Goal: Information Seeking & Learning: Find specific page/section

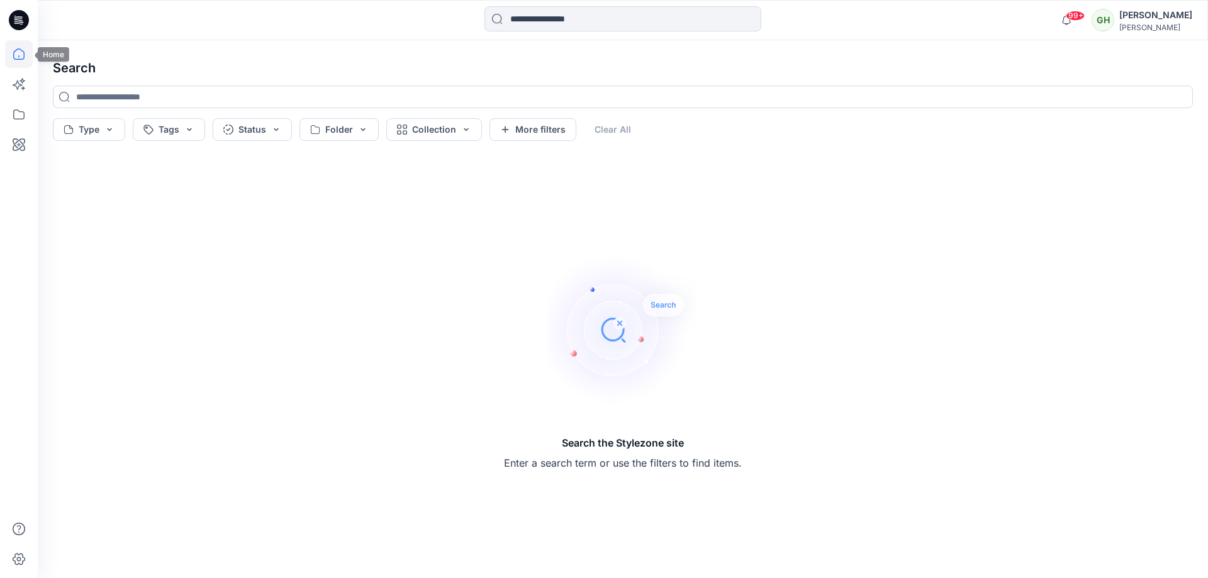
click at [16, 45] on icon at bounding box center [19, 54] width 28 height 28
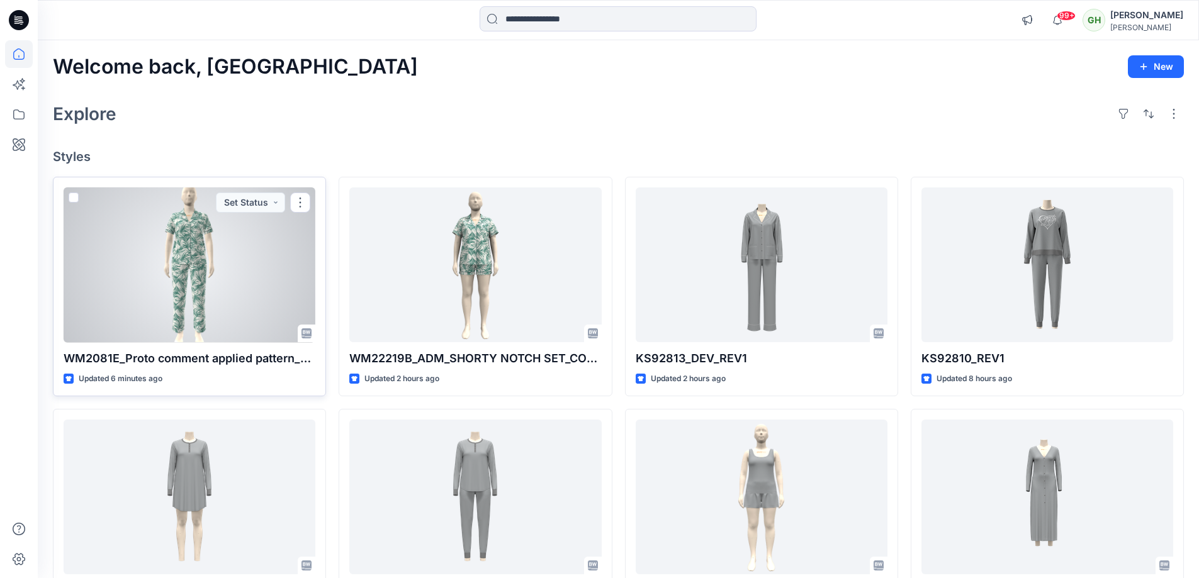
click at [235, 283] on div at bounding box center [190, 265] width 252 height 155
click at [196, 349] on div "WM2081E_Proto comment applied pattern_REV2 Updated 8 minutes ago Set Status" at bounding box center [189, 287] width 273 height 220
click at [278, 203] on button "Set Status" at bounding box center [250, 203] width 69 height 20
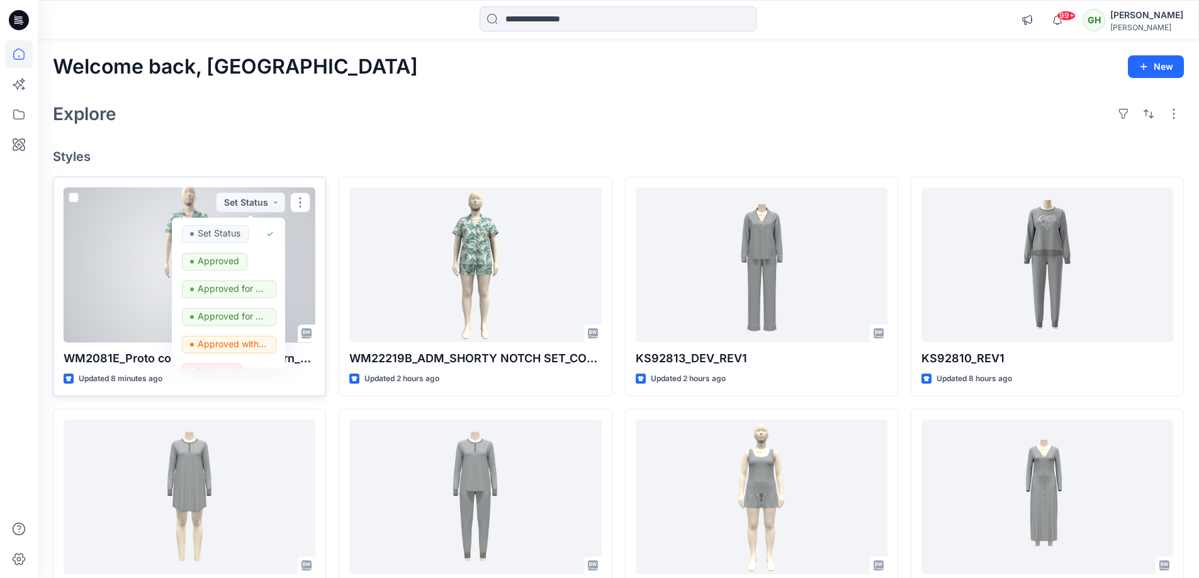
click at [312, 235] on div at bounding box center [190, 265] width 252 height 155
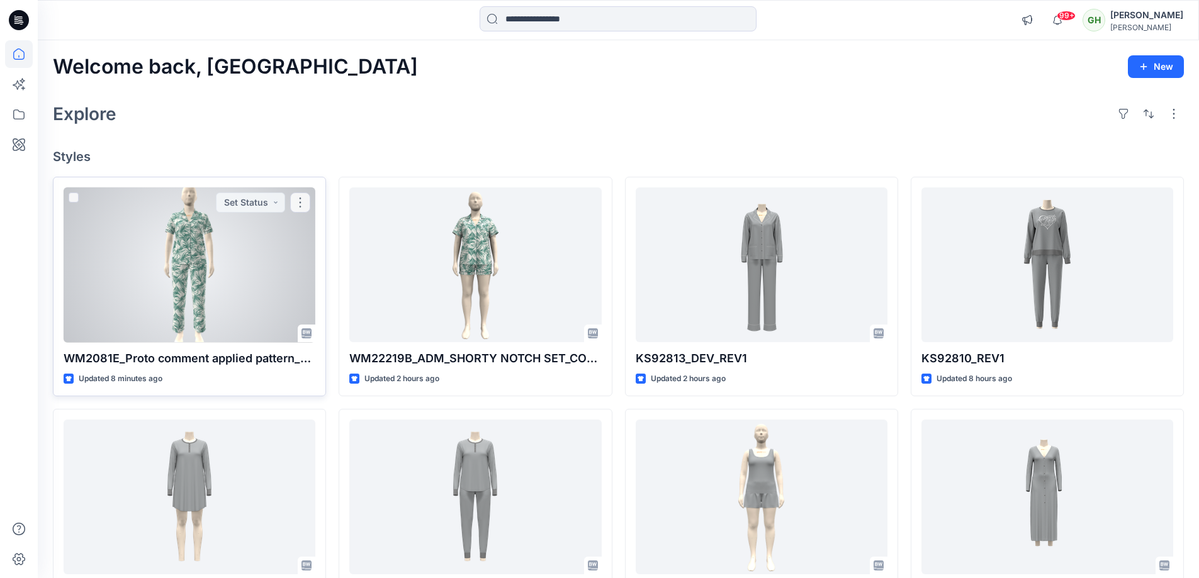
click at [179, 255] on div at bounding box center [190, 265] width 252 height 155
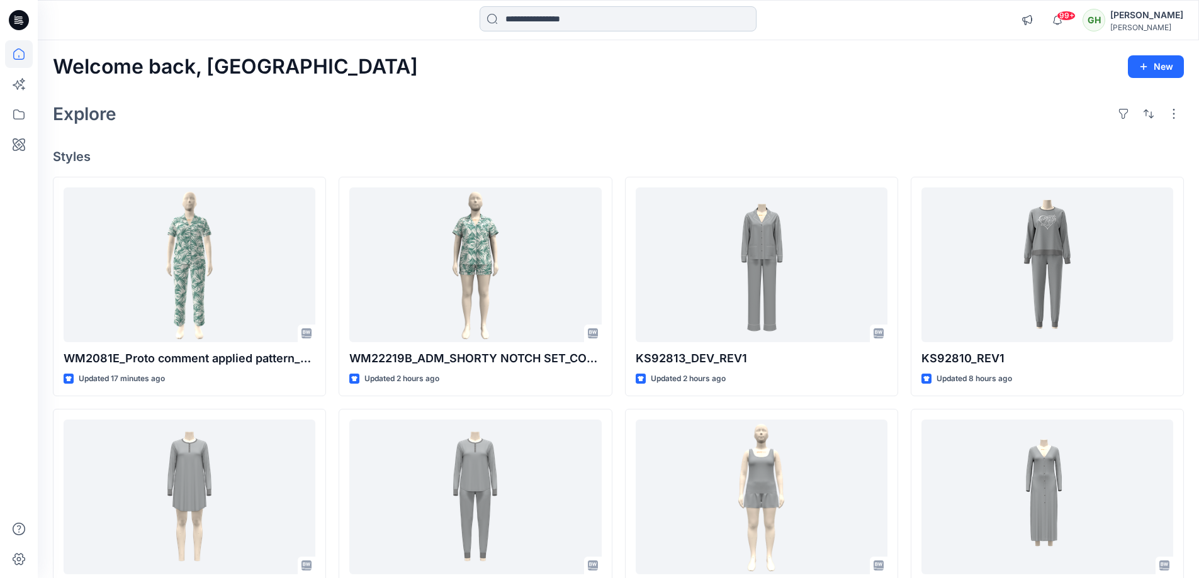
click at [531, 16] on input at bounding box center [618, 18] width 277 height 25
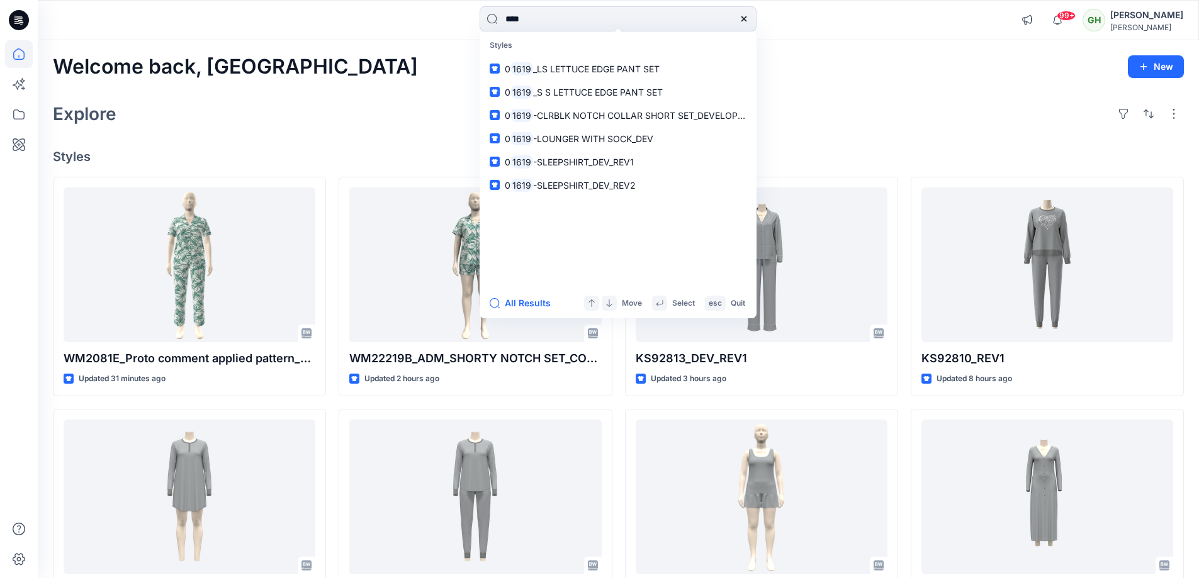
type input "****"
click at [578, 50] on p "Styles" at bounding box center [618, 45] width 272 height 23
click at [575, 63] on p "0 1619 _LS LETTUCE EDGE PANT SET" at bounding box center [582, 68] width 155 height 13
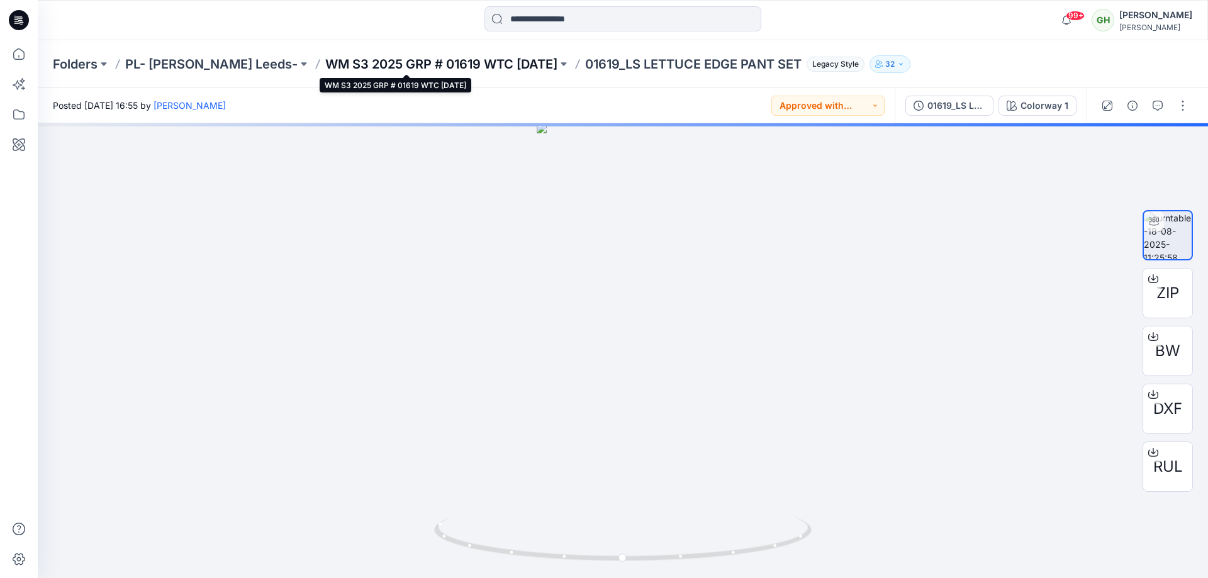
click at [393, 60] on p "WM S3 2025 GRP # 01619 WTC [DATE]" at bounding box center [441, 64] width 232 height 18
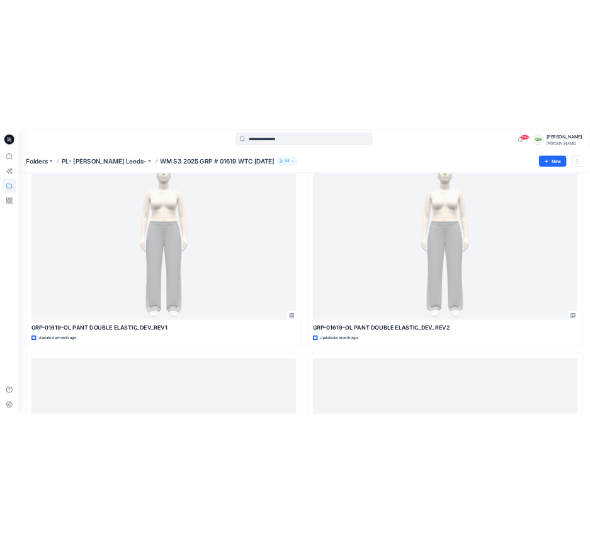
scroll to position [688, 0]
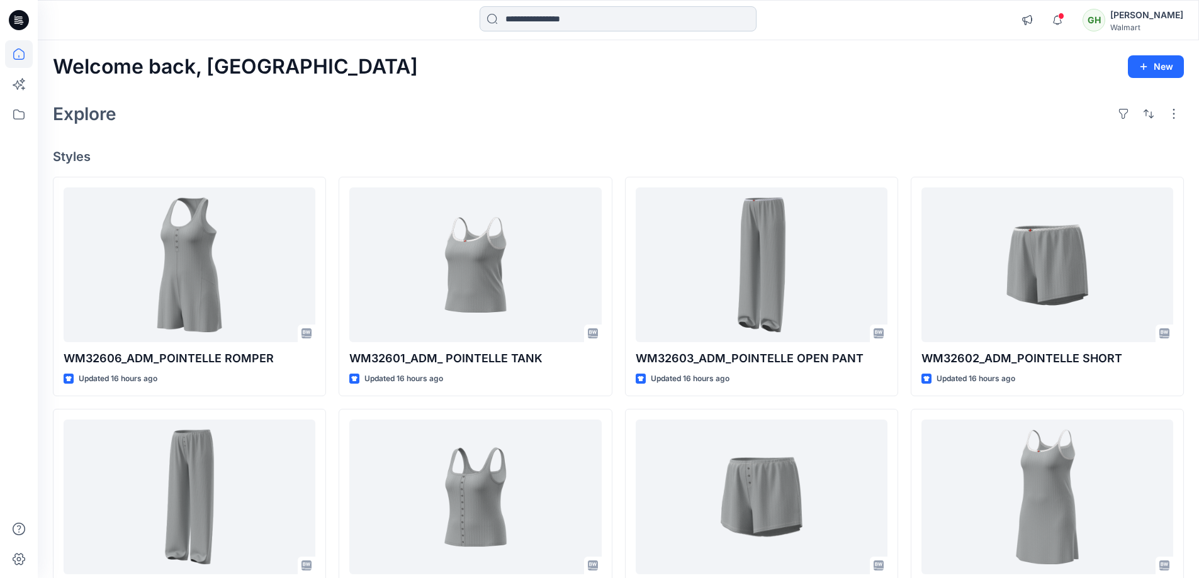
click at [536, 22] on input at bounding box center [618, 18] width 277 height 25
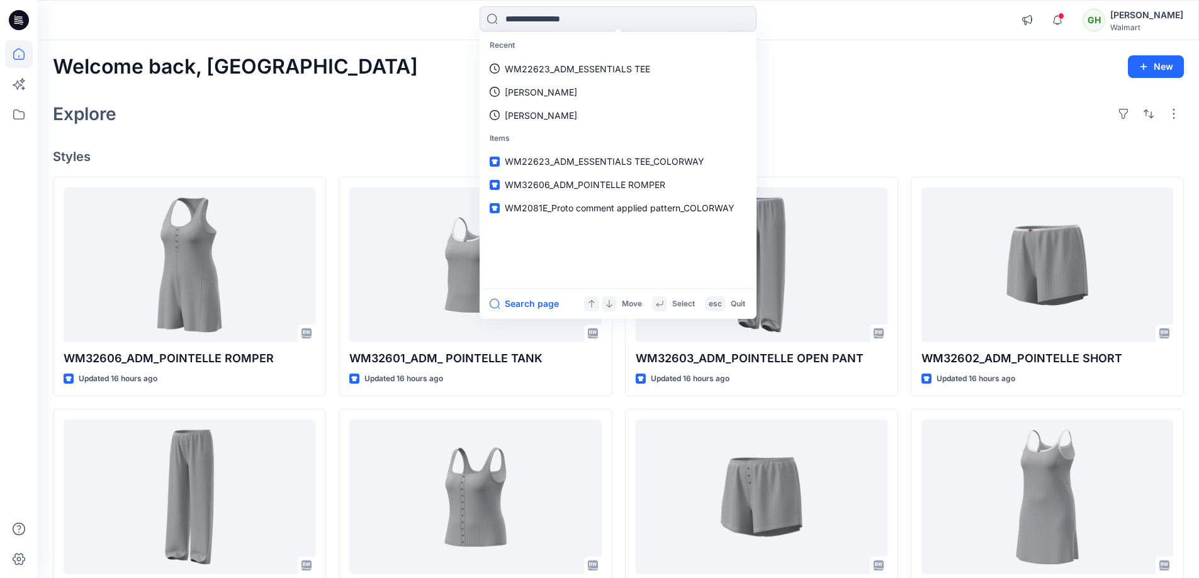
drag, startPoint x: 577, startPoint y: 30, endPoint x: 352, endPoint y: 2, distance: 227.1
click at [475, 8] on div "Recent WM22623_ADM_ESSENTIALS TEE tommy b tommy Items WM22623_ADM_ESSENTIALS TE…" at bounding box center [618, 20] width 580 height 28
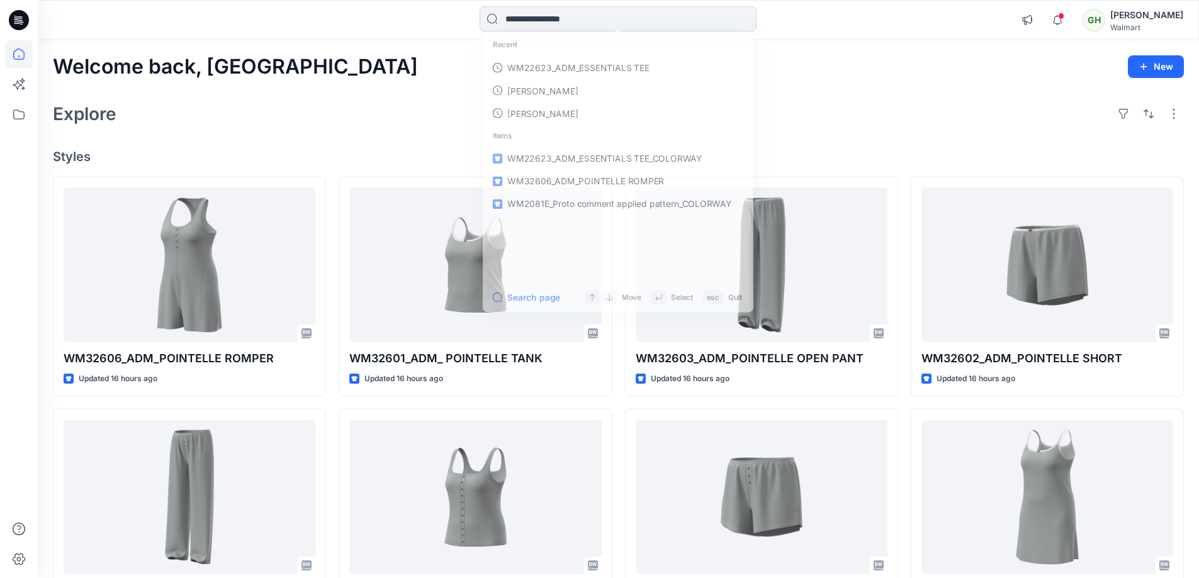
click at [529, 16] on input at bounding box center [618, 18] width 277 height 25
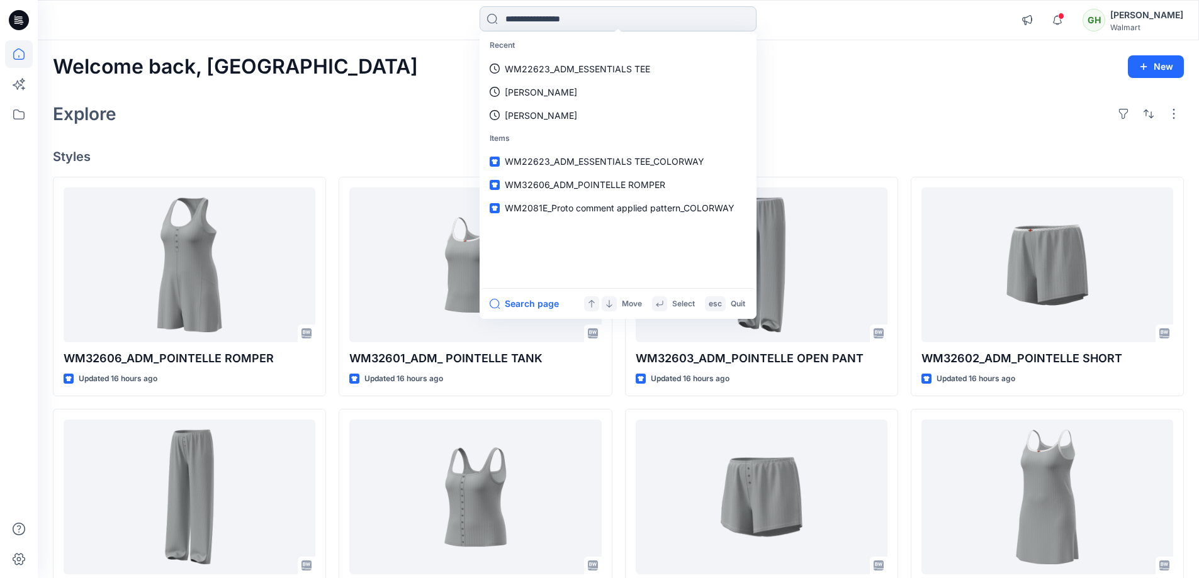
paste input "**********"
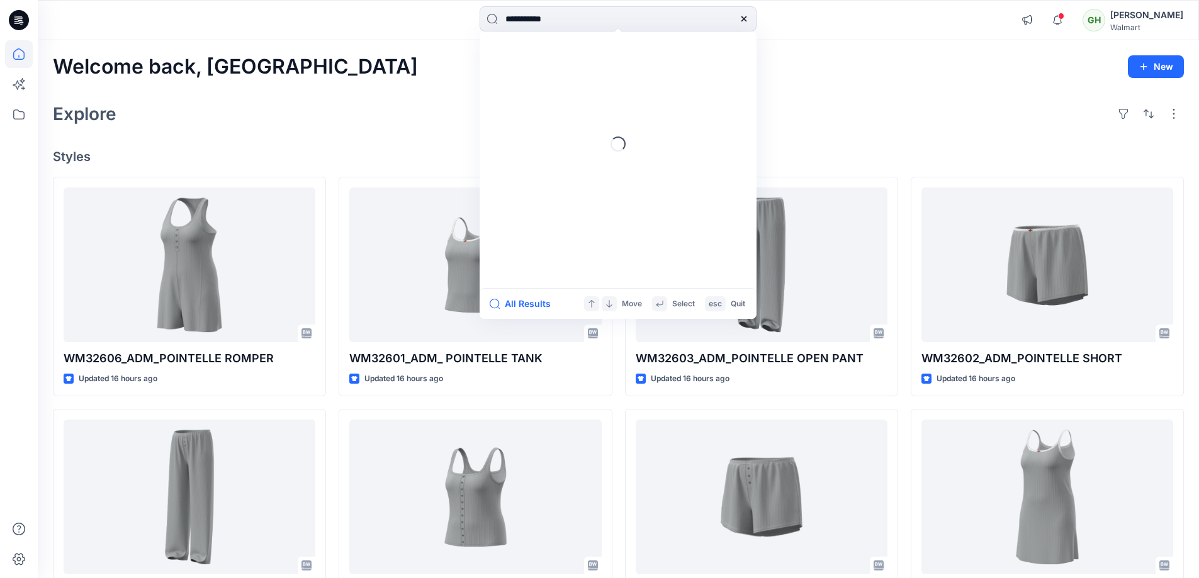
type input "*********"
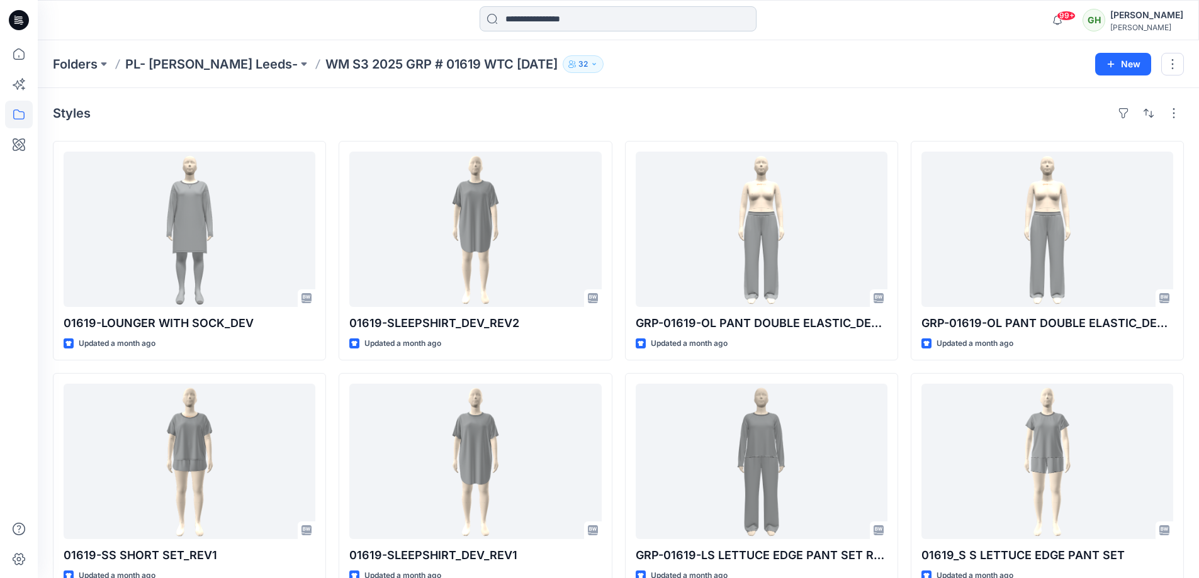
click at [560, 23] on input at bounding box center [618, 18] width 277 height 25
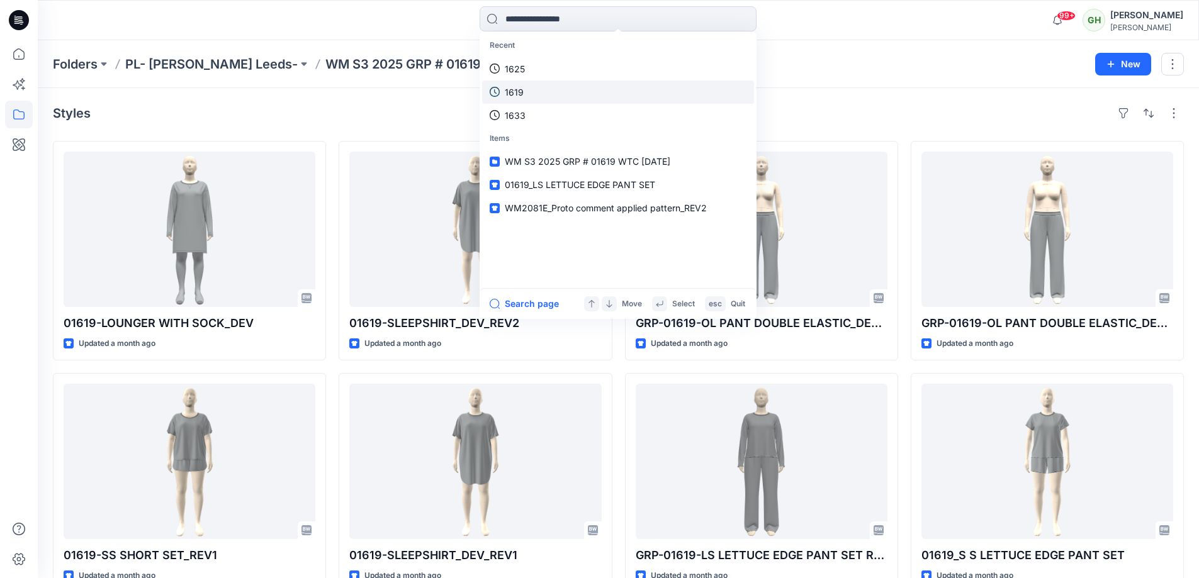
click at [531, 89] on link "1619" at bounding box center [618, 92] width 272 height 23
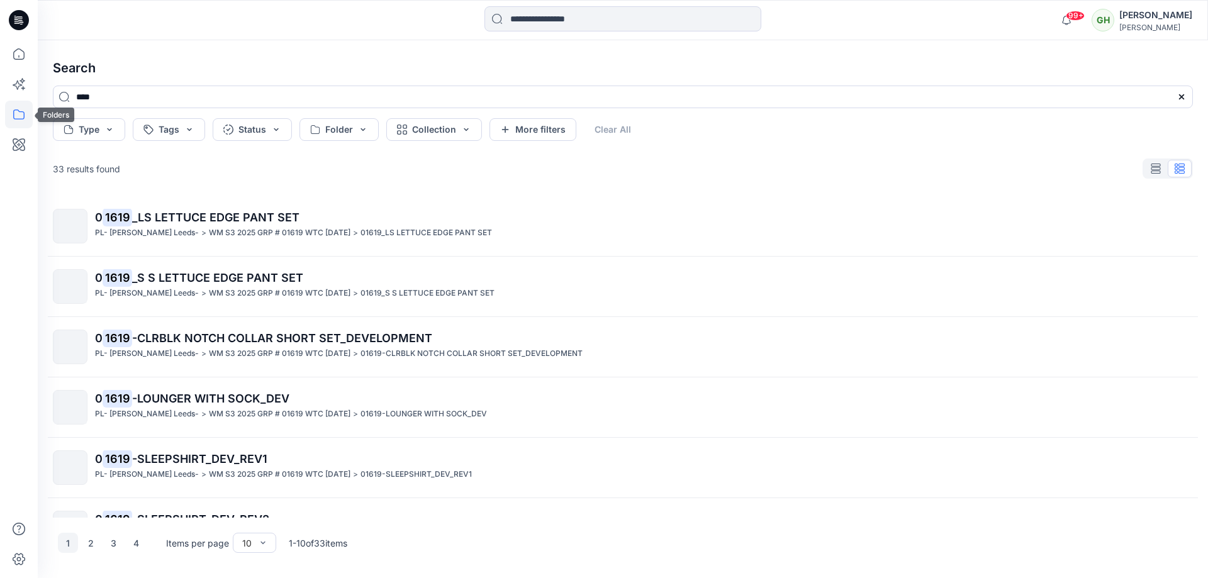
click at [18, 116] on icon at bounding box center [19, 115] width 28 height 28
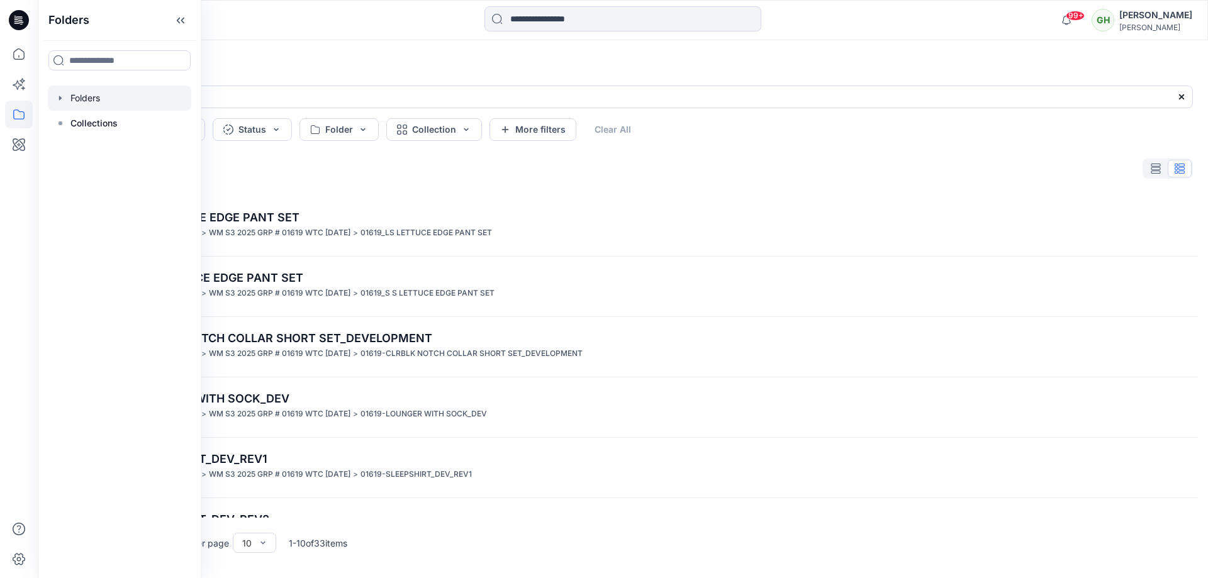
click at [113, 106] on div at bounding box center [120, 98] width 144 height 25
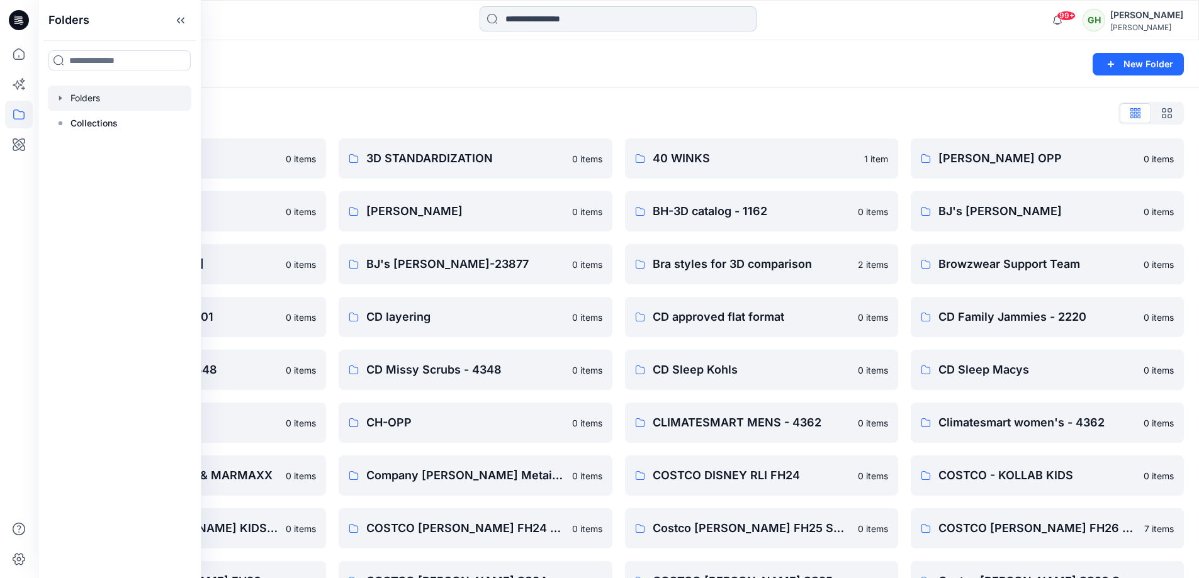
click at [513, 14] on input at bounding box center [618, 18] width 277 height 25
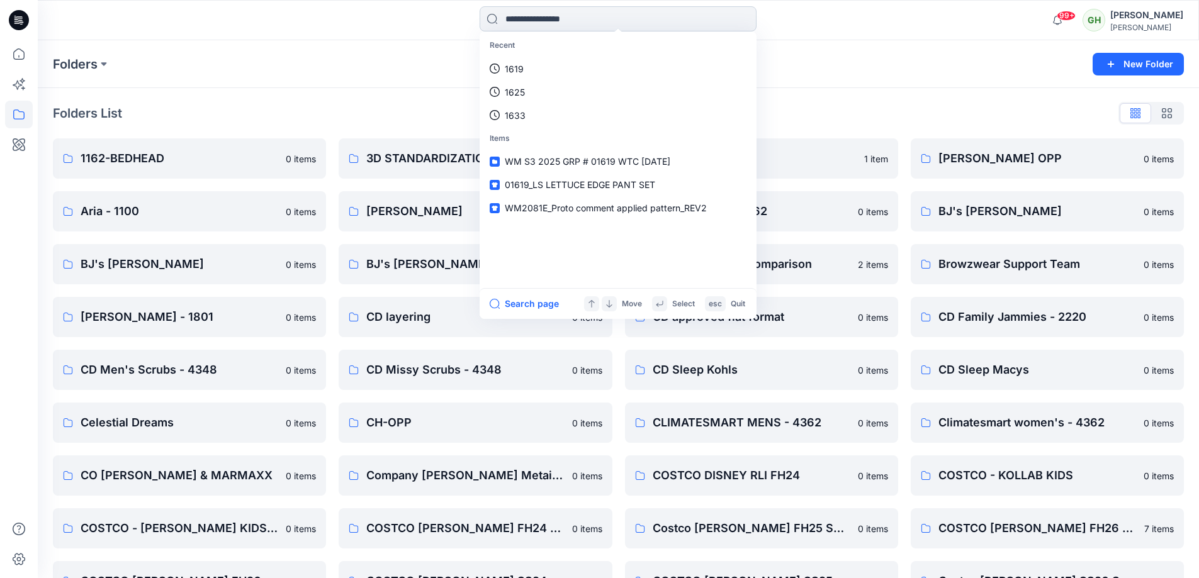
click at [543, 23] on input at bounding box center [618, 18] width 277 height 25
paste input "**********"
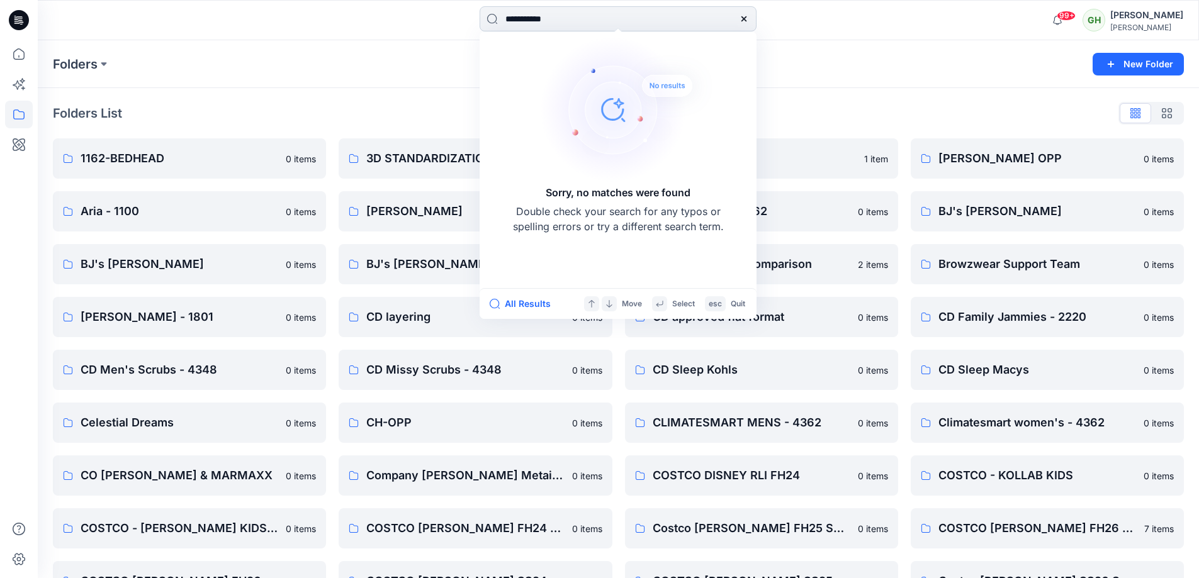
type input "*********"
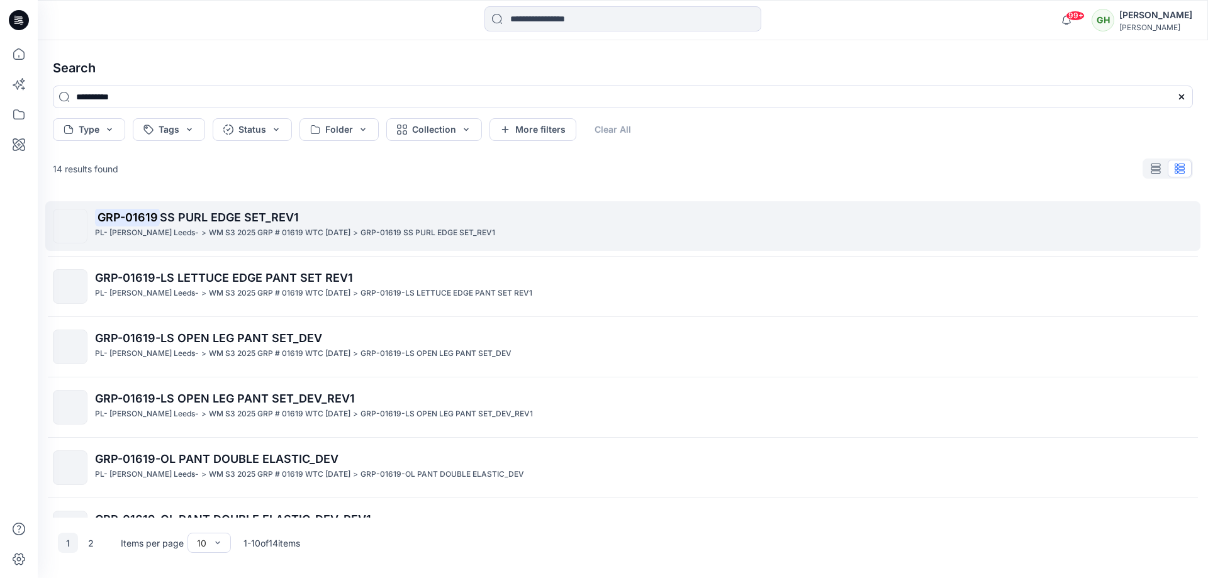
click at [196, 221] on span "SS PURL EDGE SET_REV1" at bounding box center [229, 217] width 139 height 13
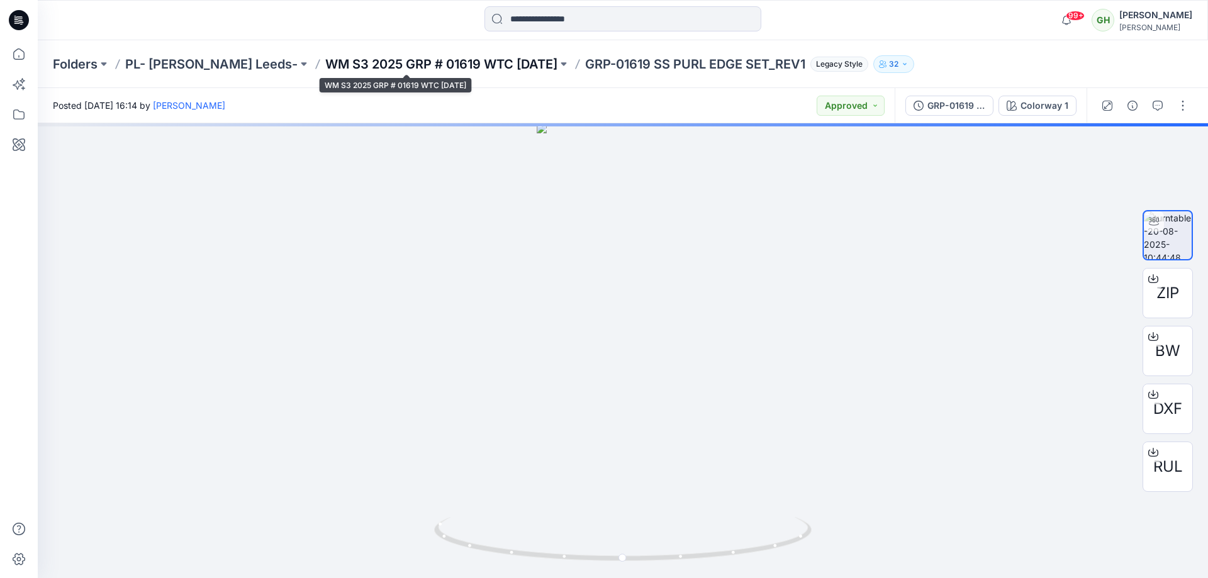
click at [371, 64] on p "WM S3 2025 GRP # 01619 WTC [DATE]" at bounding box center [441, 64] width 232 height 18
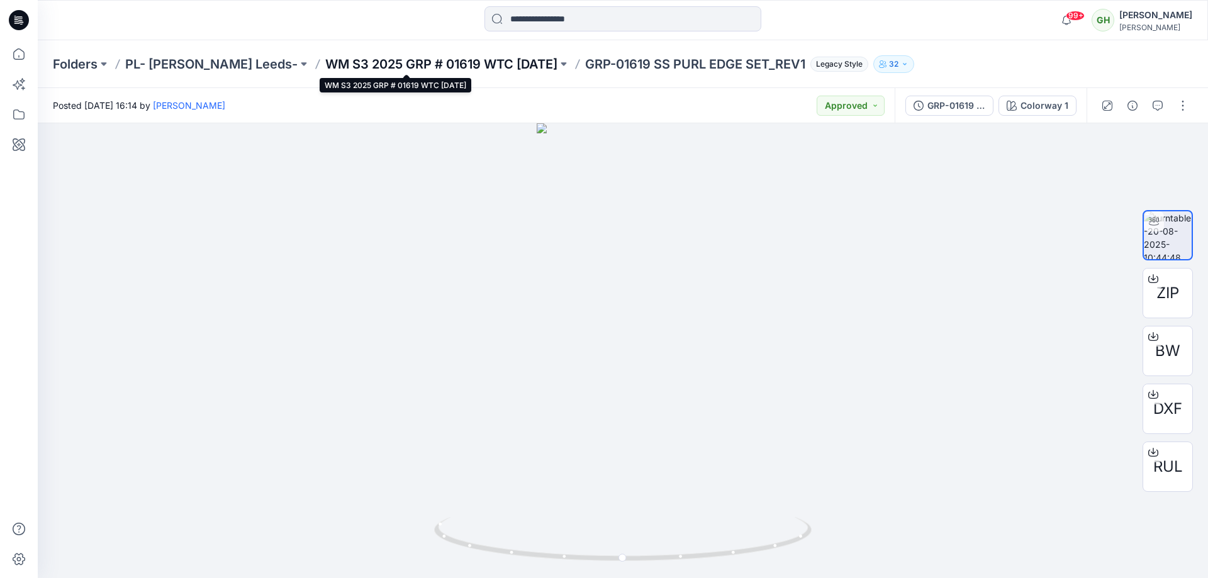
click at [419, 60] on p "WM S3 2025 GRP # 01619 WTC [DATE]" at bounding box center [441, 64] width 232 height 18
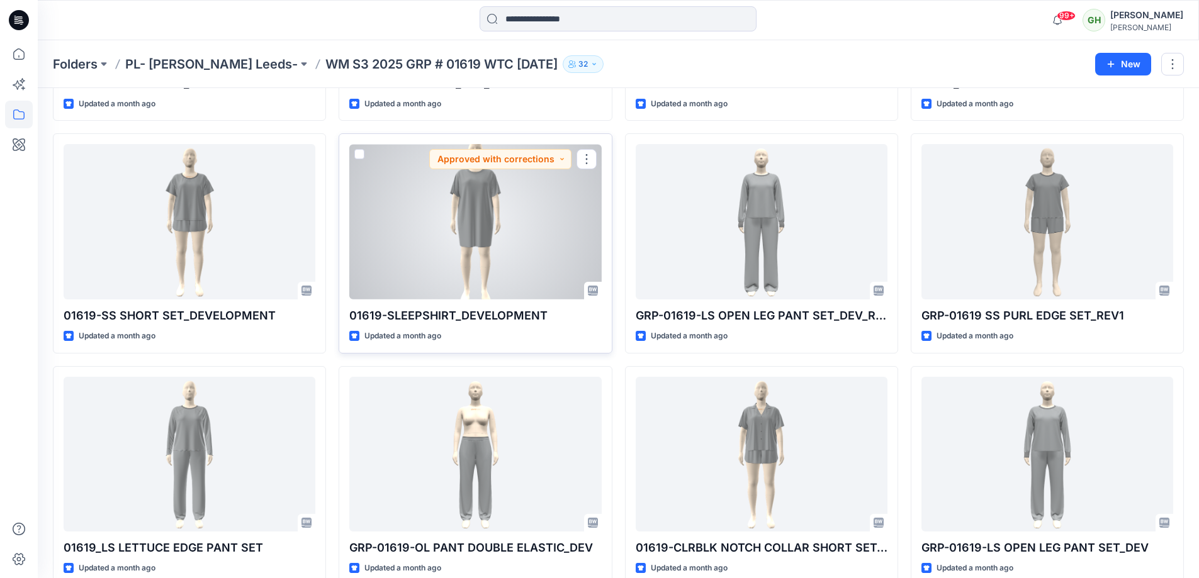
scroll to position [495, 0]
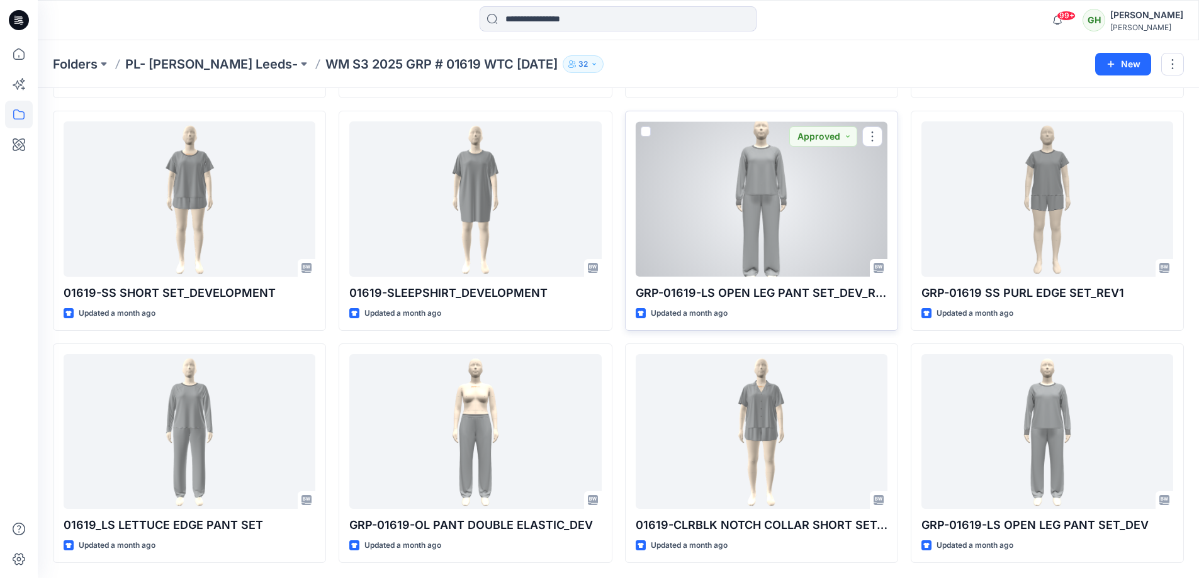
click at [757, 216] on div at bounding box center [762, 198] width 252 height 155
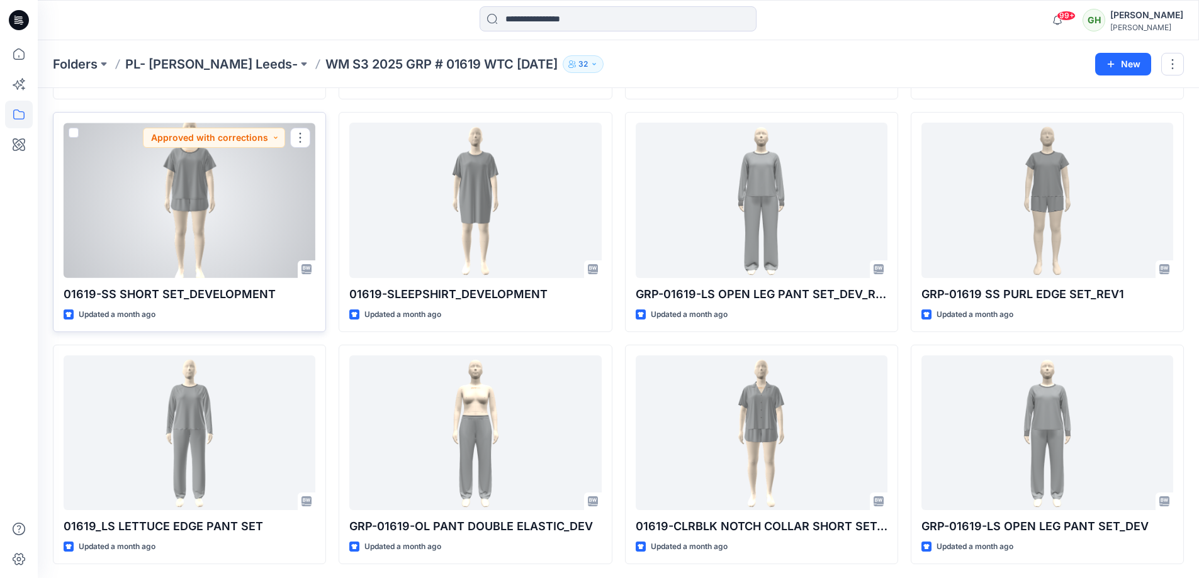
scroll to position [495, 0]
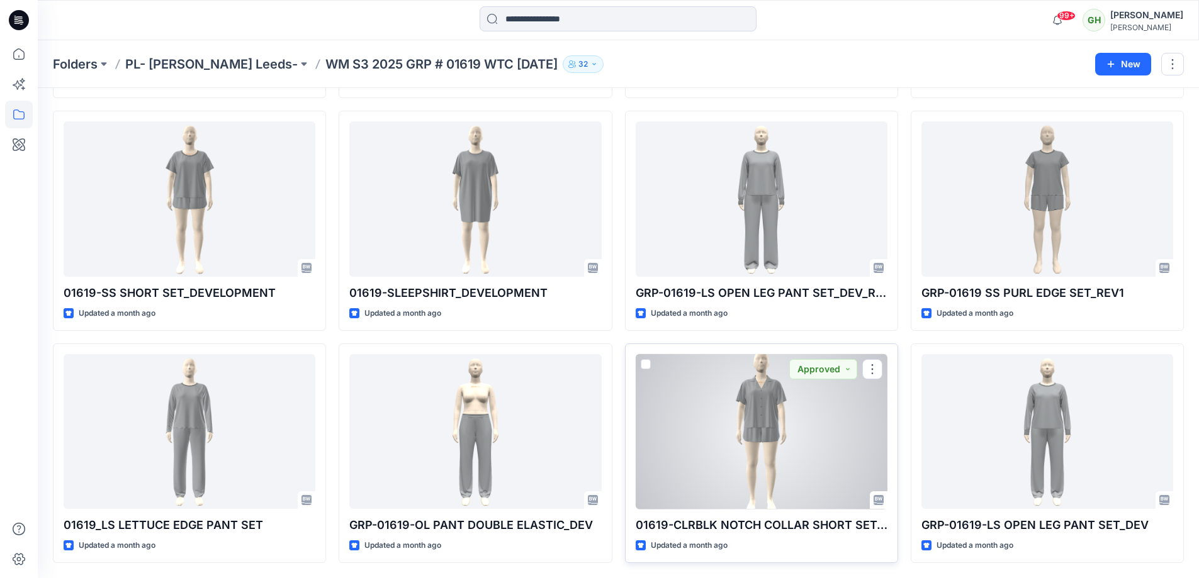
click at [740, 428] on div at bounding box center [762, 431] width 252 height 155
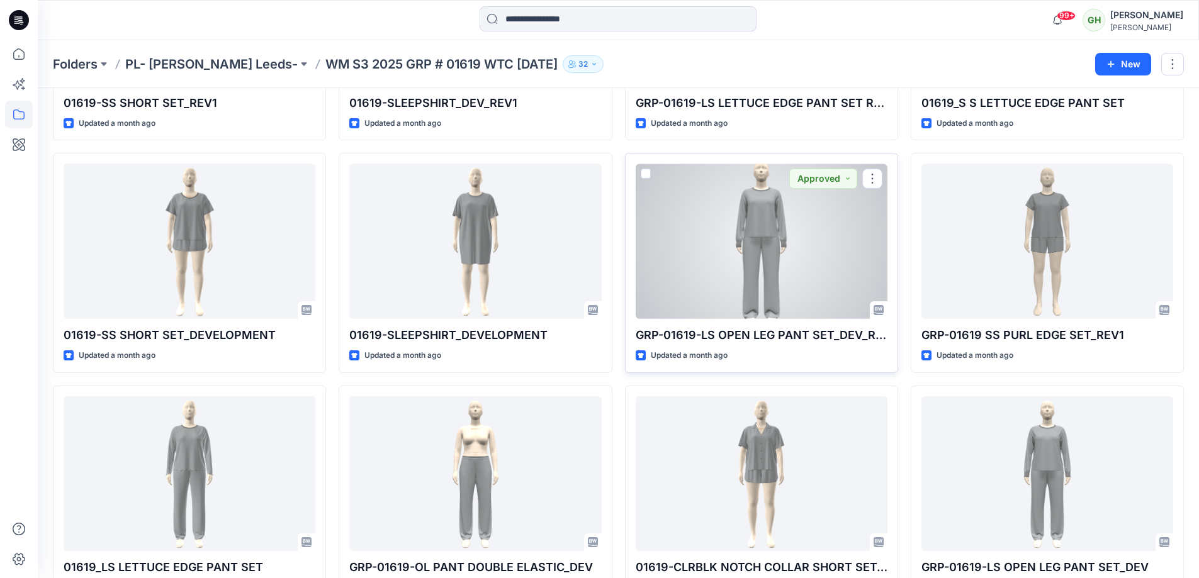
scroll to position [495, 0]
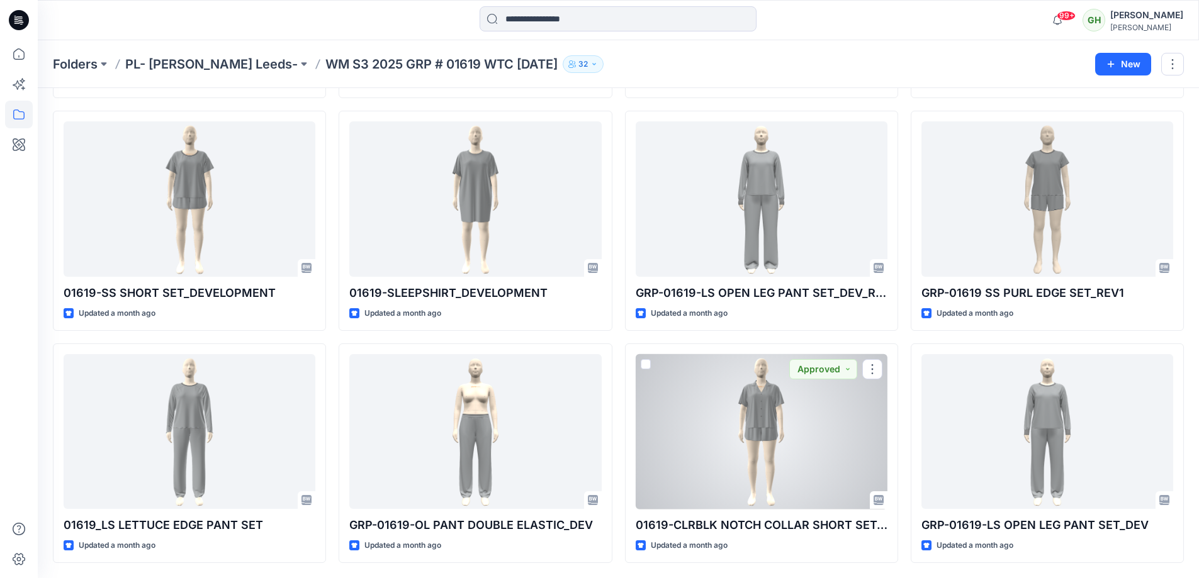
click at [765, 401] on div at bounding box center [762, 431] width 252 height 155
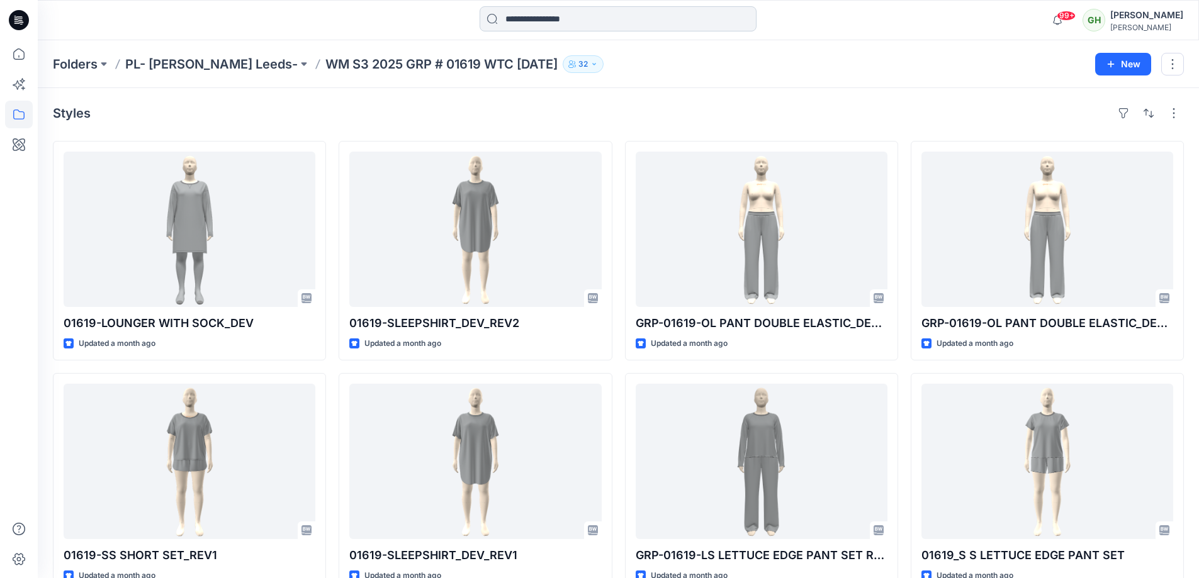
click at [517, 15] on input at bounding box center [618, 18] width 277 height 25
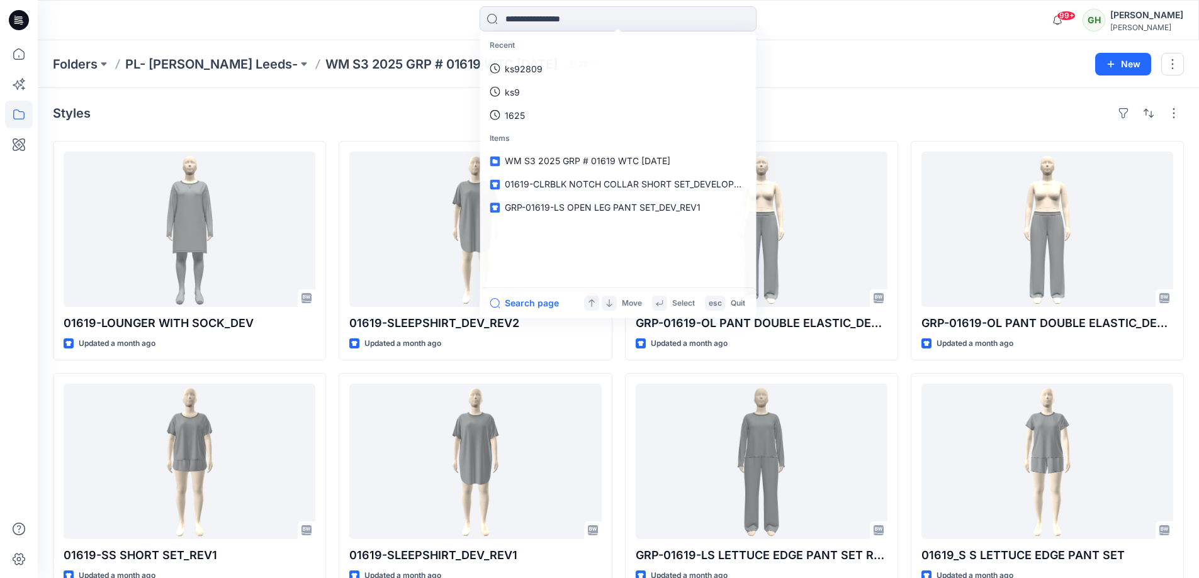
drag, startPoint x: 517, startPoint y: 14, endPoint x: 780, endPoint y: 104, distance: 278.7
click at [780, 104] on div "Styles" at bounding box center [618, 113] width 1131 height 20
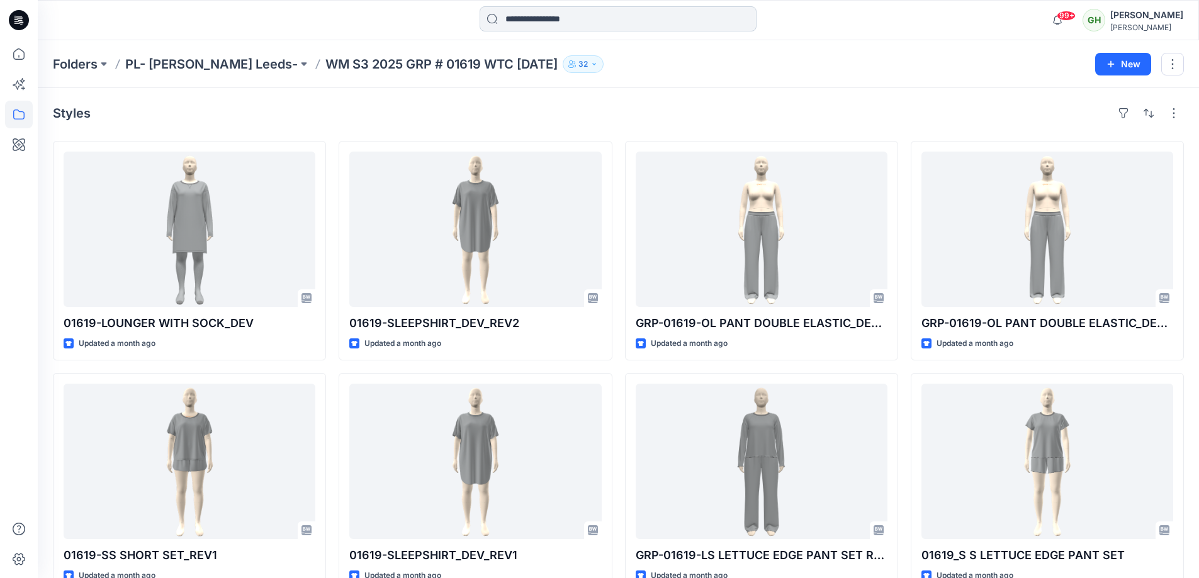
click at [614, 18] on input at bounding box center [618, 18] width 277 height 25
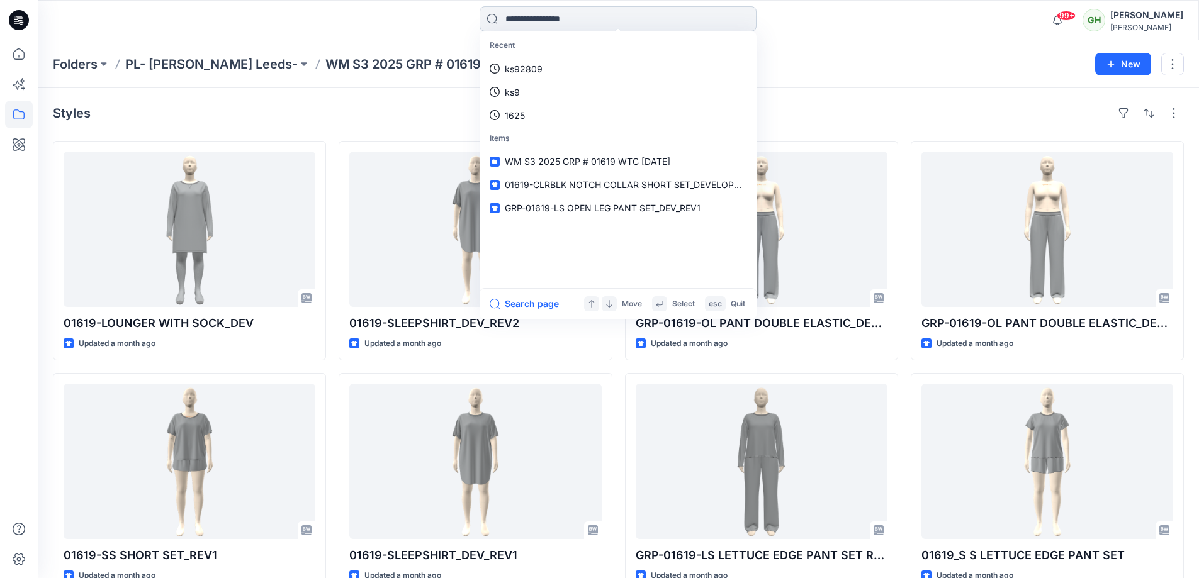
paste input "*********"
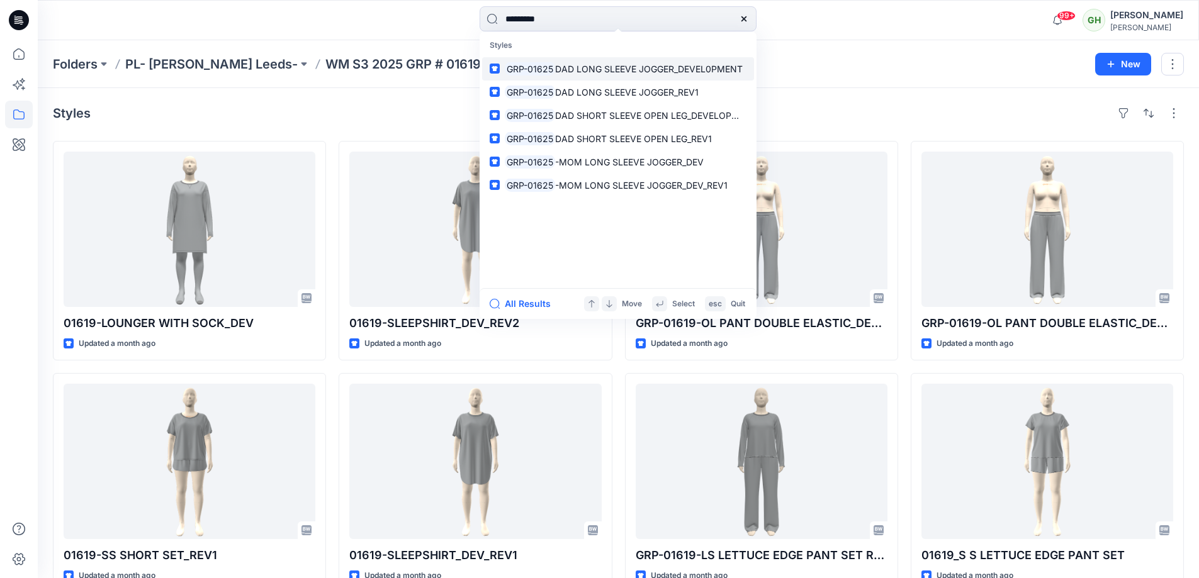
type input "*********"
click at [613, 66] on span "DAD LONG SLEEVE JOGGER_DEVEL0PMENT" at bounding box center [649, 69] width 188 height 11
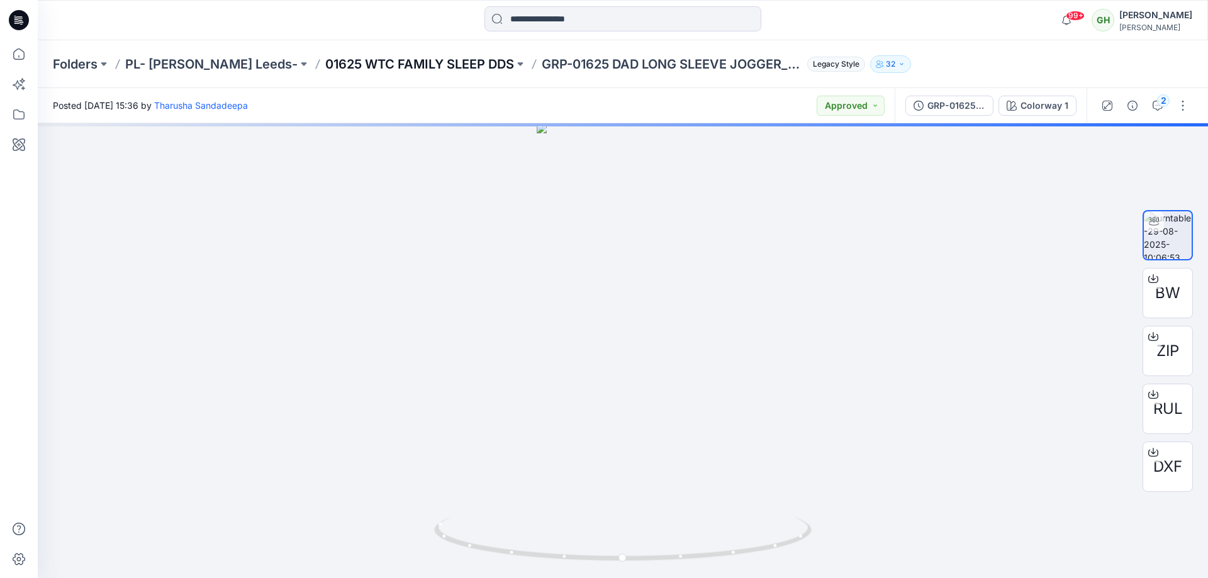
click at [405, 64] on p "01625 WTC FAMILY SLEEP DDS" at bounding box center [419, 64] width 189 height 18
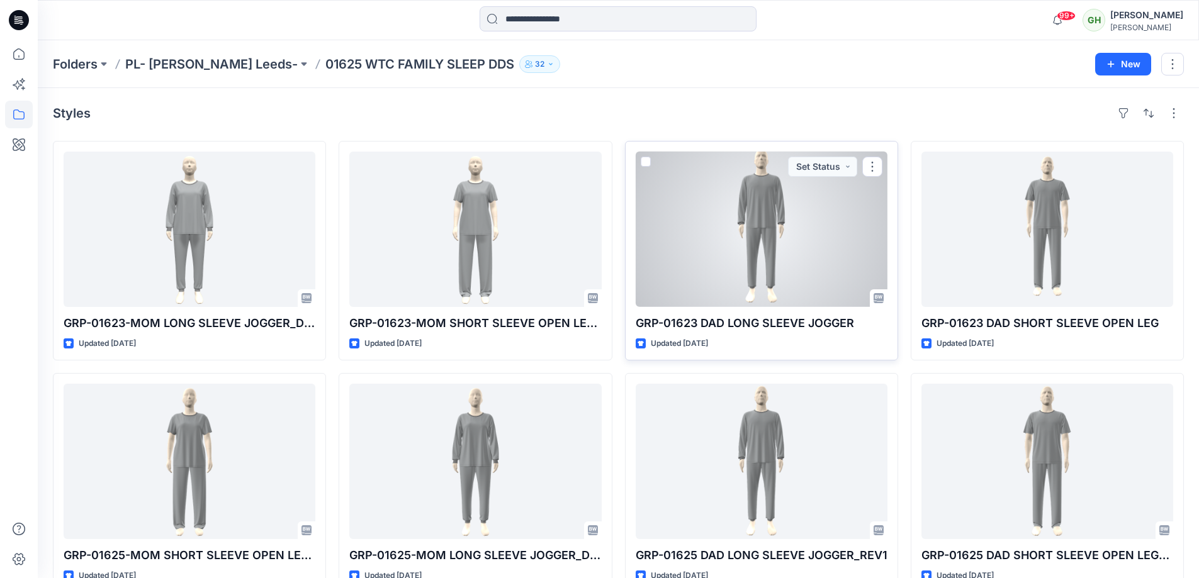
click at [826, 251] on div at bounding box center [762, 229] width 252 height 155
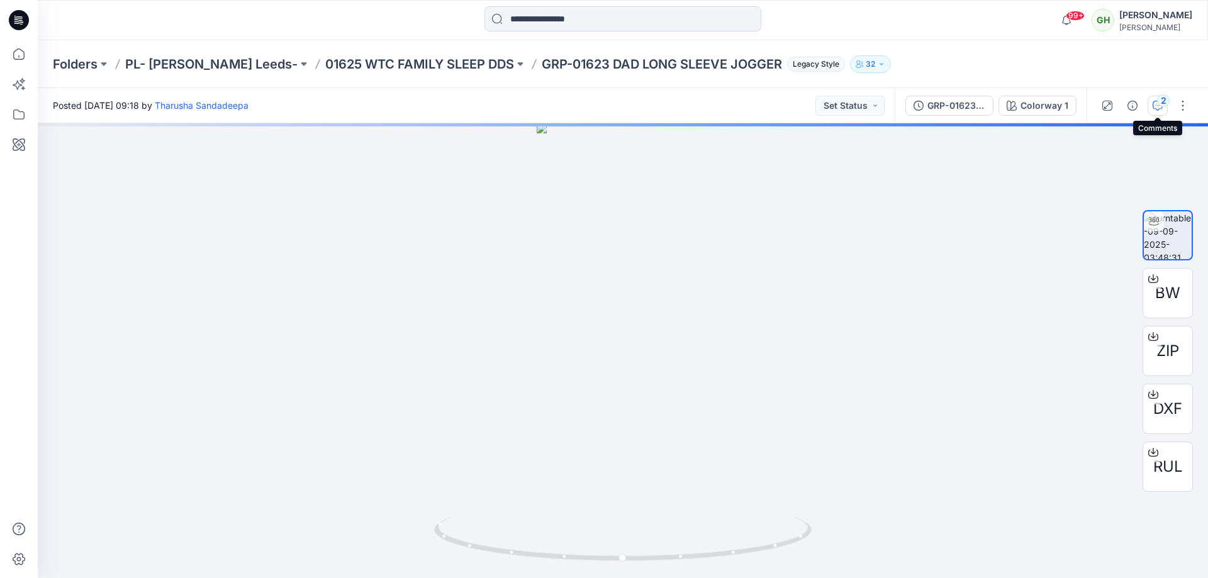
click at [1155, 106] on icon "button" at bounding box center [1158, 106] width 10 height 10
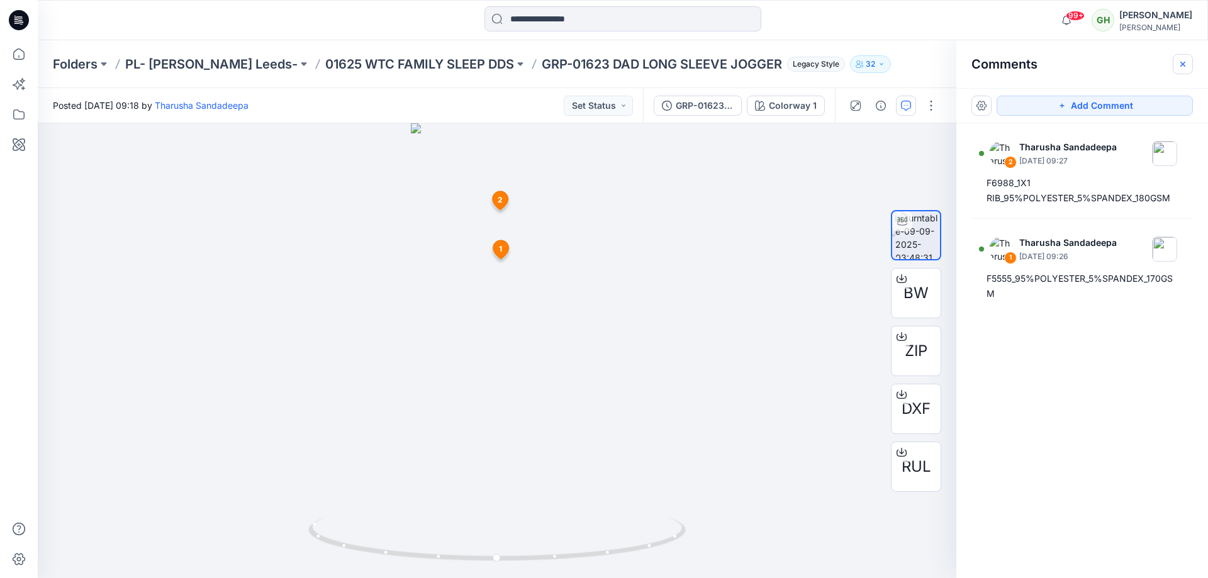
click at [1180, 62] on icon "button" at bounding box center [1183, 64] width 10 height 10
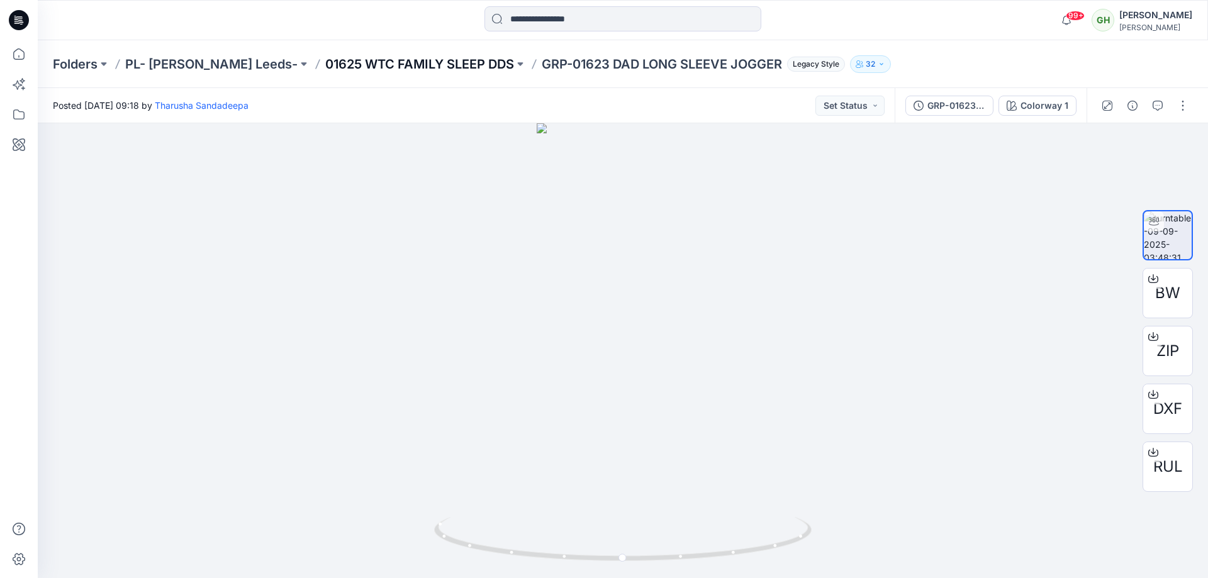
click at [325, 61] on p "01625 WTC FAMILY SLEEP DDS" at bounding box center [419, 64] width 189 height 18
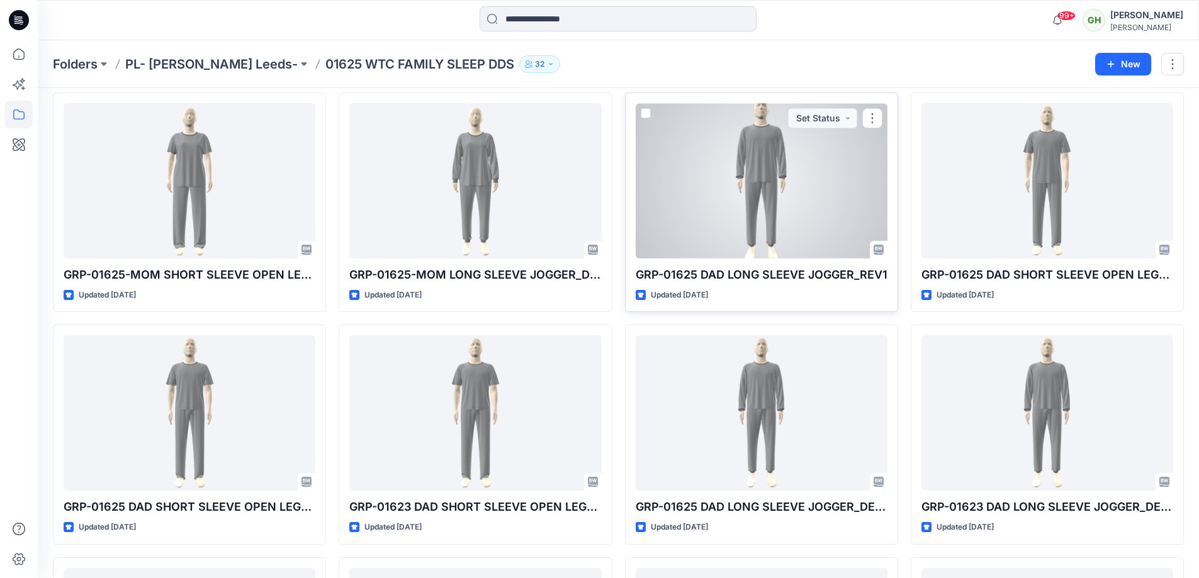
scroll to position [252, 0]
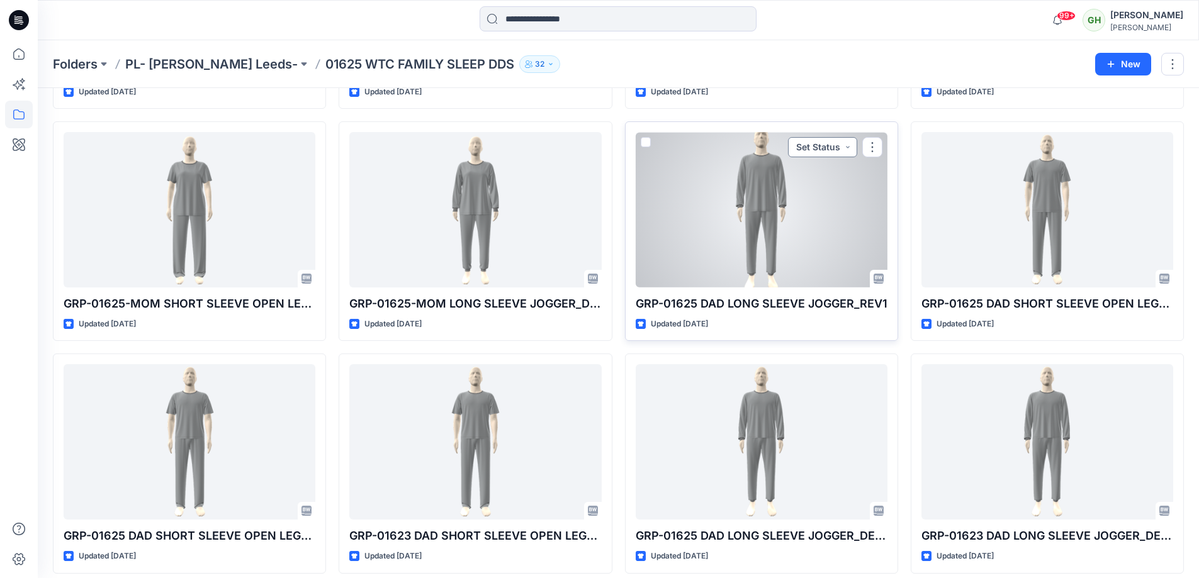
click at [844, 150] on button "Set Status" at bounding box center [822, 147] width 69 height 20
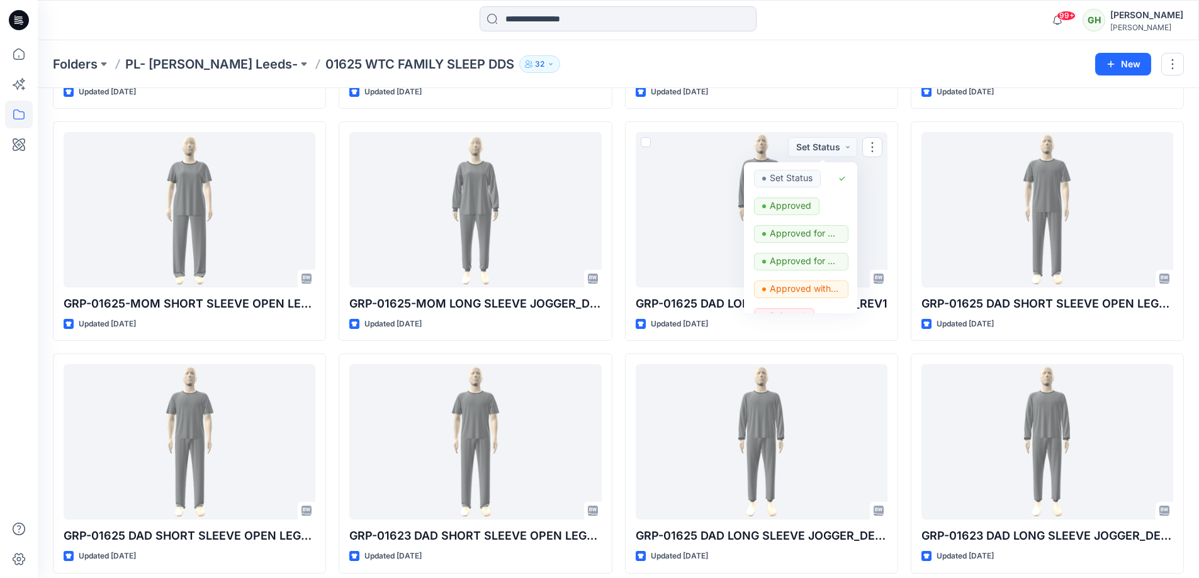
click at [954, 115] on div "GRP-01623 DAD SHORT SLEEVE OPEN LEG Updated [DATE] GRP-01625 DAD SHORT SLEEVE O…" at bounding box center [1047, 347] width 273 height 917
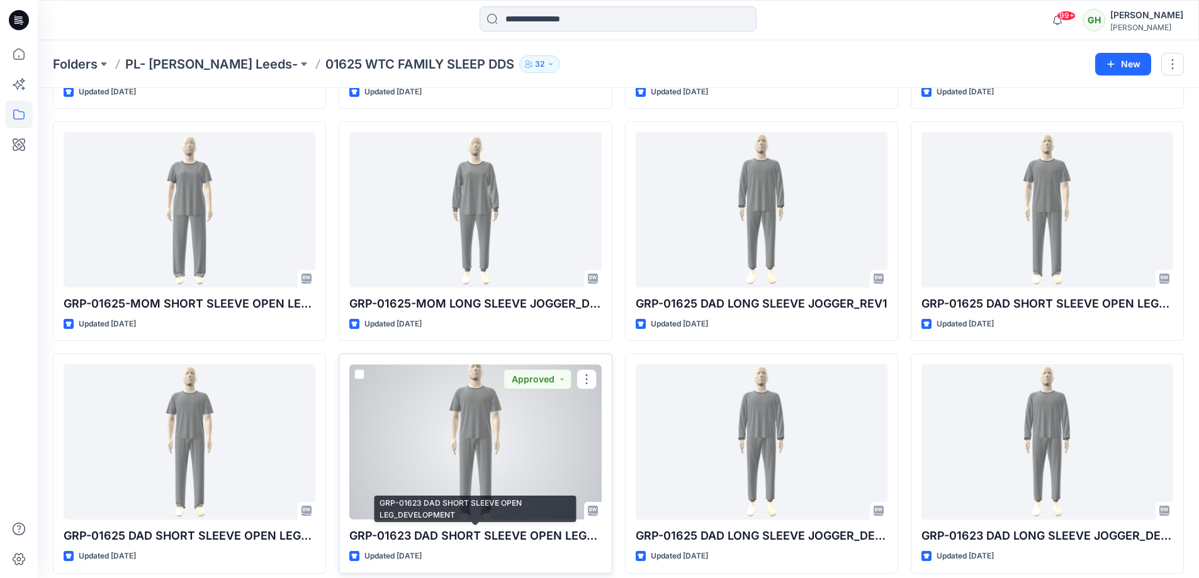
click at [497, 535] on p "GRP-01623 DAD SHORT SLEEVE OPEN LEG_DEVELOPMENT" at bounding box center [475, 536] width 252 height 18
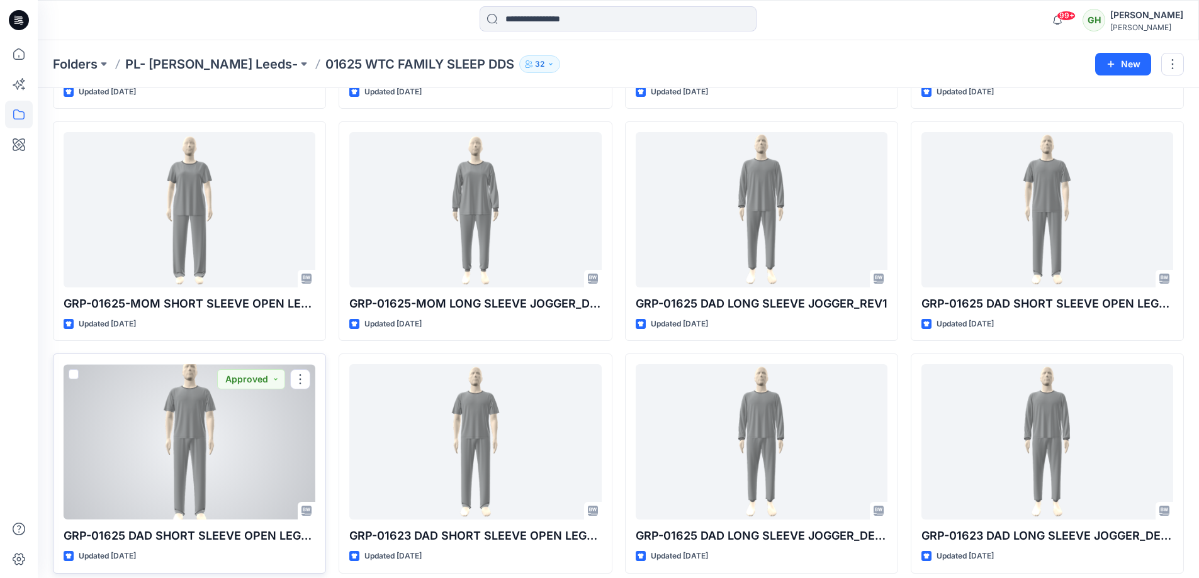
click at [200, 502] on div at bounding box center [190, 441] width 252 height 155
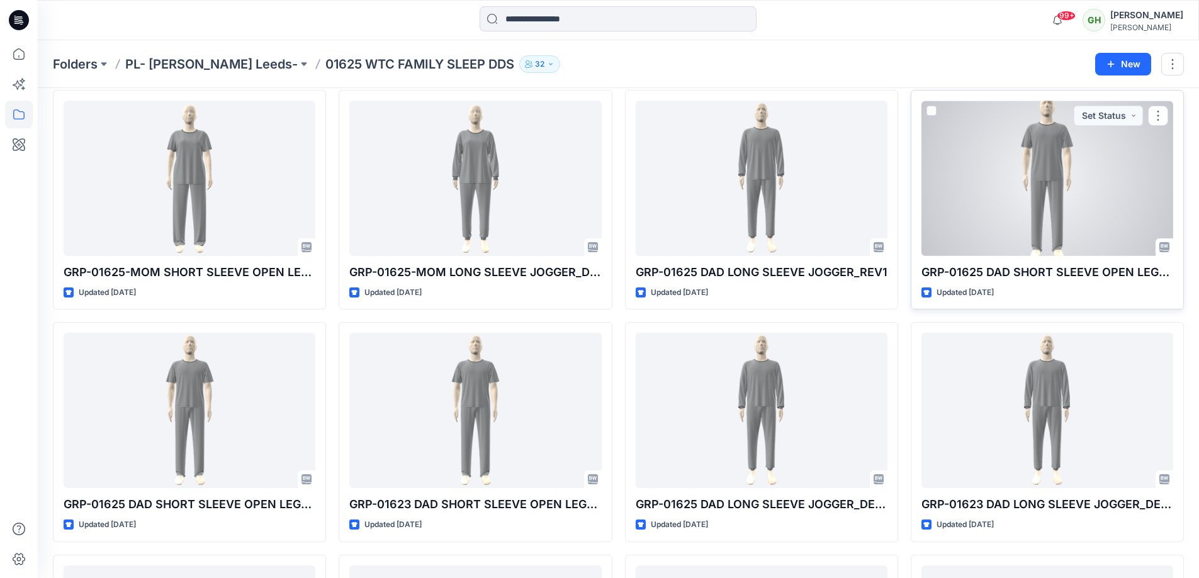
scroll to position [252, 0]
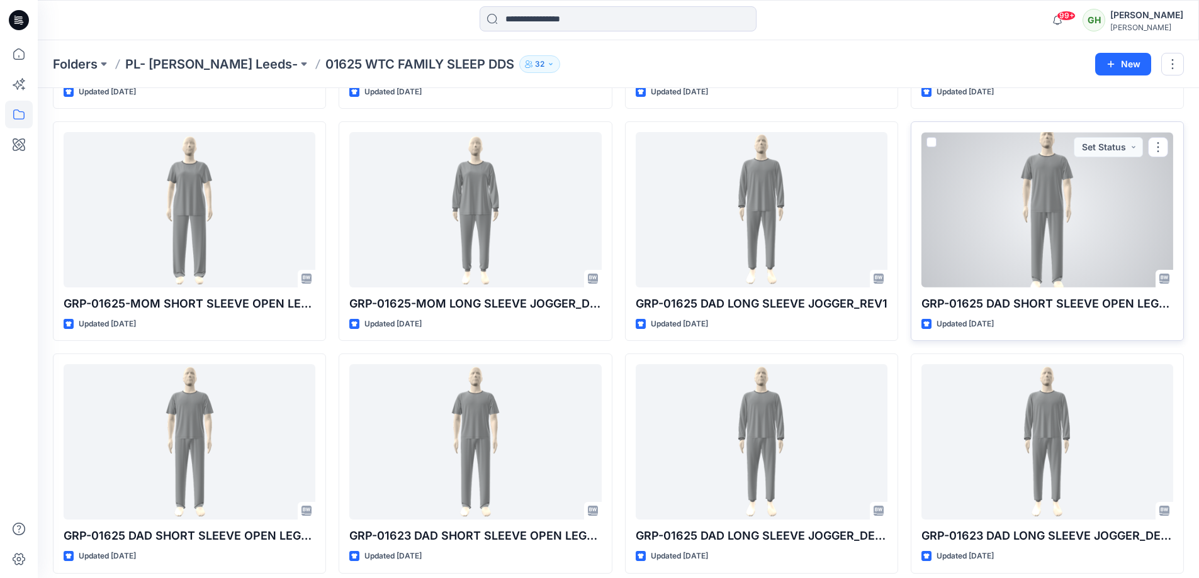
click at [1013, 212] on div at bounding box center [1047, 209] width 252 height 155
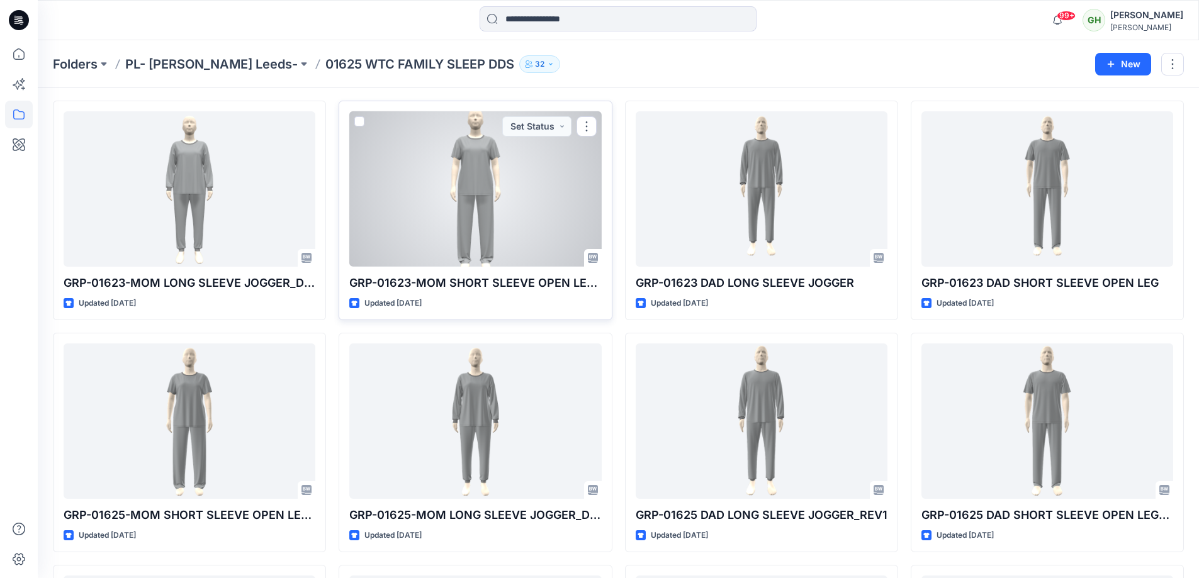
scroll to position [63, 0]
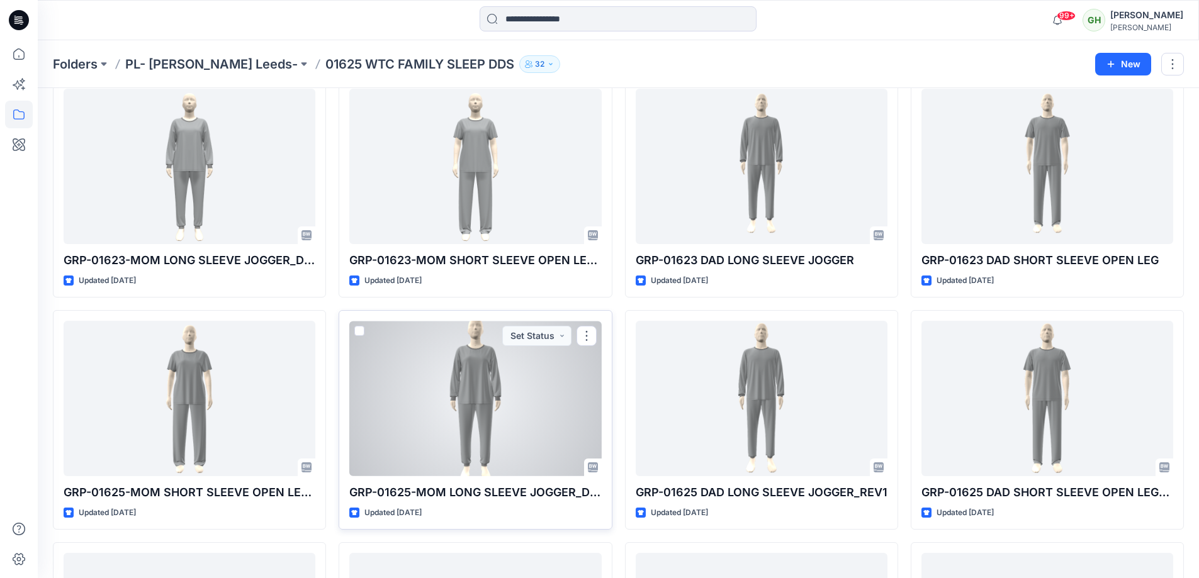
click at [505, 355] on div at bounding box center [475, 398] width 252 height 155
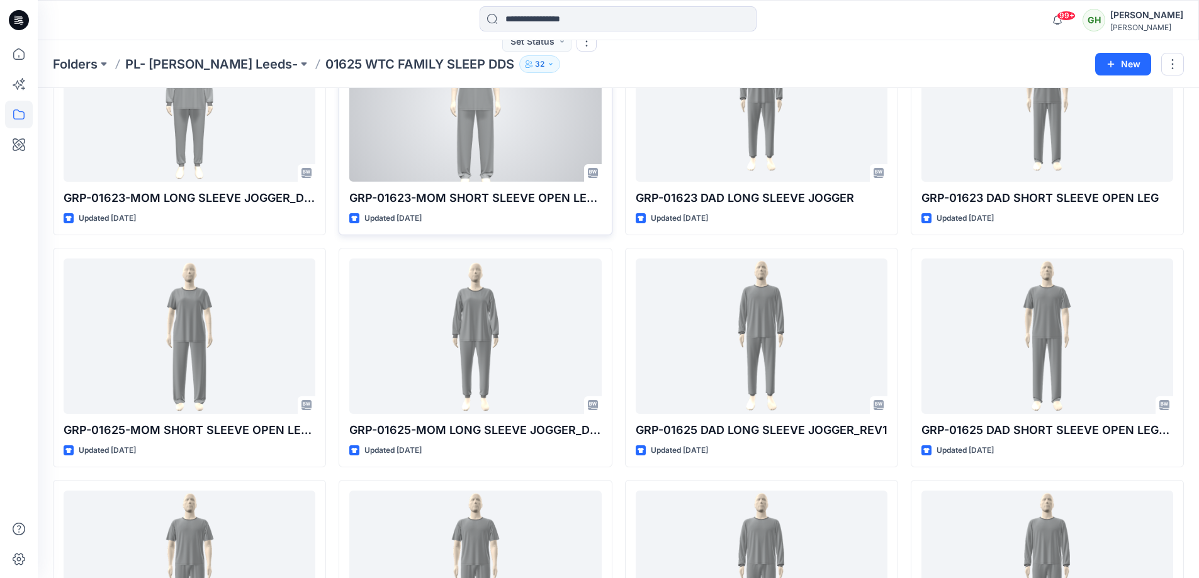
scroll to position [126, 0]
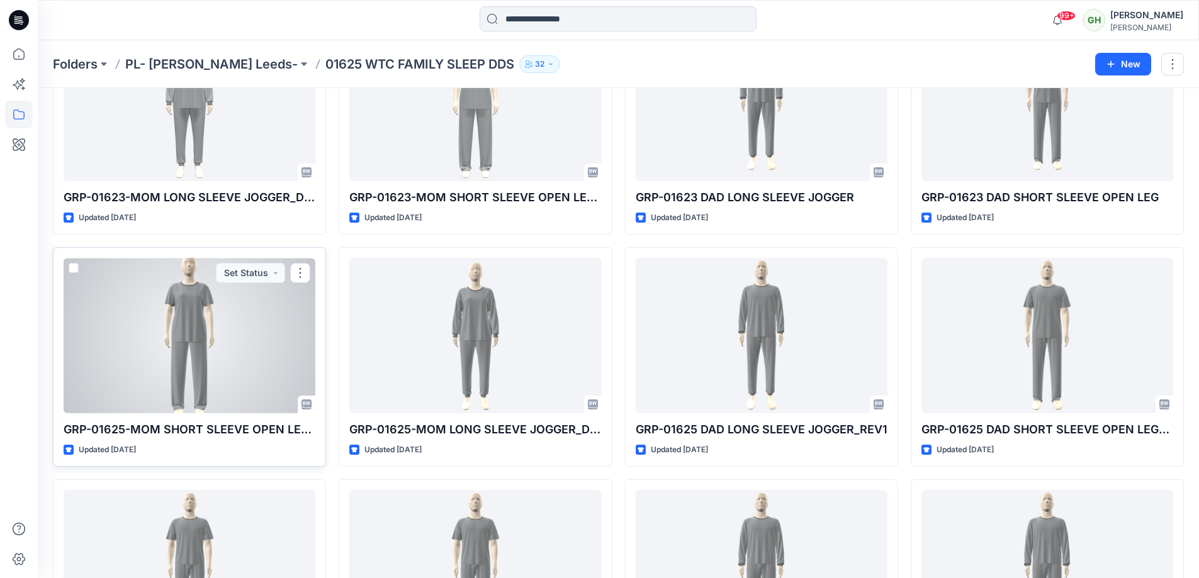
click at [222, 380] on div at bounding box center [190, 335] width 252 height 155
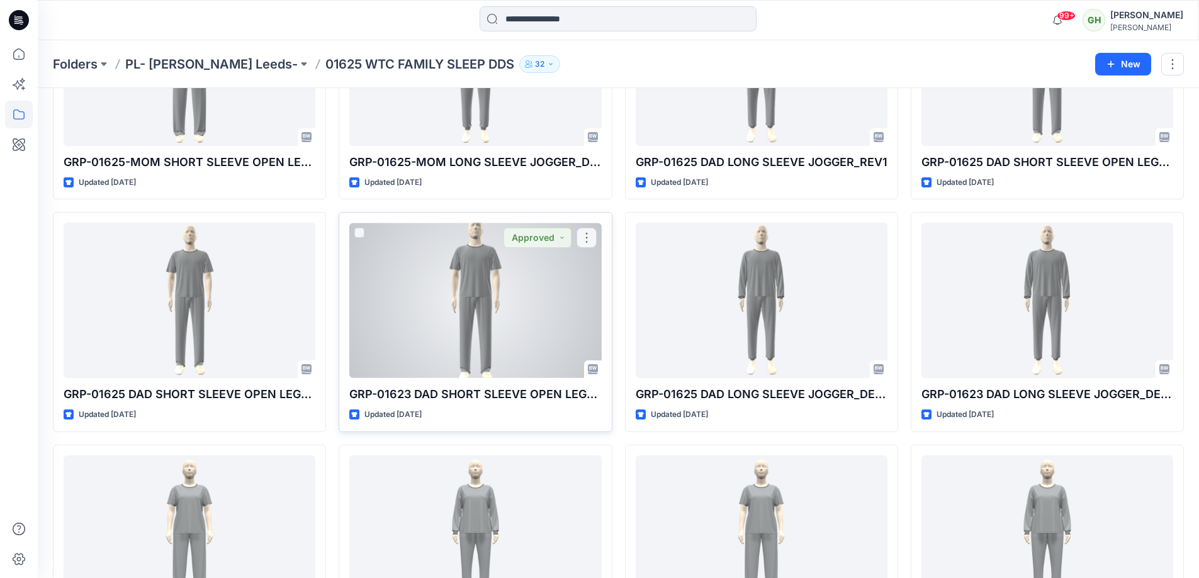
scroll to position [495, 0]
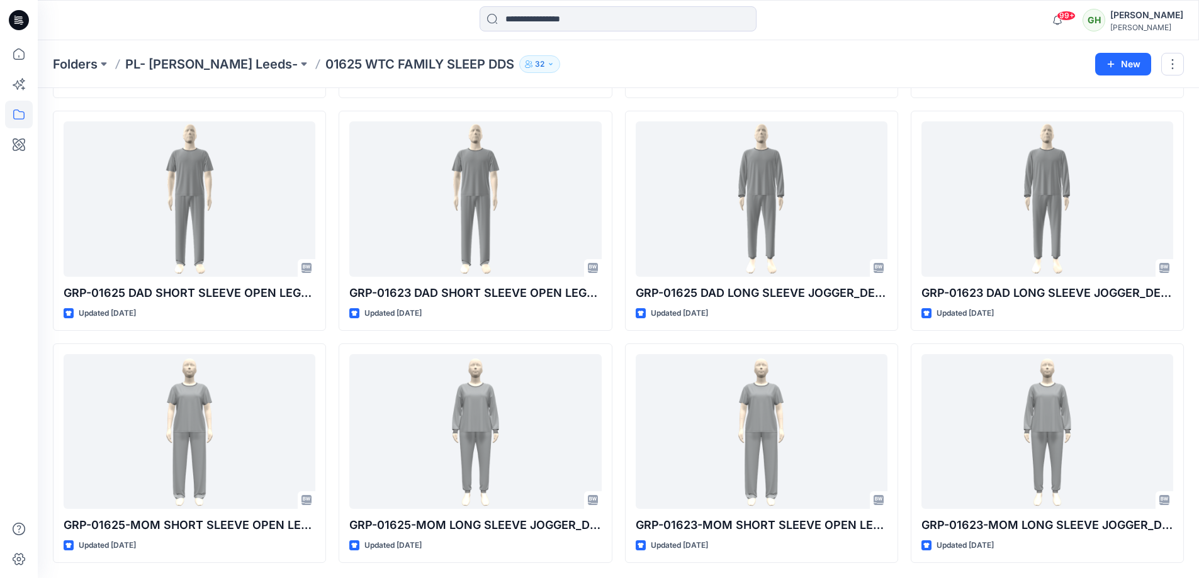
click at [519, 69] on button "32" at bounding box center [539, 64] width 41 height 18
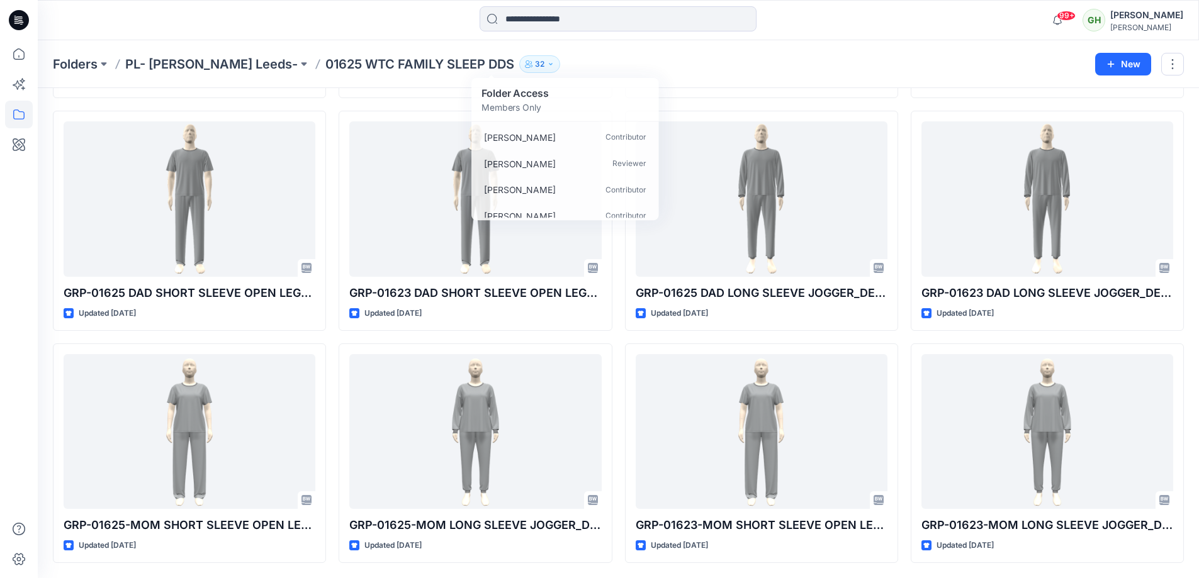
click at [607, 69] on div "Folders PL- [PERSON_NAME] Leeds- 01625 WTC FAMILY SLEEP DDS 32 Folder Access Me…" at bounding box center [569, 64] width 1033 height 18
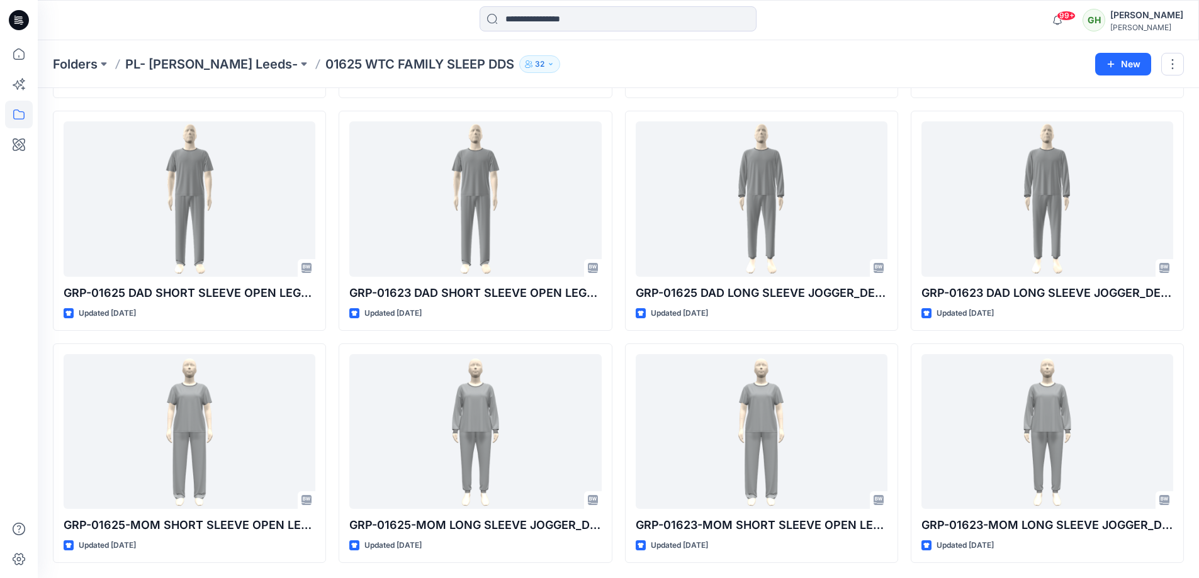
click at [437, 70] on p "01625 WTC FAMILY SLEEP DDS" at bounding box center [419, 64] width 189 height 18
click at [413, 68] on p "01625 WTC FAMILY SLEEP DDS" at bounding box center [419, 64] width 189 height 18
click at [298, 62] on button at bounding box center [304, 64] width 13 height 18
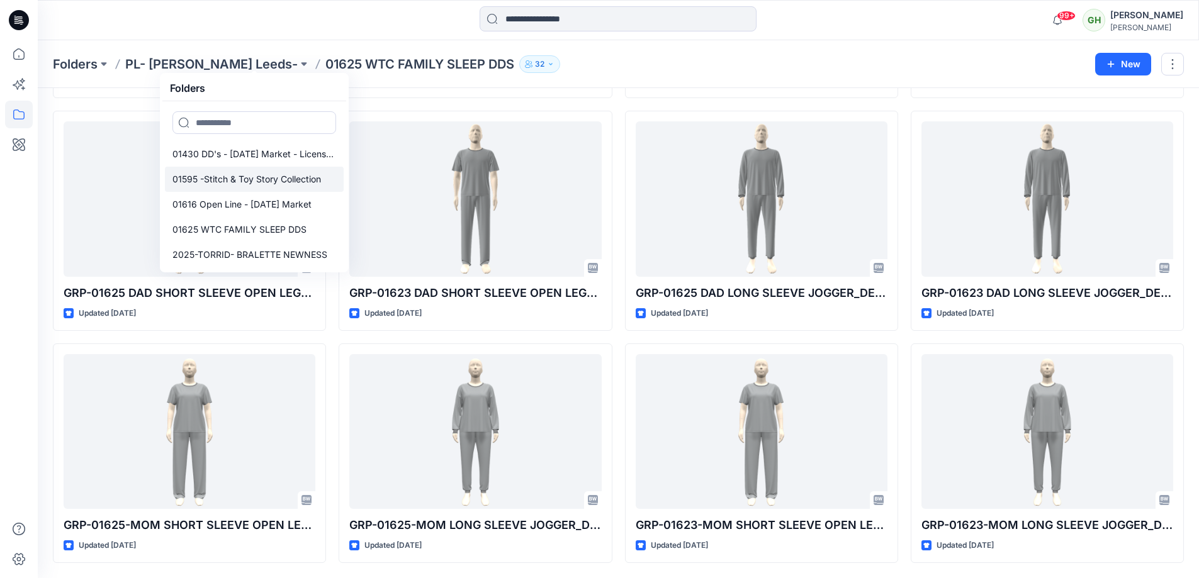
scroll to position [63, 0]
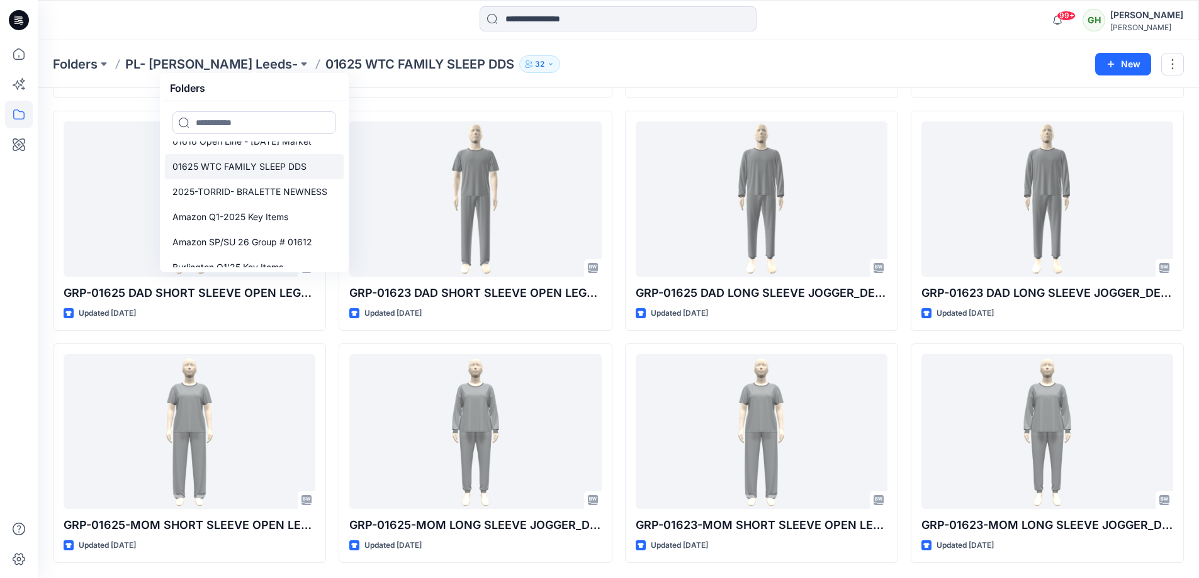
click at [258, 169] on p "01625 WTC FAMILY SLEEP DDS" at bounding box center [239, 166] width 134 height 15
click at [300, 184] on link "2025-TORRID- BRALETTE NEWNESS" at bounding box center [254, 191] width 179 height 25
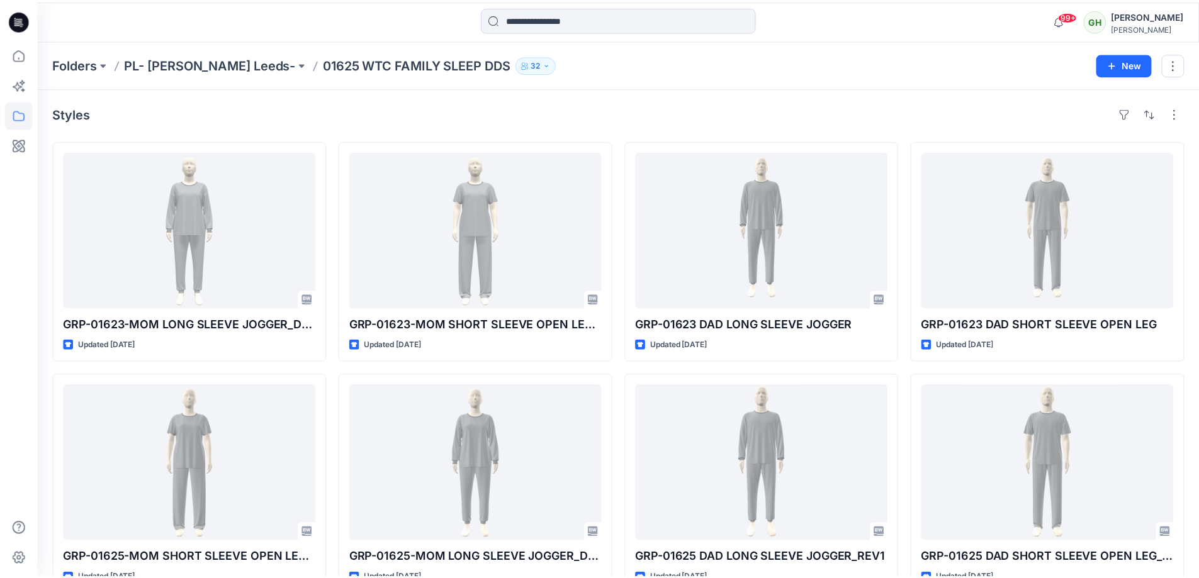
scroll to position [495, 0]
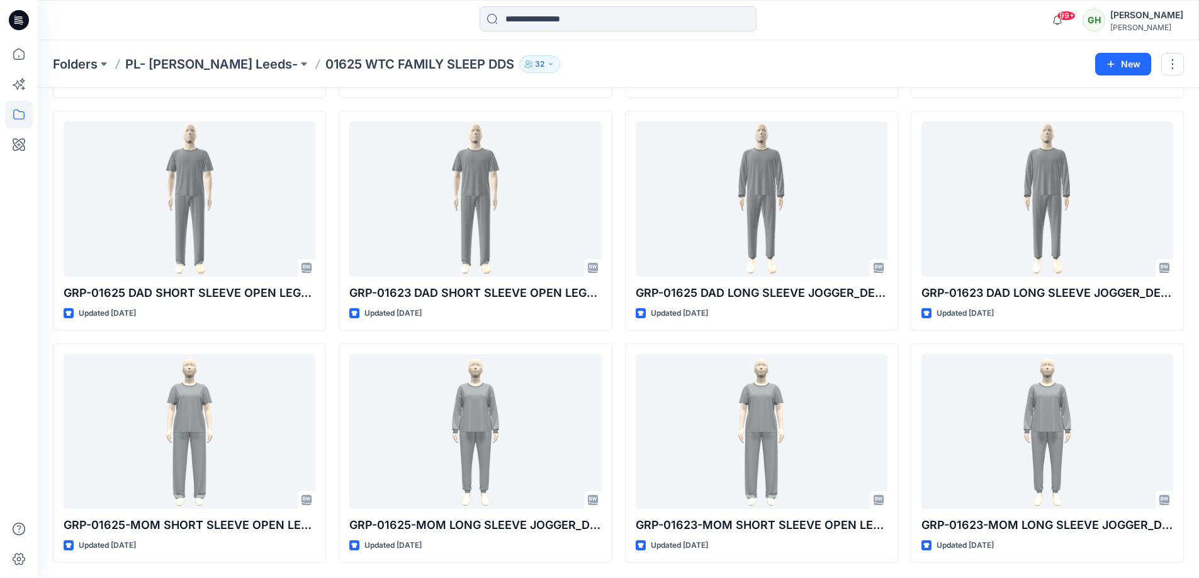
click at [225, 52] on div "Folders PL- [PERSON_NAME] Leeds- 01625 WTC FAMILY SLEEP DDS 32 New" at bounding box center [618, 64] width 1161 height 48
click at [247, 67] on p "PL- [PERSON_NAME] Leeds-" at bounding box center [211, 64] width 172 height 18
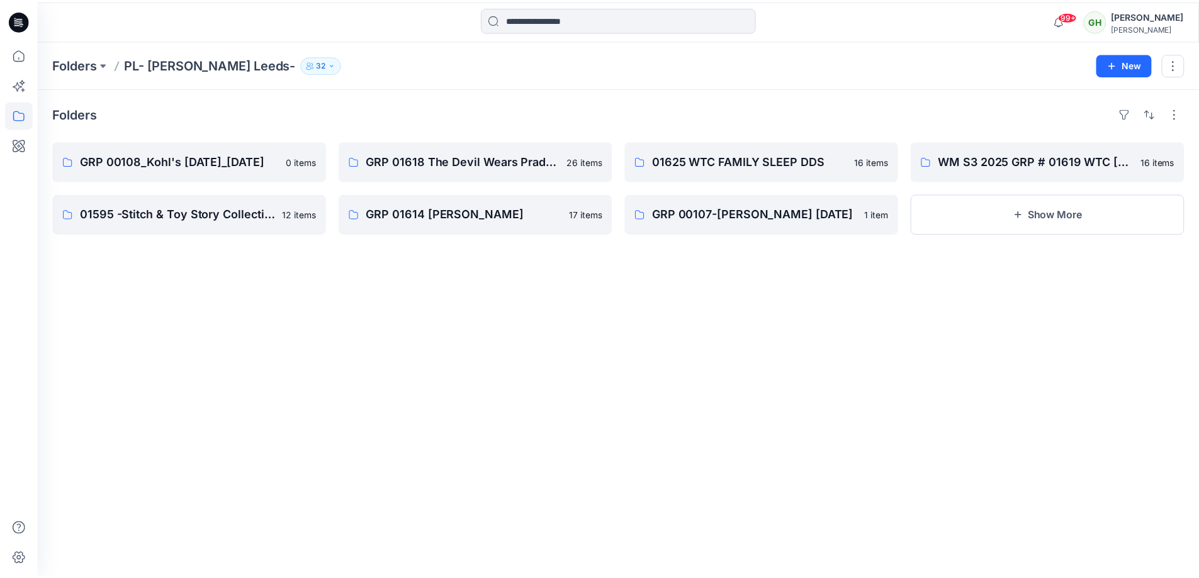
scroll to position [495, 0]
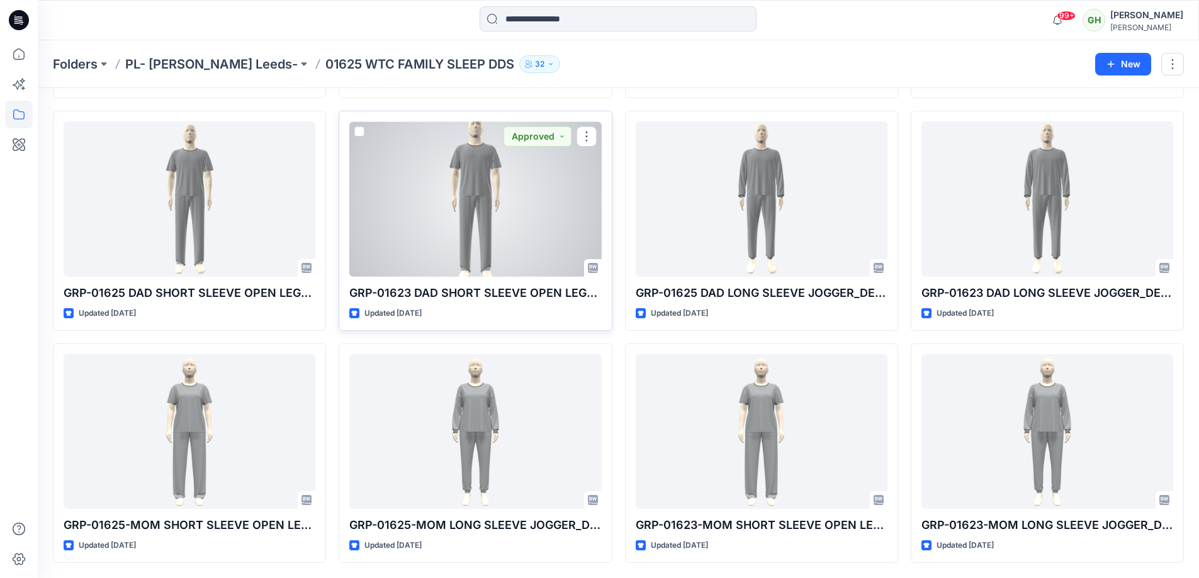
click at [464, 327] on div "GRP-01623 DAD SHORT SLEEVE OPEN LEG_DEVELOPMENT Updated [DATE] Approved" at bounding box center [475, 221] width 273 height 220
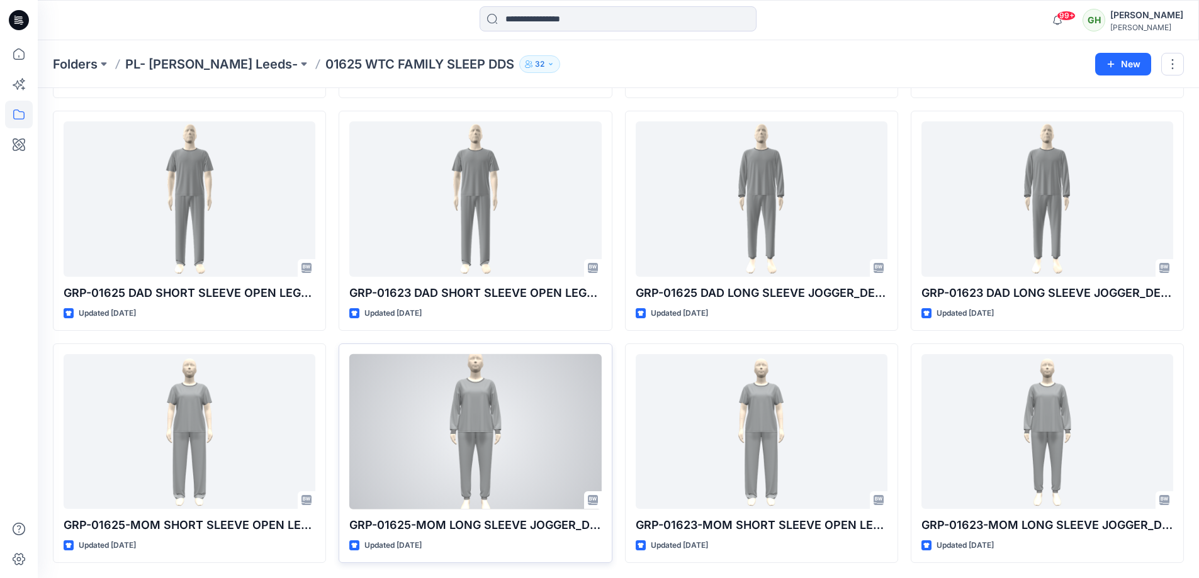
click at [608, 371] on div "GRP-01625-MOM LONG SLEEVE JOGGER_DEV Updated [DATE] Approved" at bounding box center [475, 454] width 273 height 220
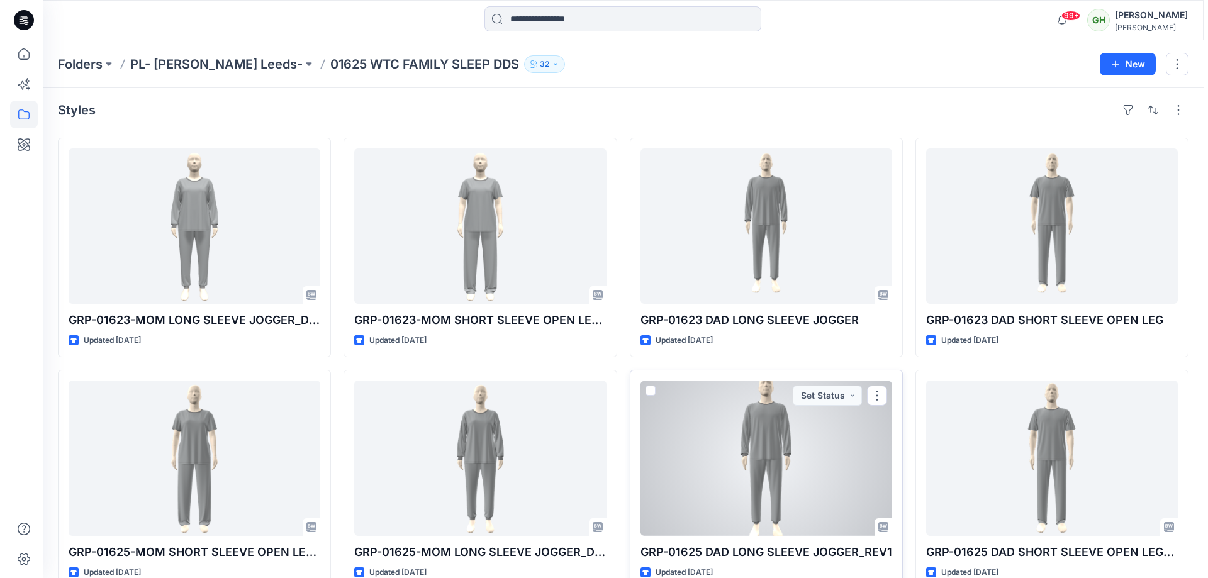
scroll to position [0, 0]
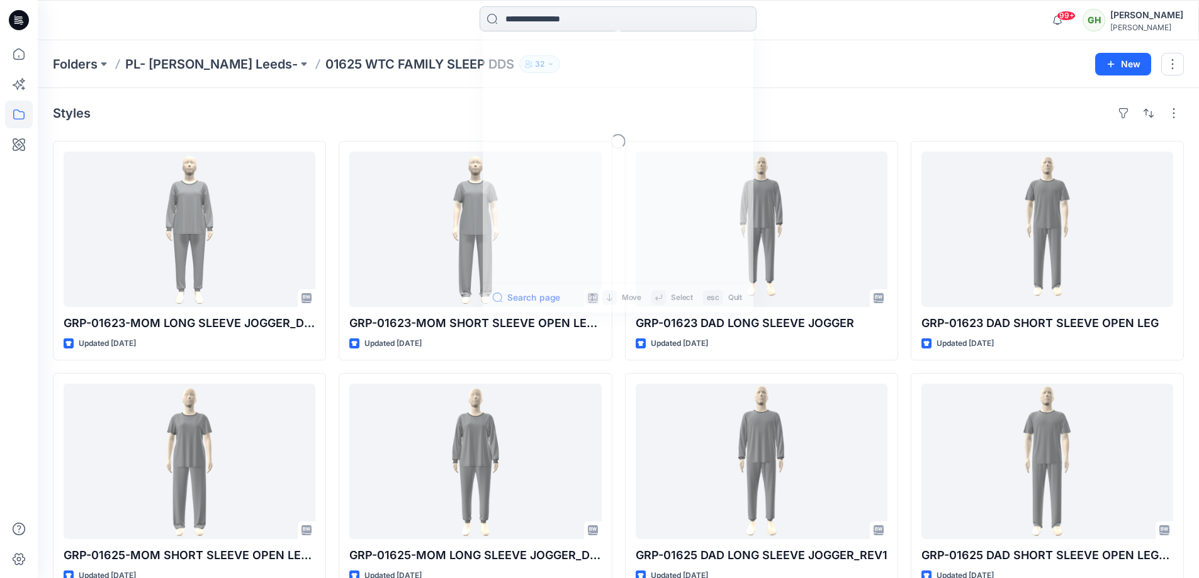
click at [546, 25] on input at bounding box center [618, 18] width 277 height 25
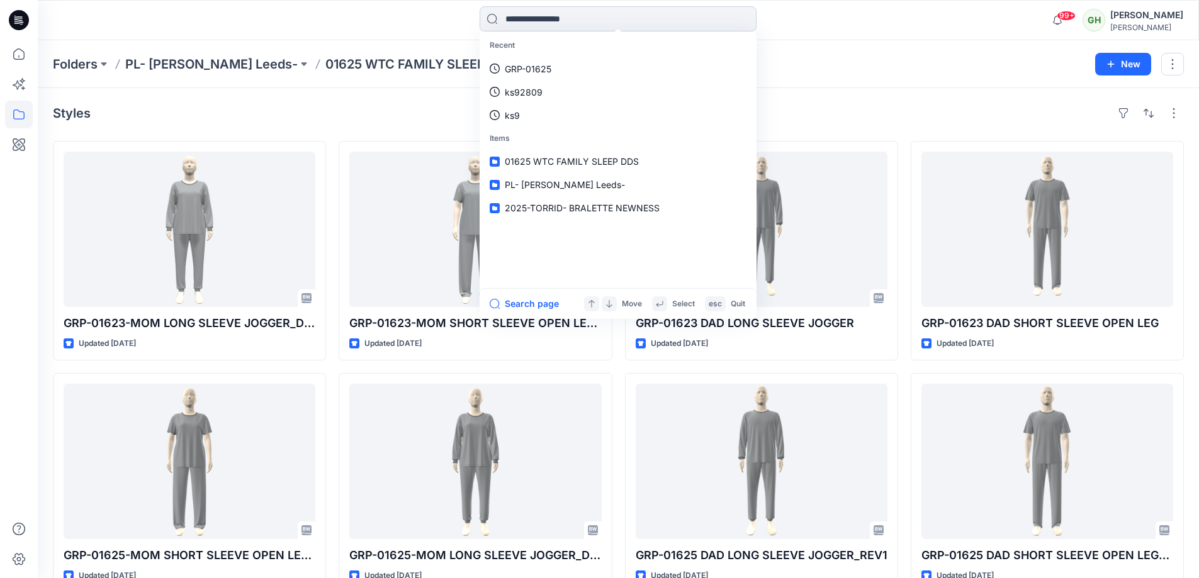
click at [668, 21] on input at bounding box center [618, 18] width 277 height 25
paste input "**********"
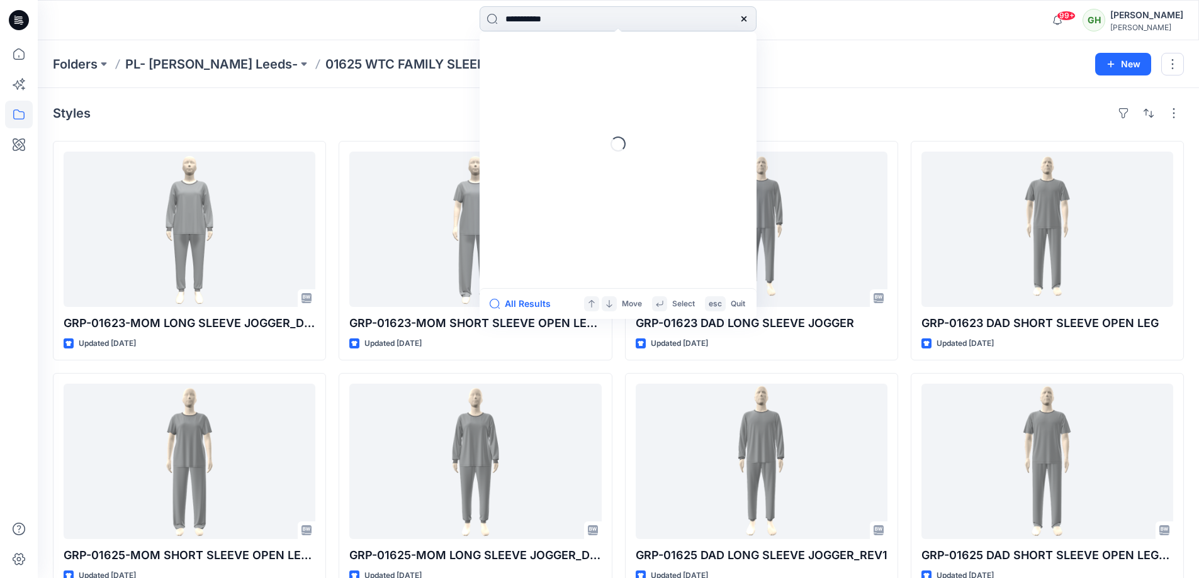
type input "*********"
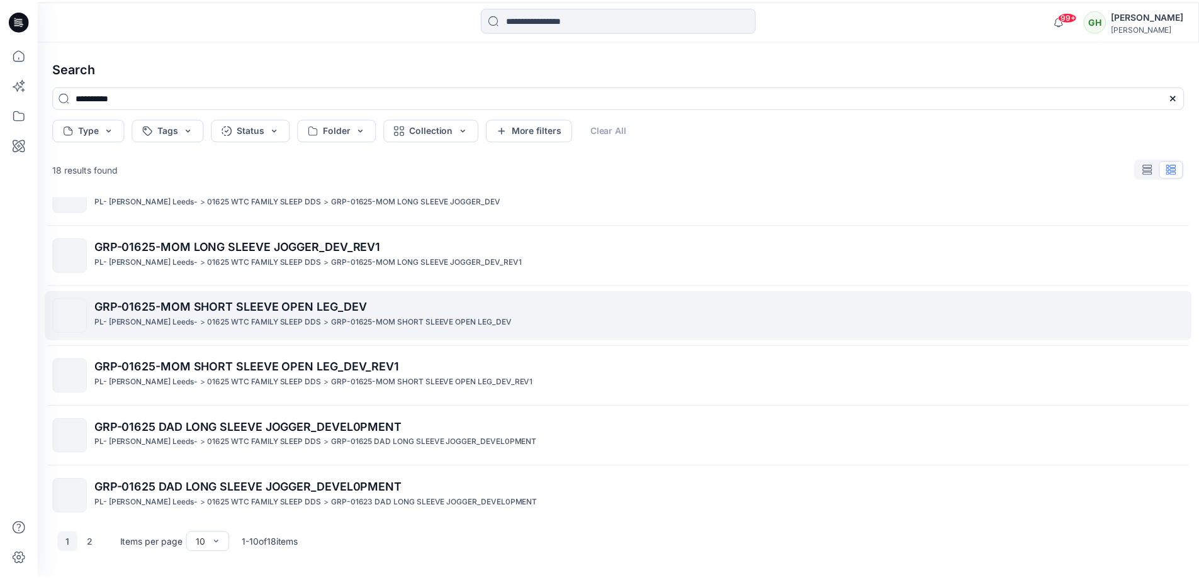
scroll to position [283, 0]
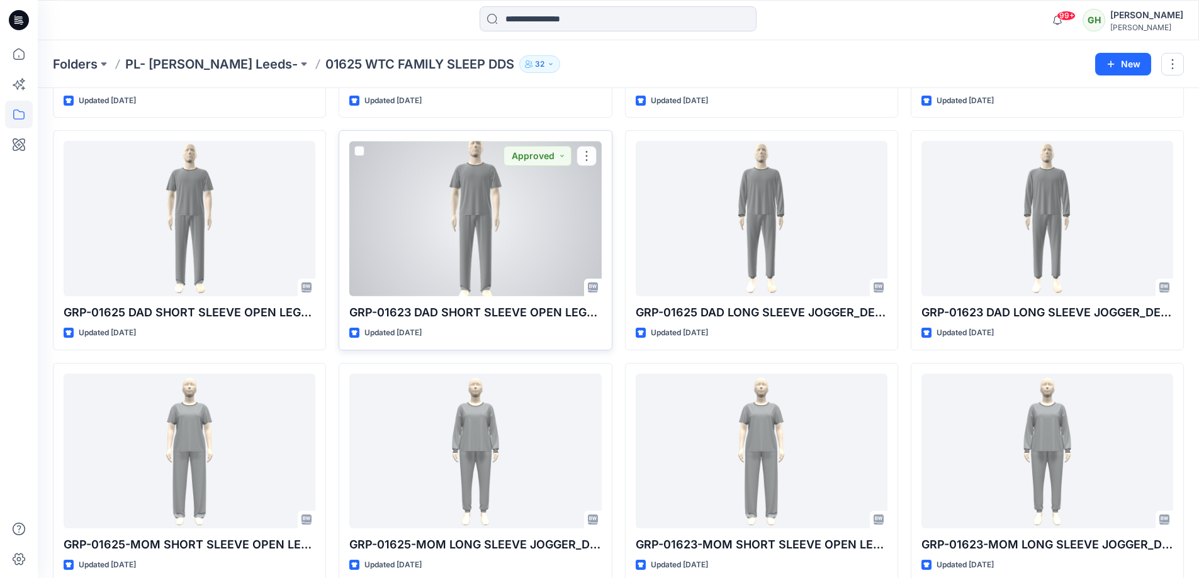
scroll to position [495, 0]
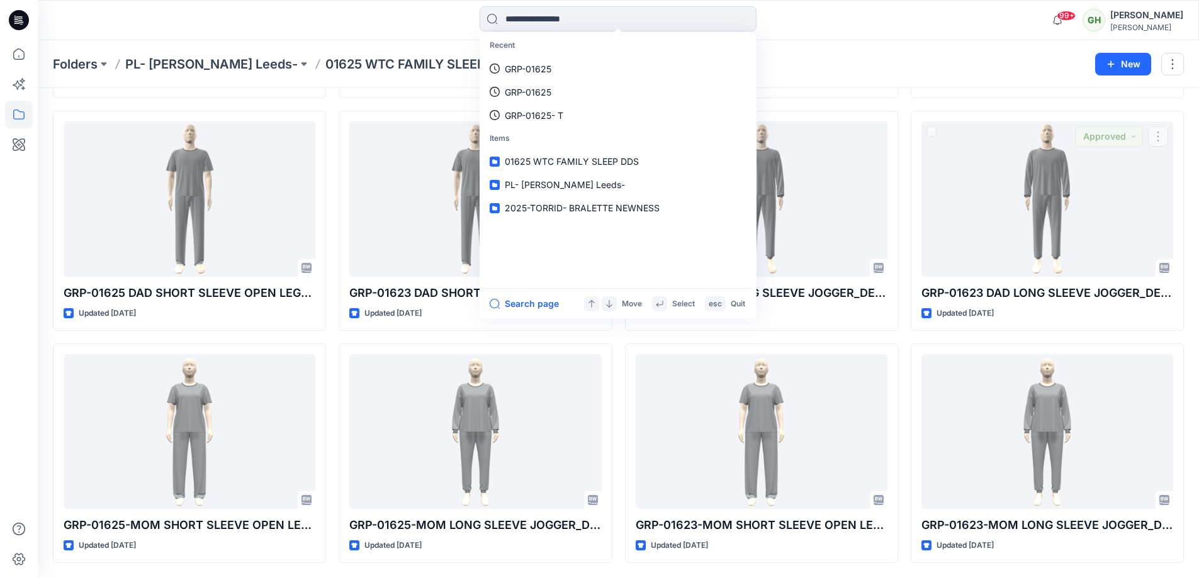
click at [927, 83] on div "Folders PL- [PERSON_NAME] Leeds- 01625 WTC FAMILY SLEEP DDS 32 New" at bounding box center [618, 64] width 1161 height 48
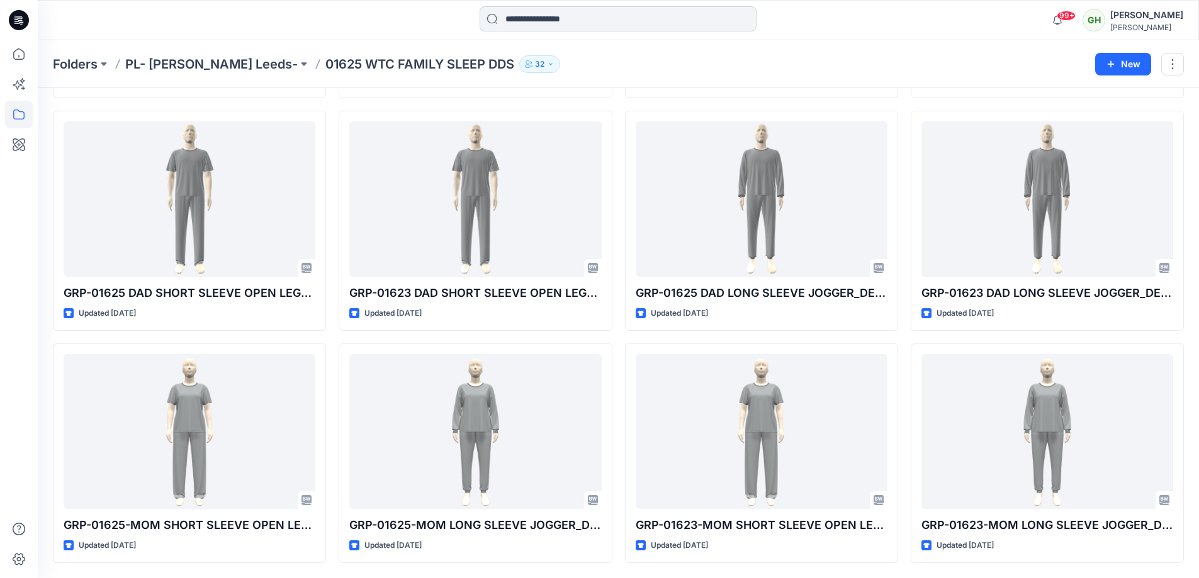
click at [565, 11] on input at bounding box center [618, 18] width 277 height 25
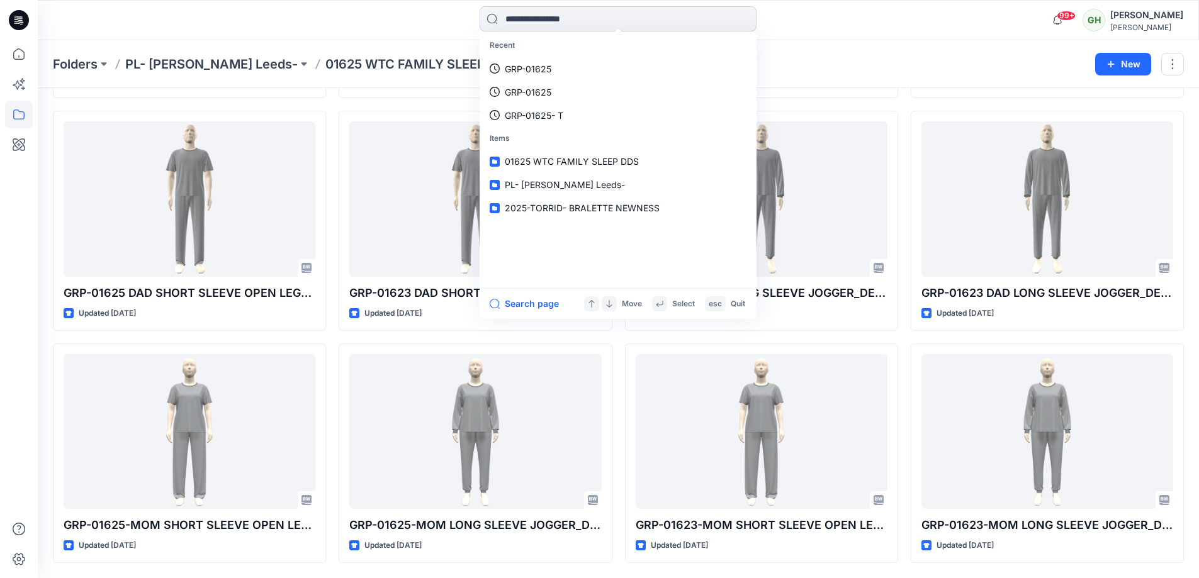
paste input "********"
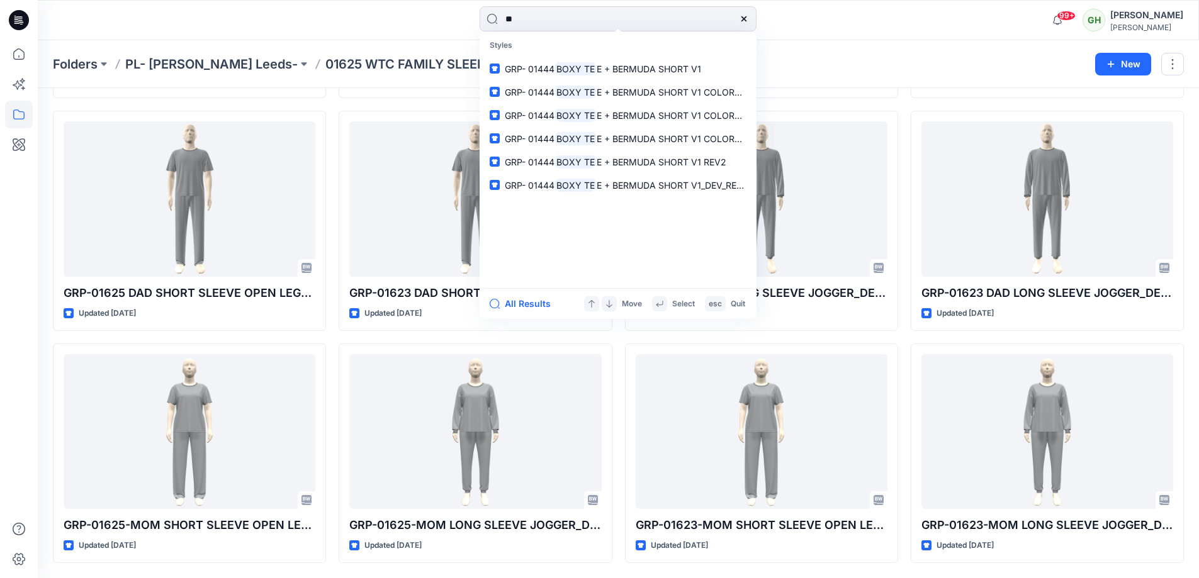
type input "*"
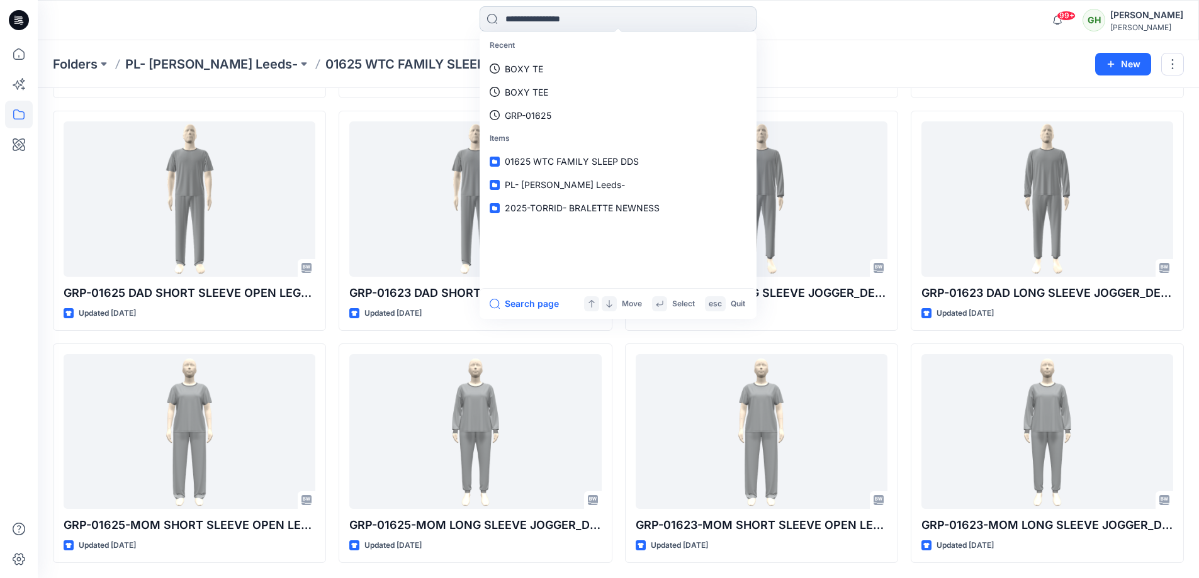
click at [561, 23] on input at bounding box center [618, 18] width 277 height 25
paste input "**********"
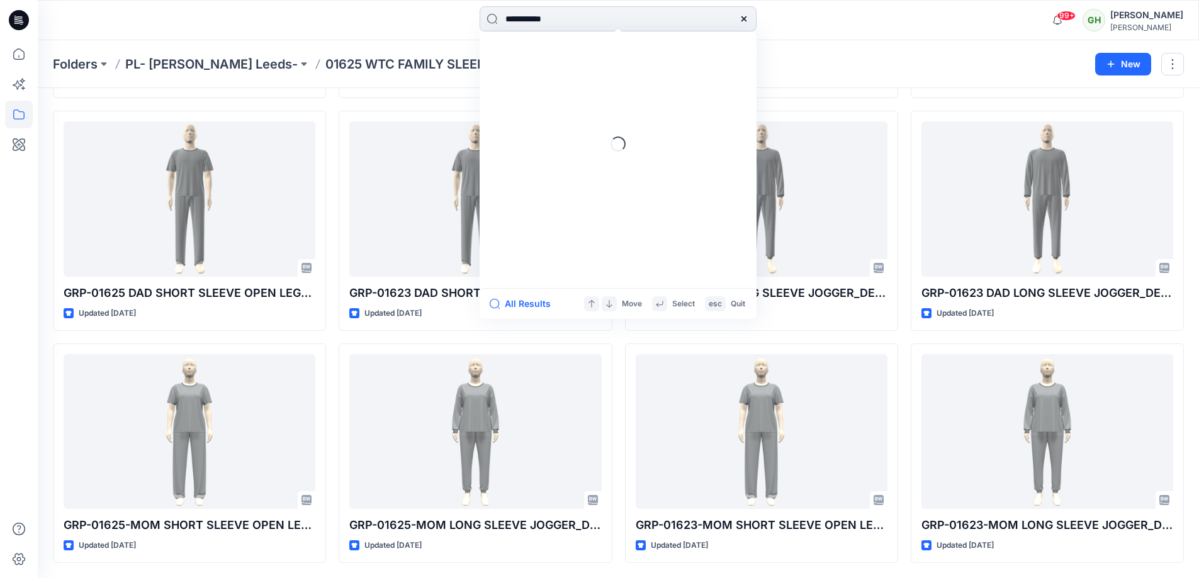
type input "*********"
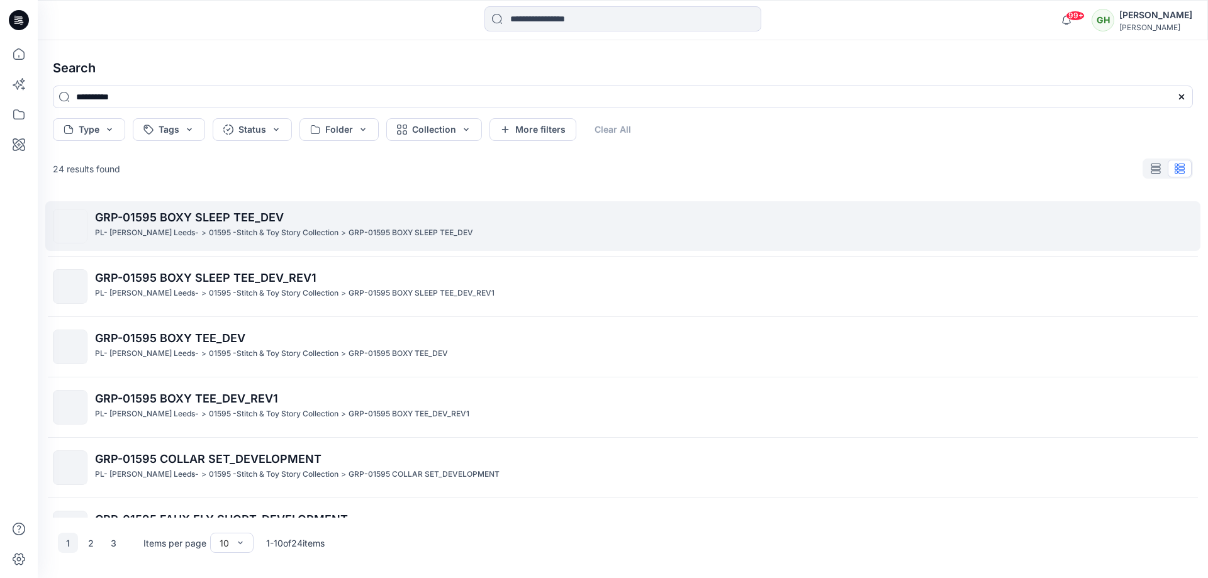
click at [172, 216] on span "GRP-01595 BOXY SLEEP TEE_DEV" at bounding box center [189, 217] width 189 height 13
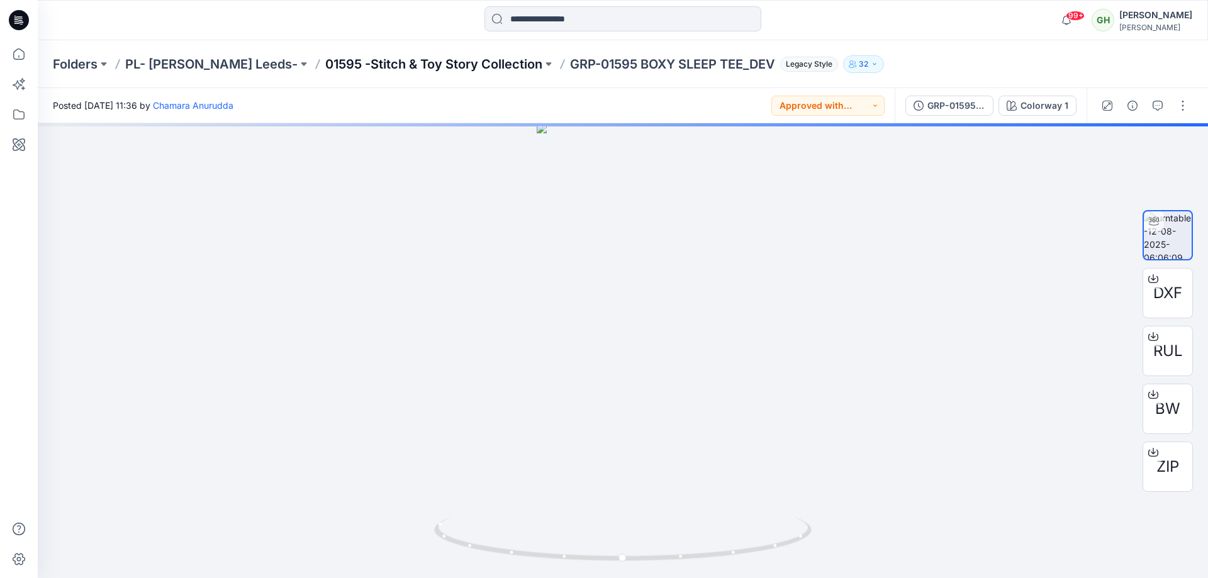
click at [405, 69] on p "01595 -Stitch & Toy Story Collection" at bounding box center [433, 64] width 217 height 18
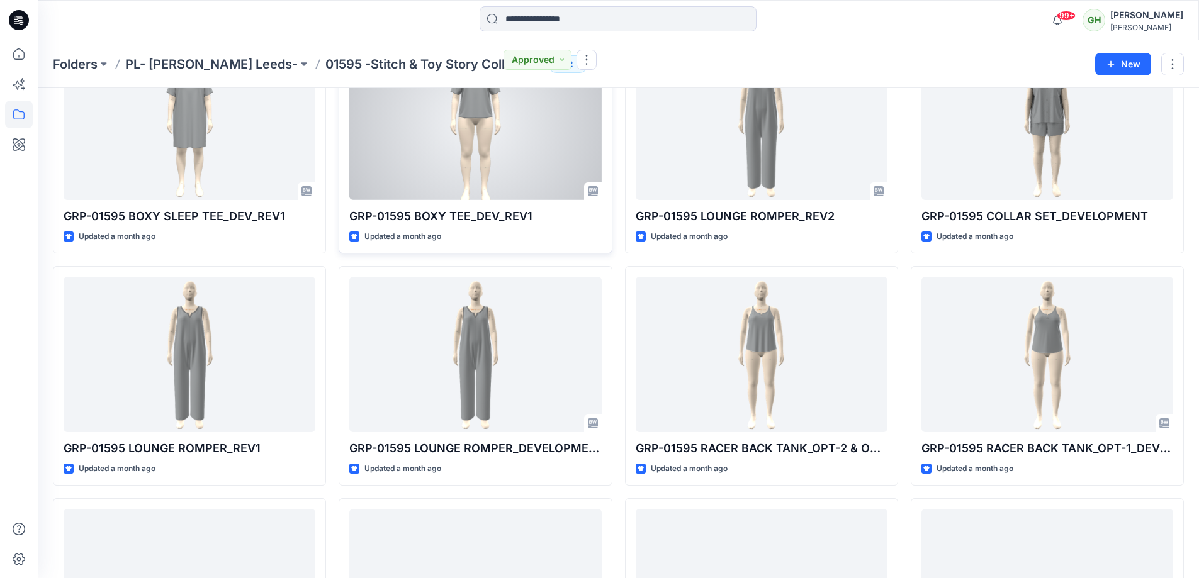
scroll to position [126, 0]
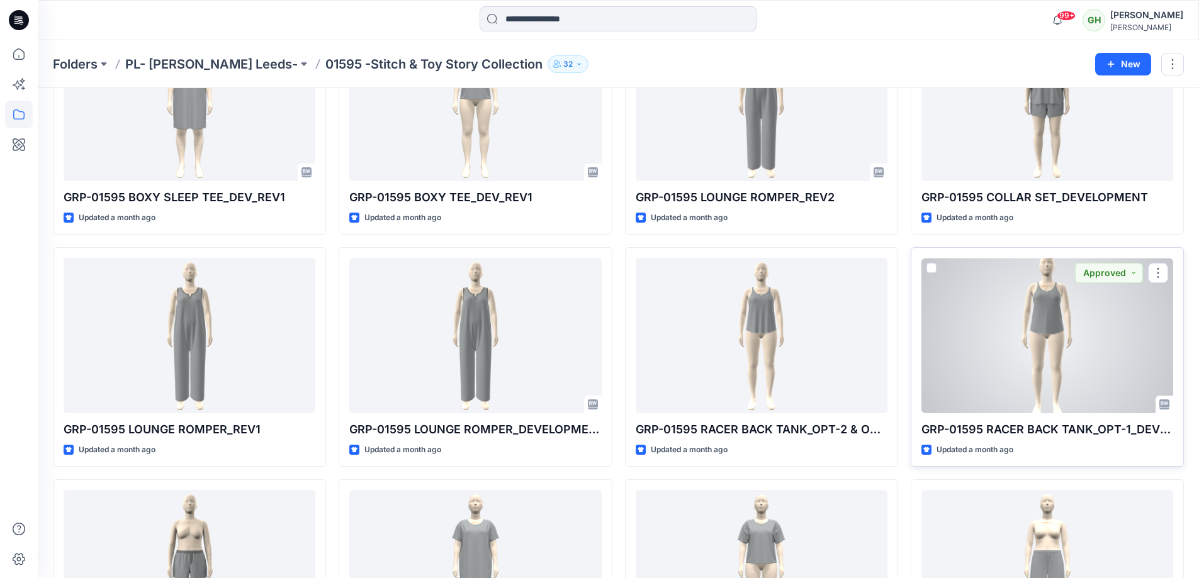
click at [1008, 361] on div at bounding box center [1047, 335] width 252 height 155
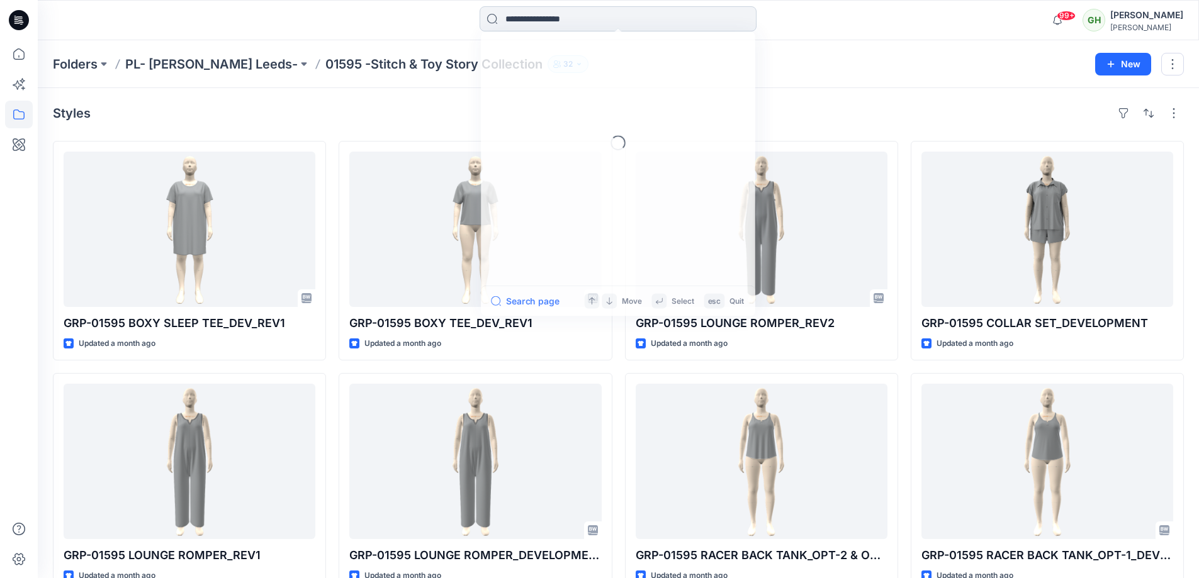
click at [541, 16] on input at bounding box center [618, 18] width 277 height 25
drag, startPoint x: 933, startPoint y: 6, endPoint x: 847, endPoint y: 149, distance: 166.3
click at [933, 7] on div "Loading... Search page Move Select esc Quit 99+ Notifications [PERSON_NAME] sha…" at bounding box center [618, 20] width 1161 height 28
click at [592, 14] on input at bounding box center [618, 18] width 277 height 25
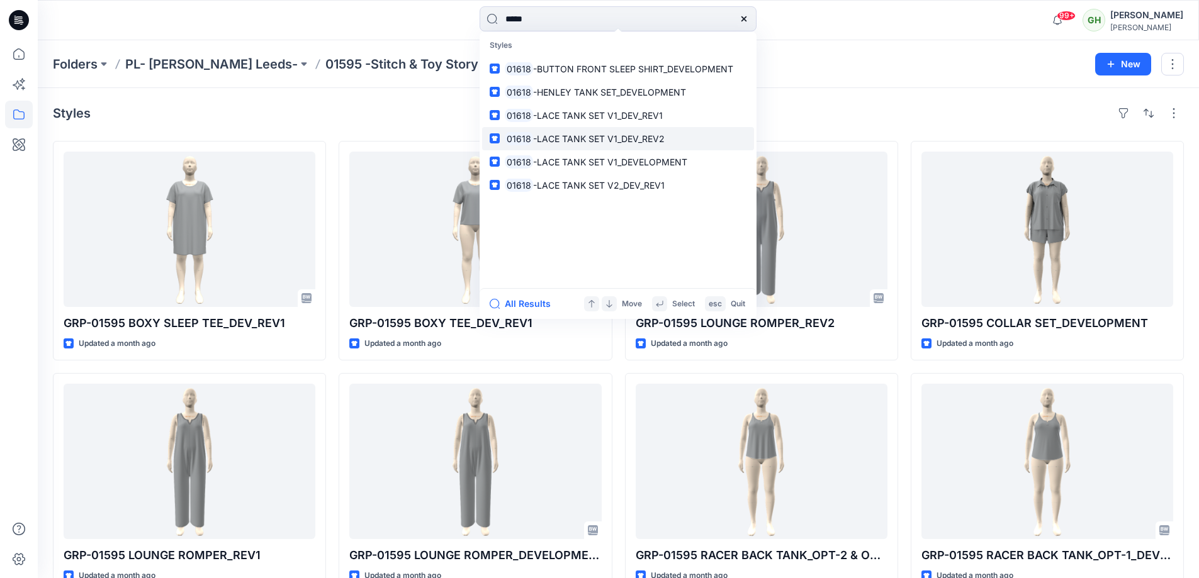
type input "*****"
click at [608, 128] on link "01618 -LACE TANK SET V1_DEV_REV2" at bounding box center [618, 138] width 272 height 23
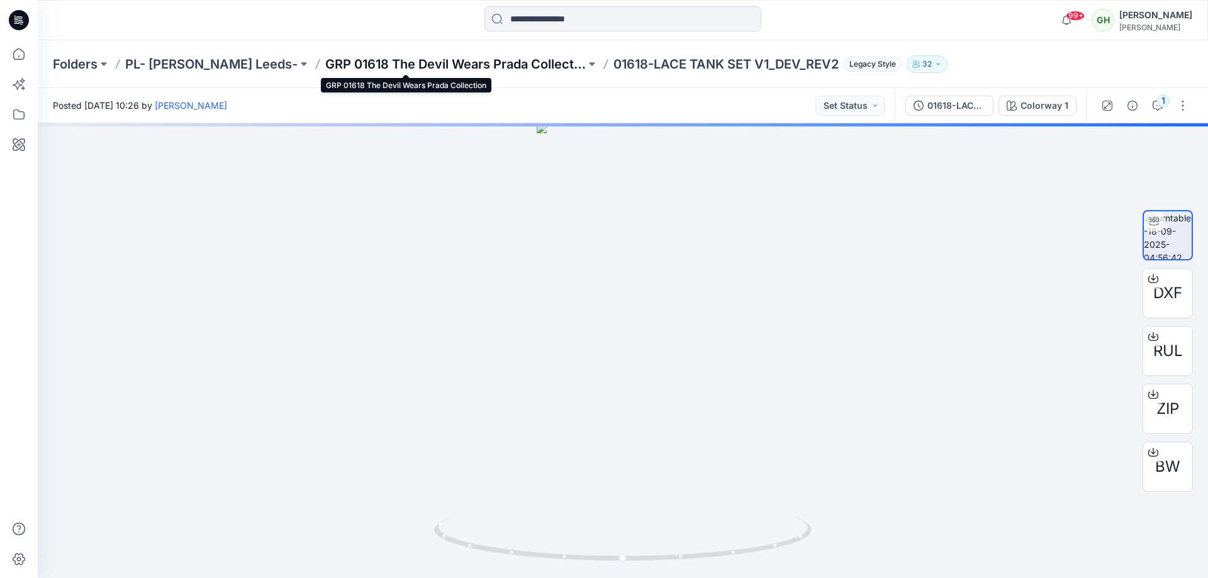
click at [423, 66] on p "GRP 01618 The Devil Wears Prada Collection" at bounding box center [455, 64] width 261 height 18
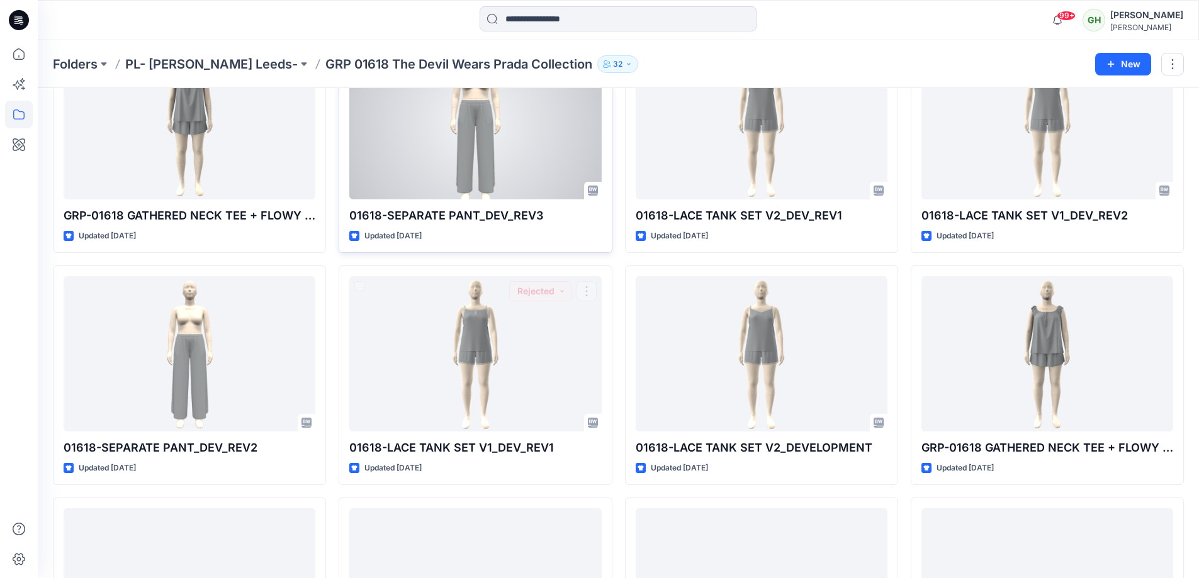
scroll to position [59, 0]
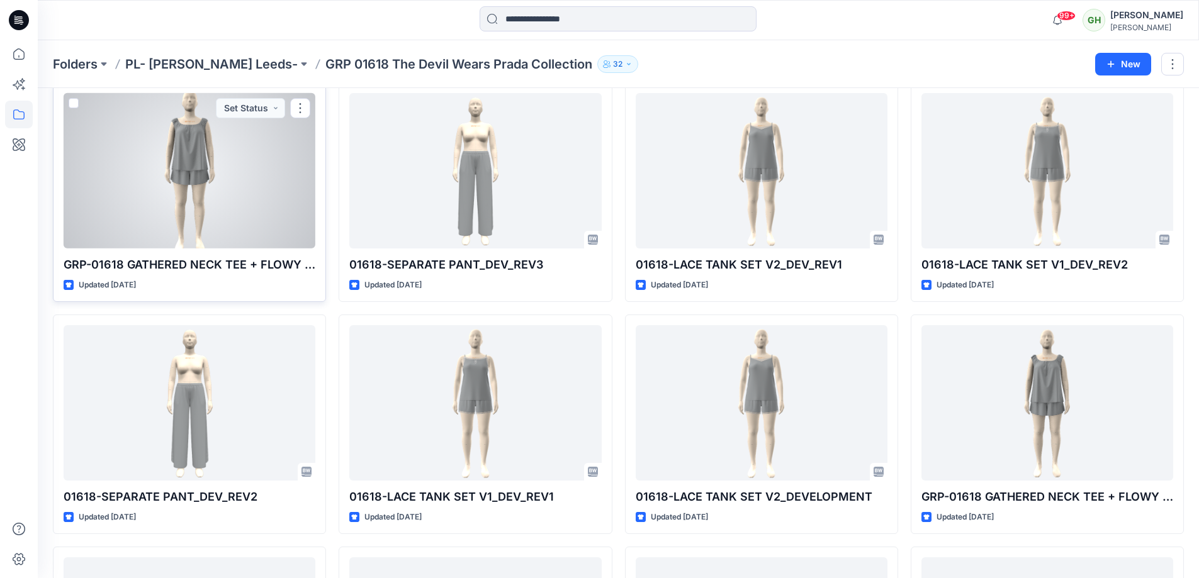
click at [236, 250] on div "GRP-01618 GATHERED NECK TEE + FLOWY SHORT_REV1 Updated [DATE] Set Status" at bounding box center [189, 192] width 273 height 220
click at [244, 227] on div at bounding box center [190, 170] width 252 height 155
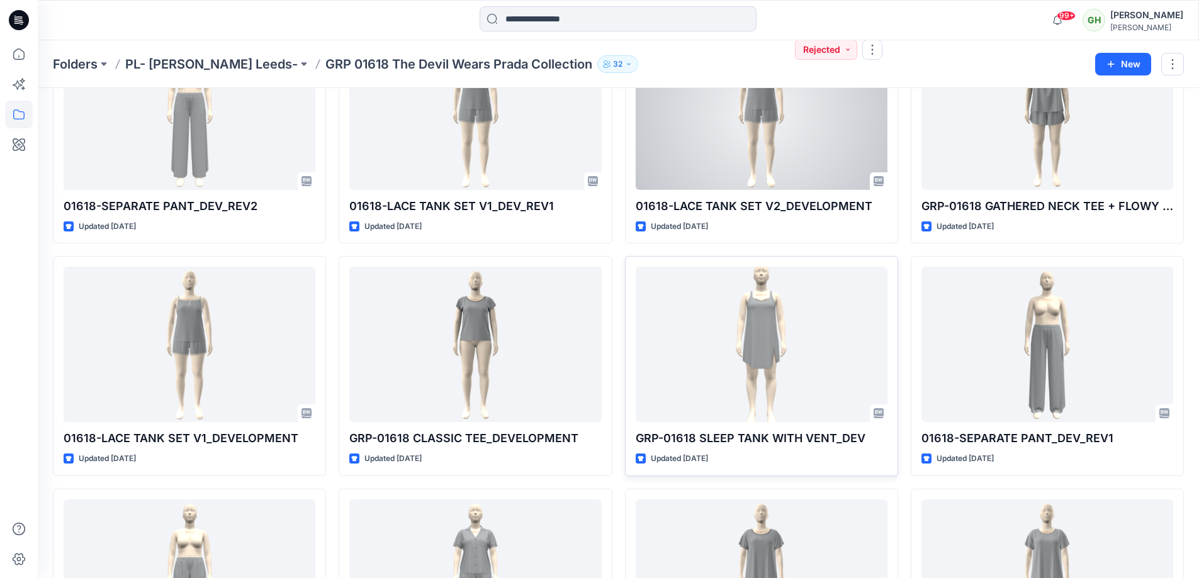
scroll to position [378, 0]
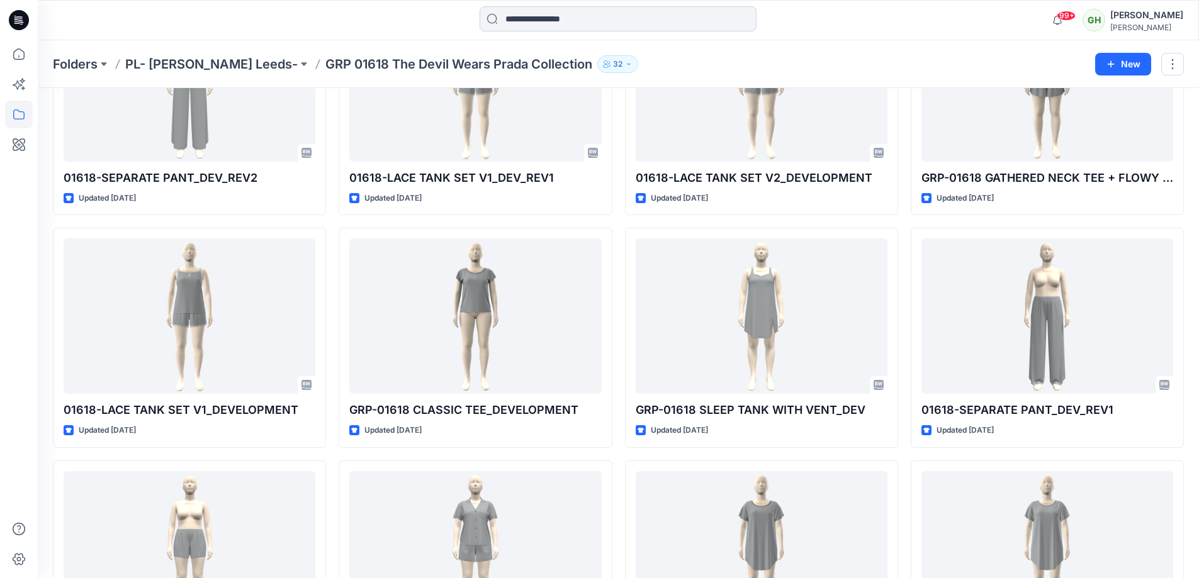
click at [627, 21] on input at bounding box center [618, 18] width 277 height 25
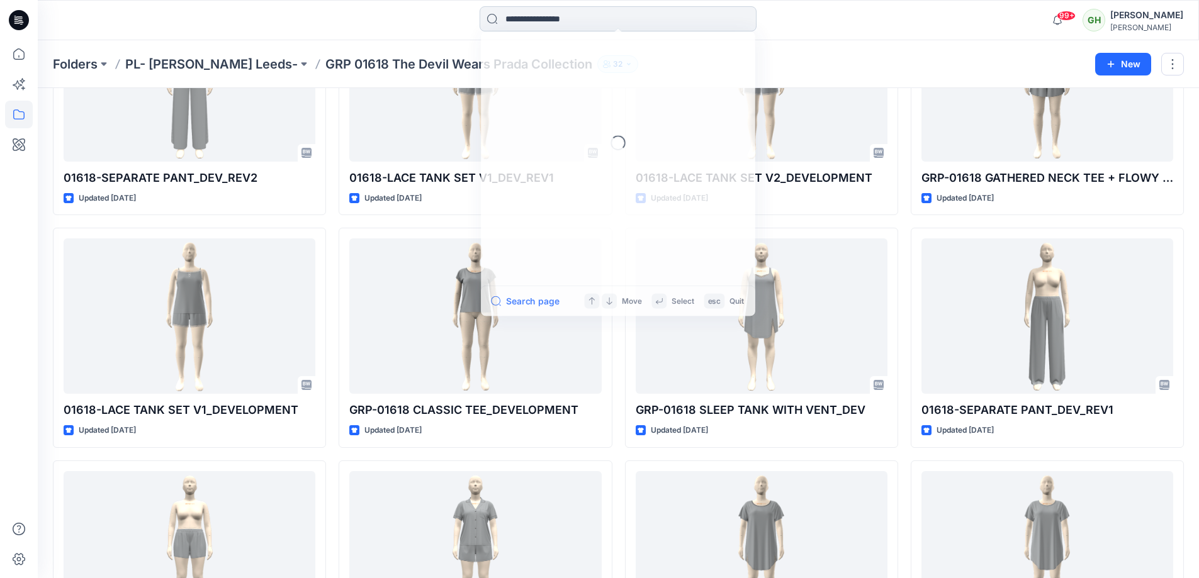
click at [627, 21] on input at bounding box center [618, 18] width 277 height 25
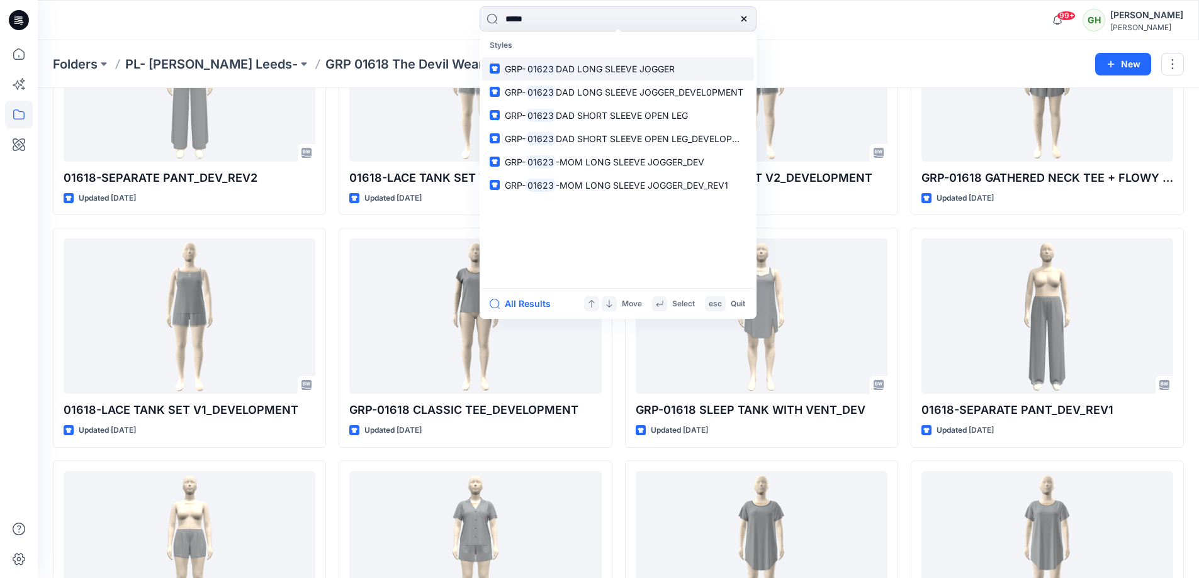
type input "*****"
click at [597, 70] on span "DAD LONG SLEEVE JOGGER" at bounding box center [615, 69] width 119 height 11
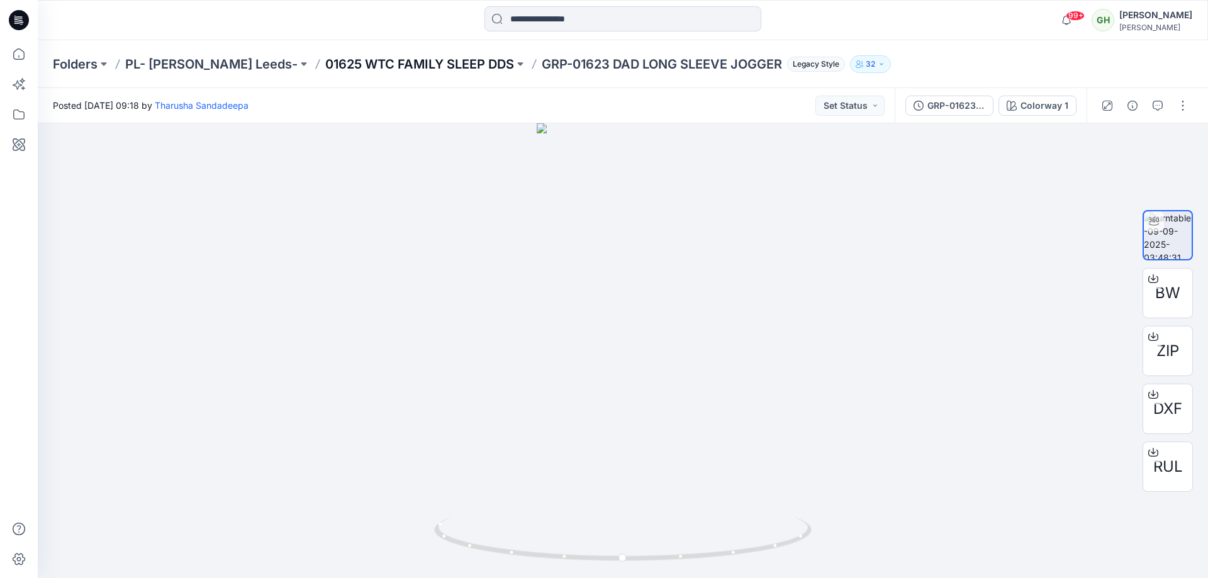
click at [364, 61] on p "01625 WTC FAMILY SLEEP DDS" at bounding box center [419, 64] width 189 height 18
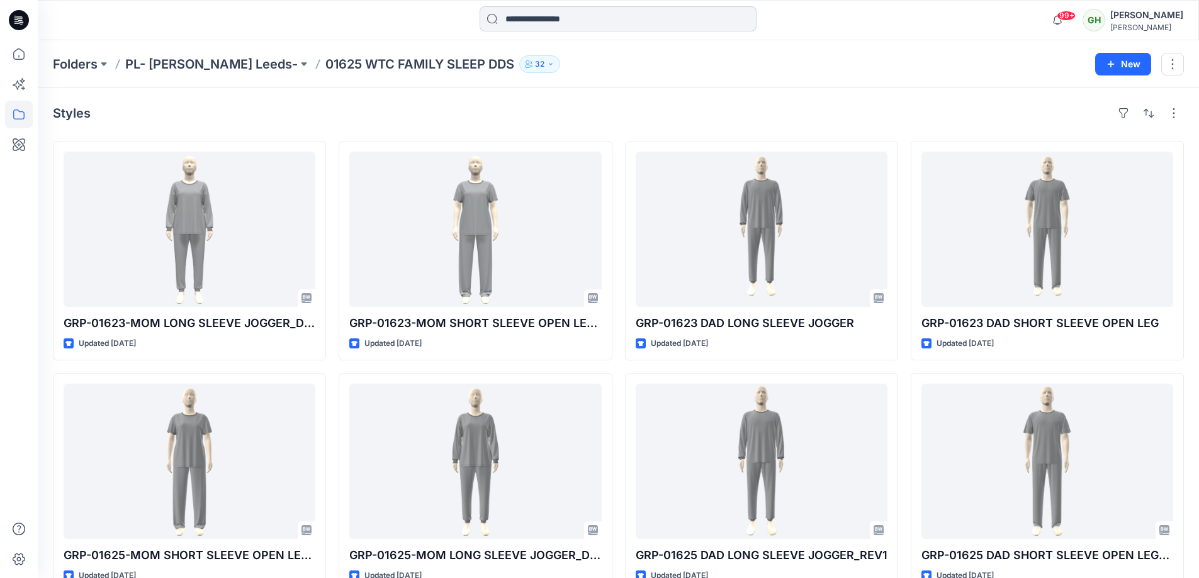
click at [527, 14] on input at bounding box center [618, 18] width 277 height 25
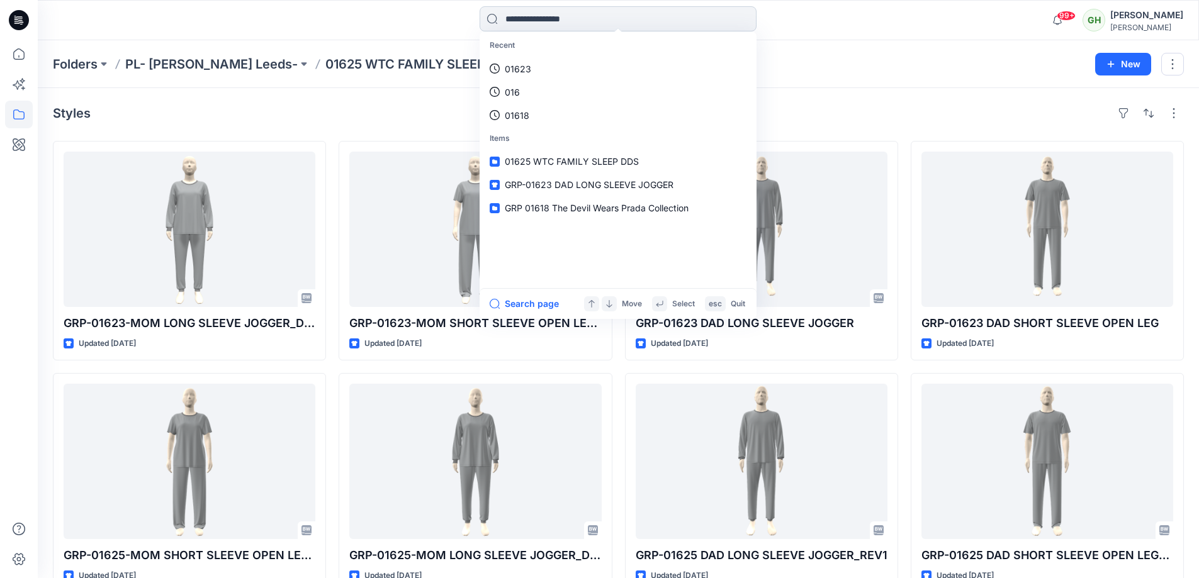
paste input "**********"
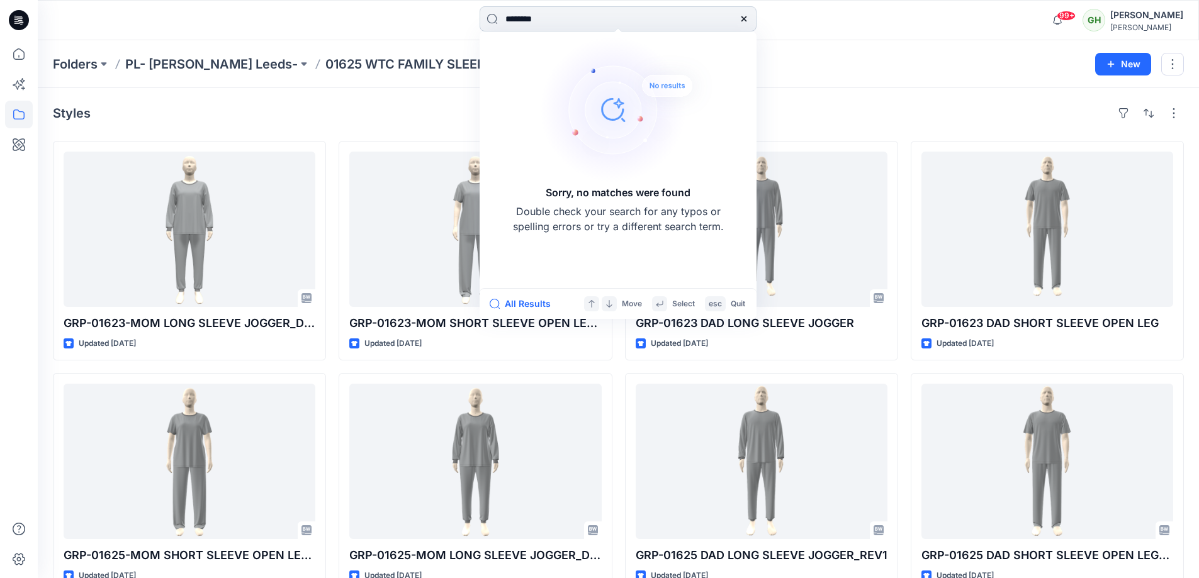
type input "******"
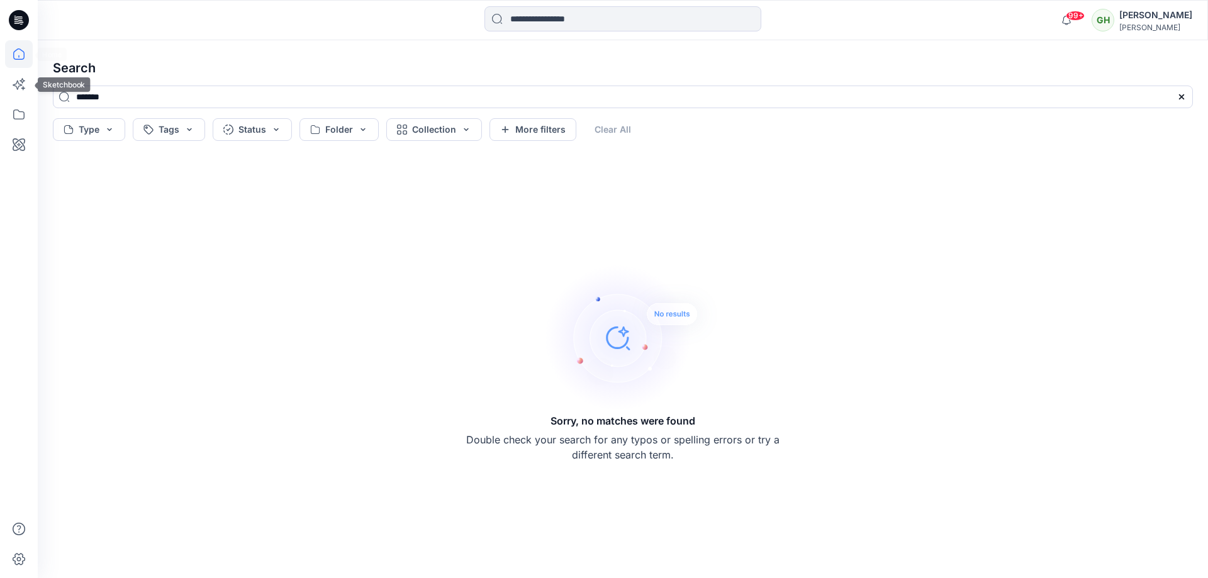
click at [21, 48] on icon at bounding box center [19, 54] width 28 height 28
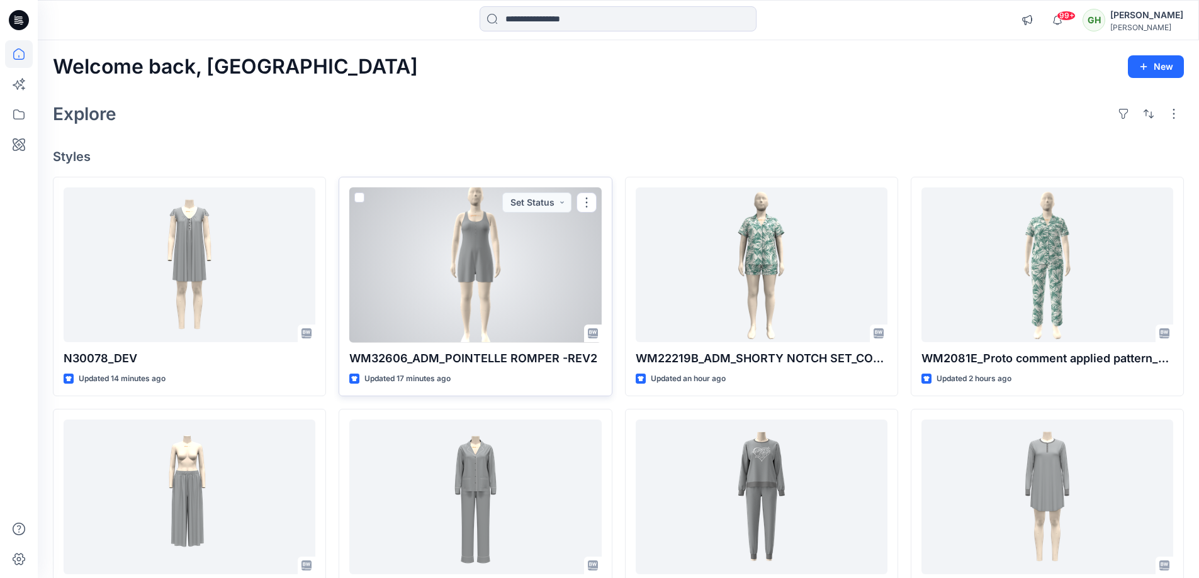
click at [477, 267] on div at bounding box center [475, 265] width 252 height 155
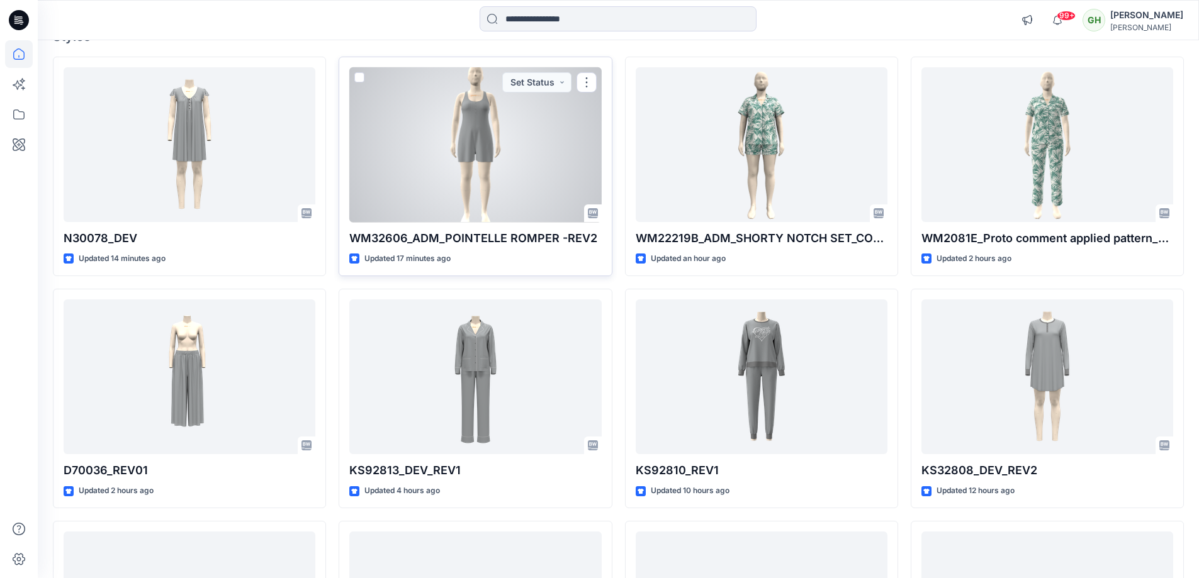
scroll to position [126, 0]
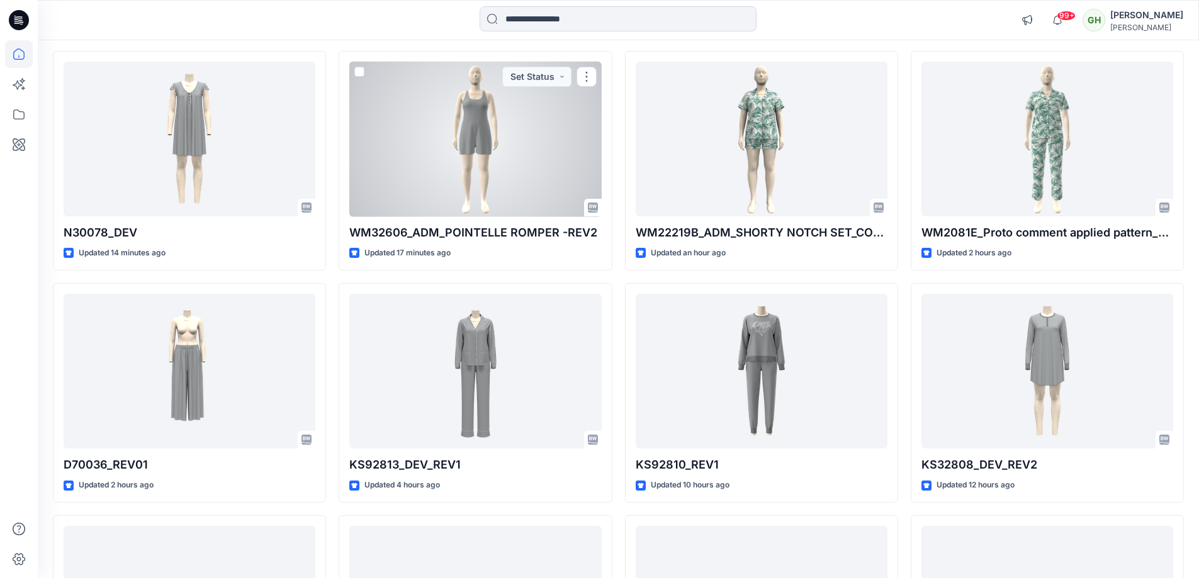
click at [458, 168] on div at bounding box center [475, 139] width 252 height 155
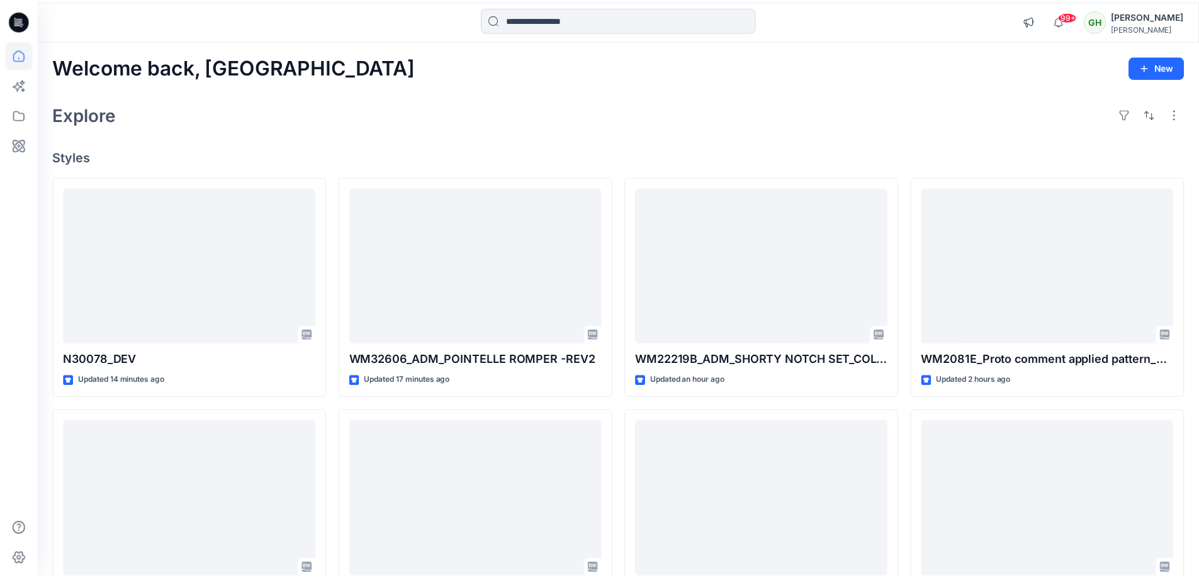
scroll to position [126, 0]
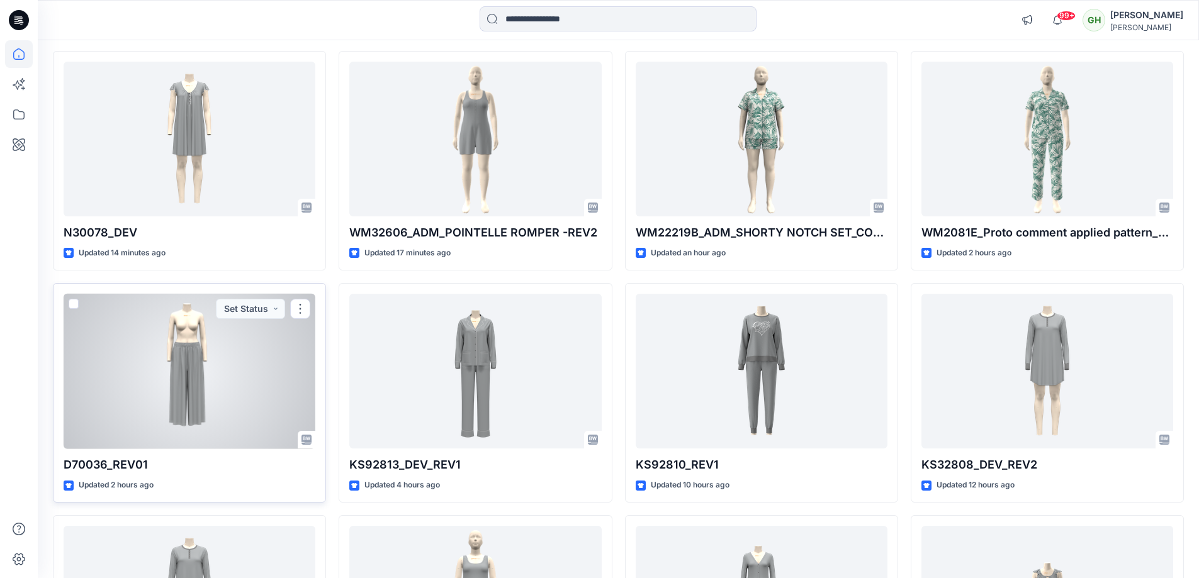
click at [136, 320] on div at bounding box center [190, 371] width 252 height 155
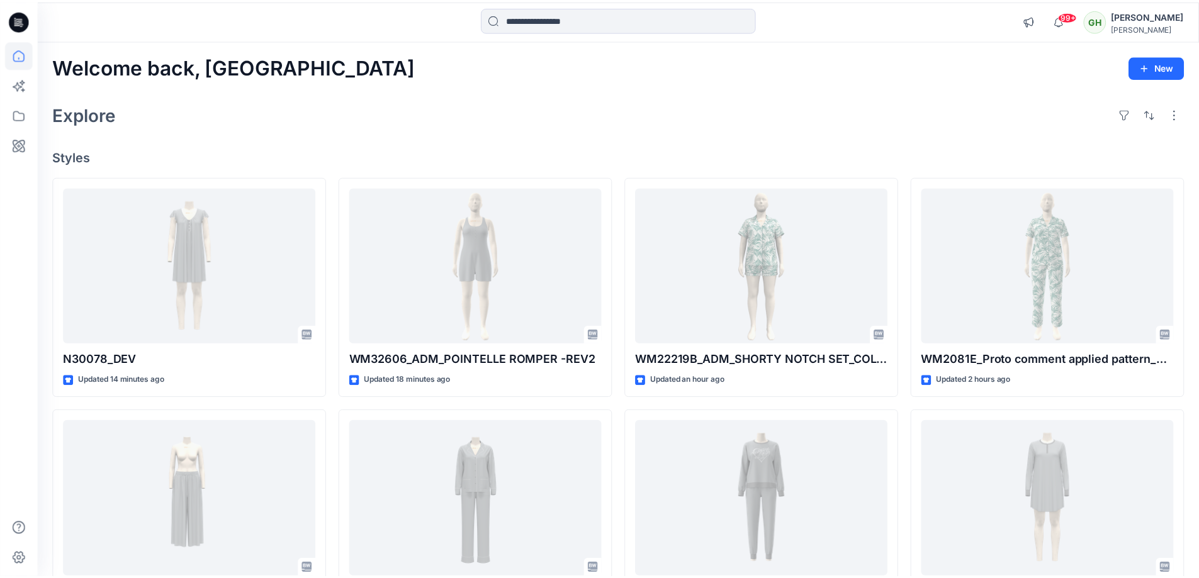
scroll to position [126, 0]
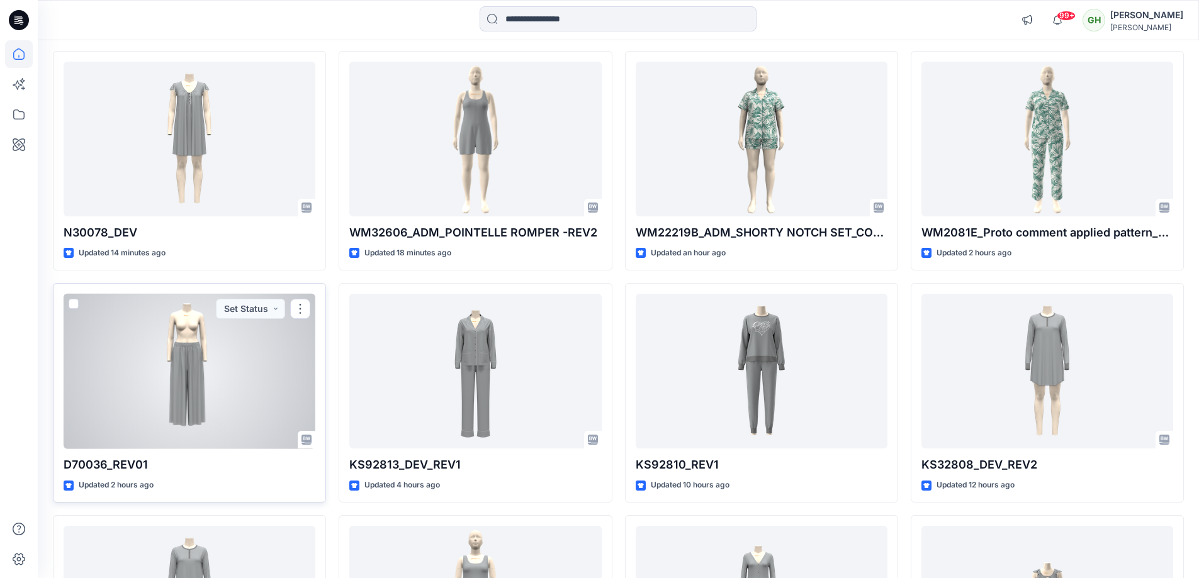
click at [269, 422] on div at bounding box center [190, 371] width 252 height 155
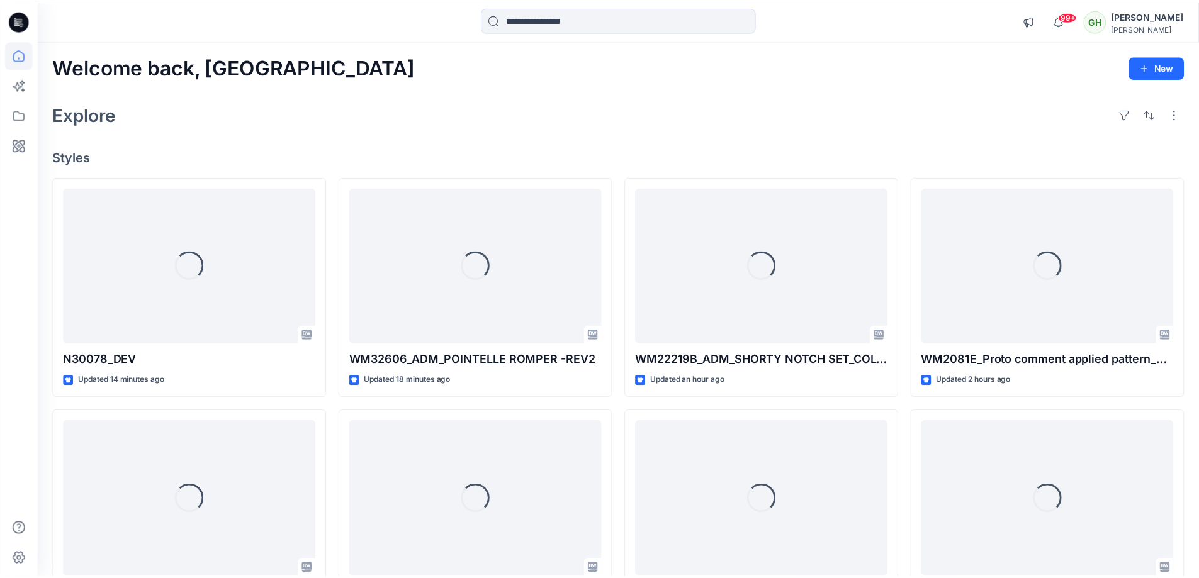
scroll to position [126, 0]
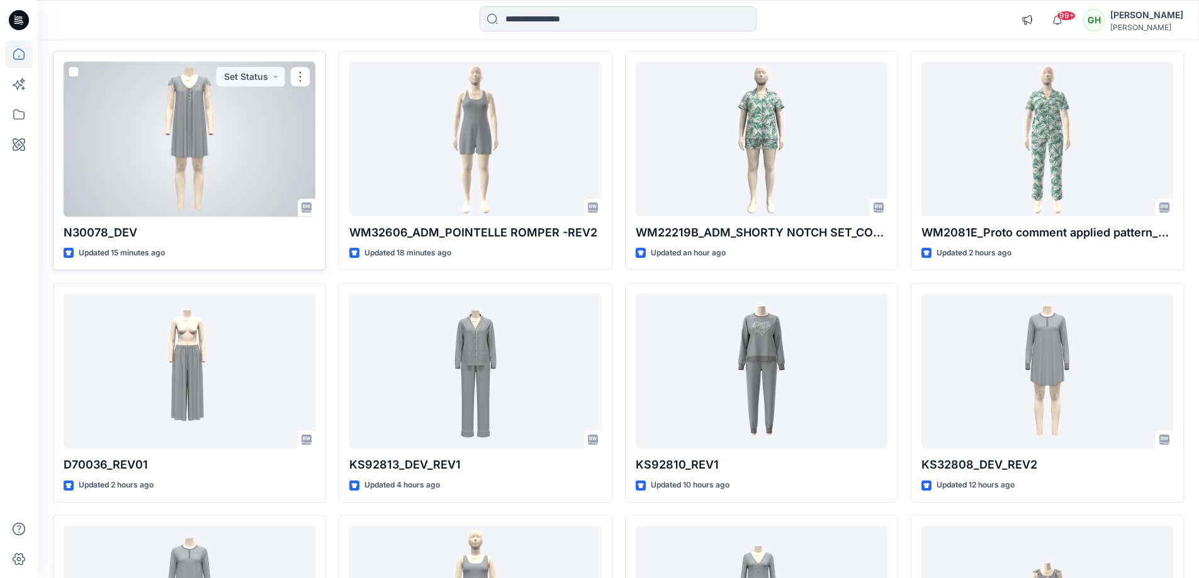
click at [159, 158] on div at bounding box center [190, 139] width 252 height 155
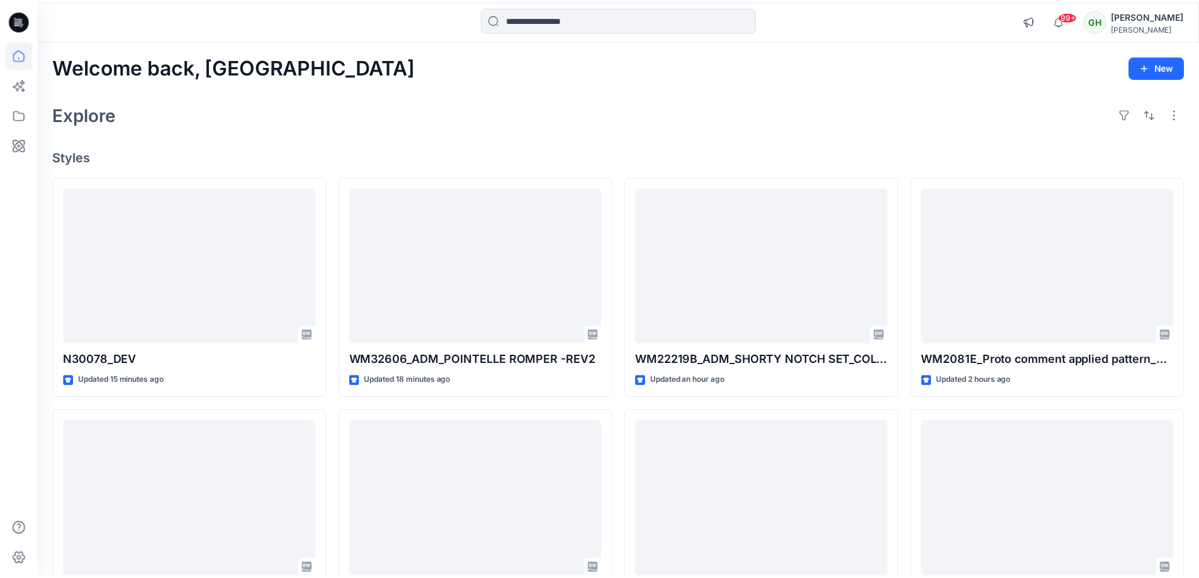
scroll to position [126, 0]
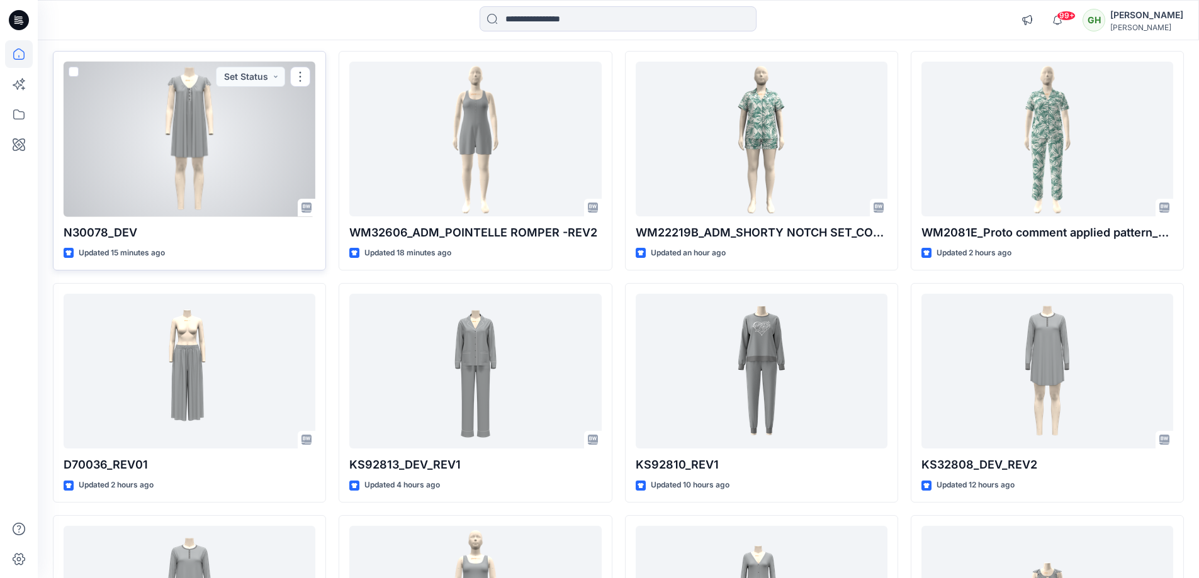
click at [213, 206] on div at bounding box center [190, 139] width 252 height 155
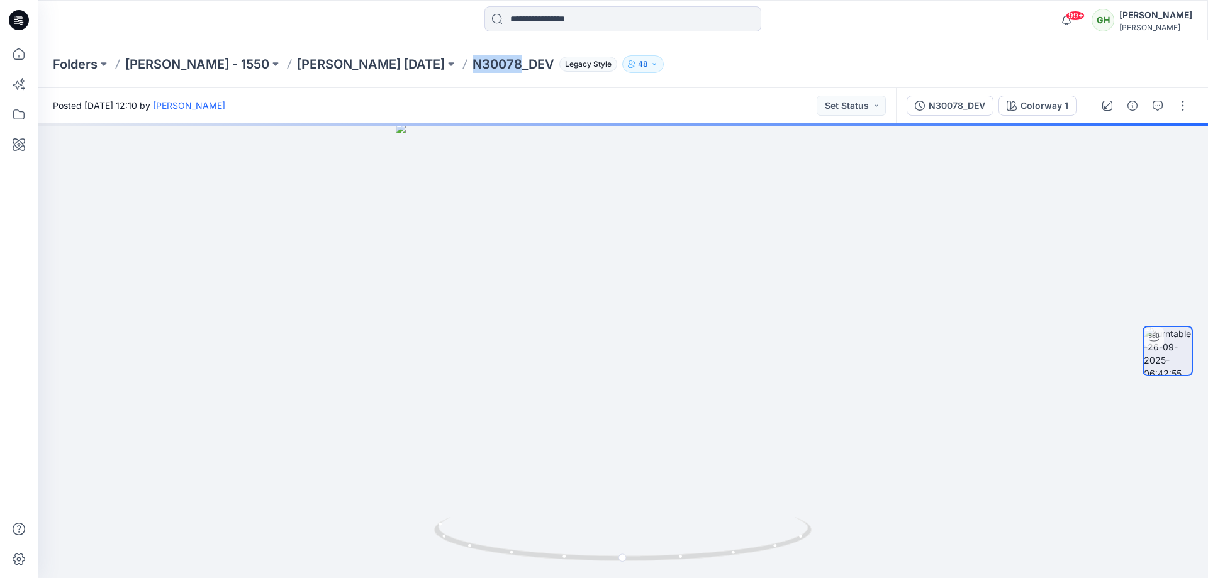
drag, startPoint x: 403, startPoint y: 66, endPoint x: 448, endPoint y: 64, distance: 44.7
click at [473, 64] on p "N30078_DEV" at bounding box center [514, 64] width 82 height 18
copy p "N30078"
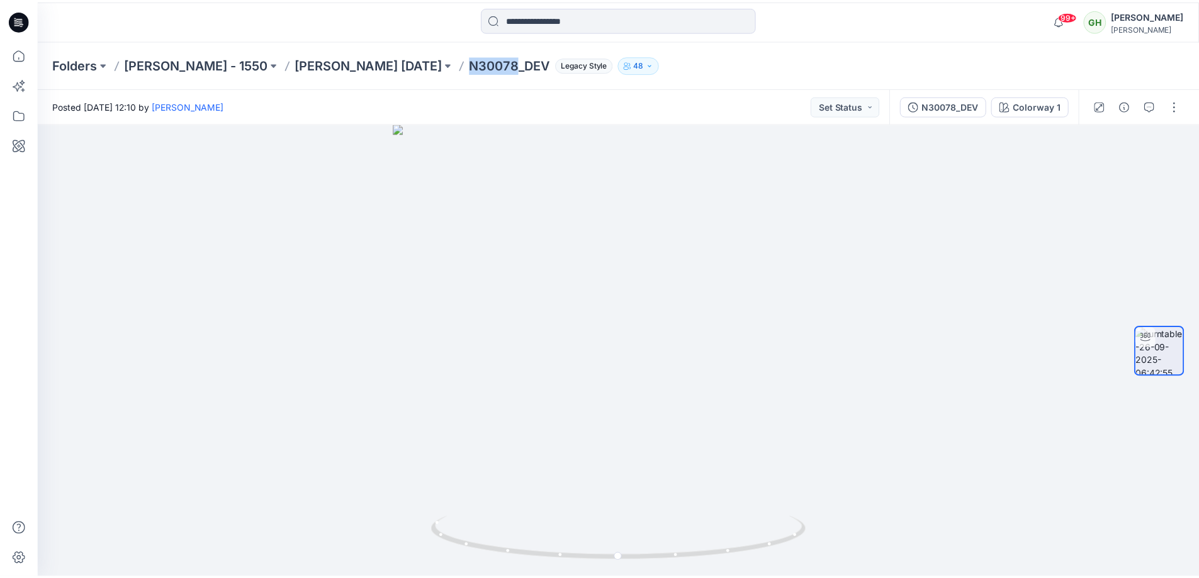
scroll to position [126, 0]
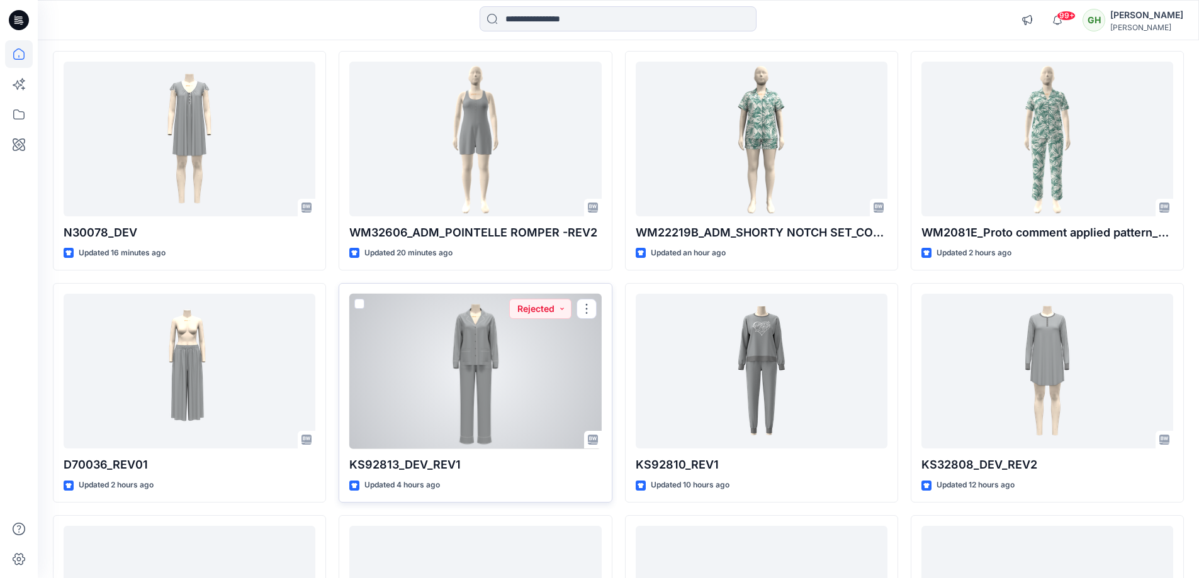
click at [505, 385] on div at bounding box center [475, 371] width 252 height 155
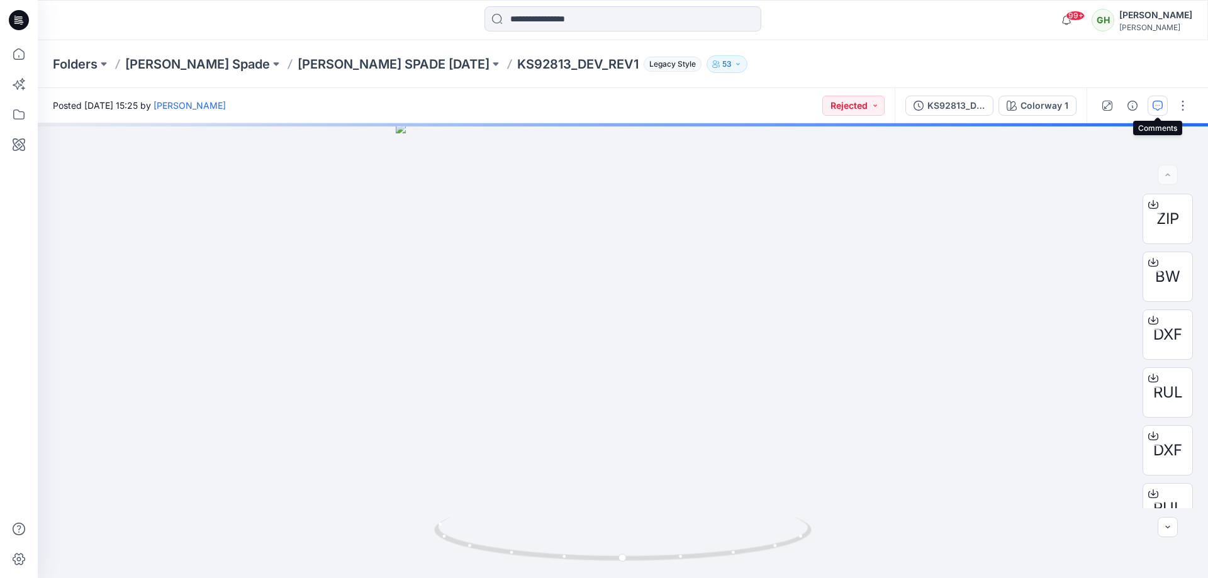
click at [1157, 103] on icon "button" at bounding box center [1158, 106] width 10 height 10
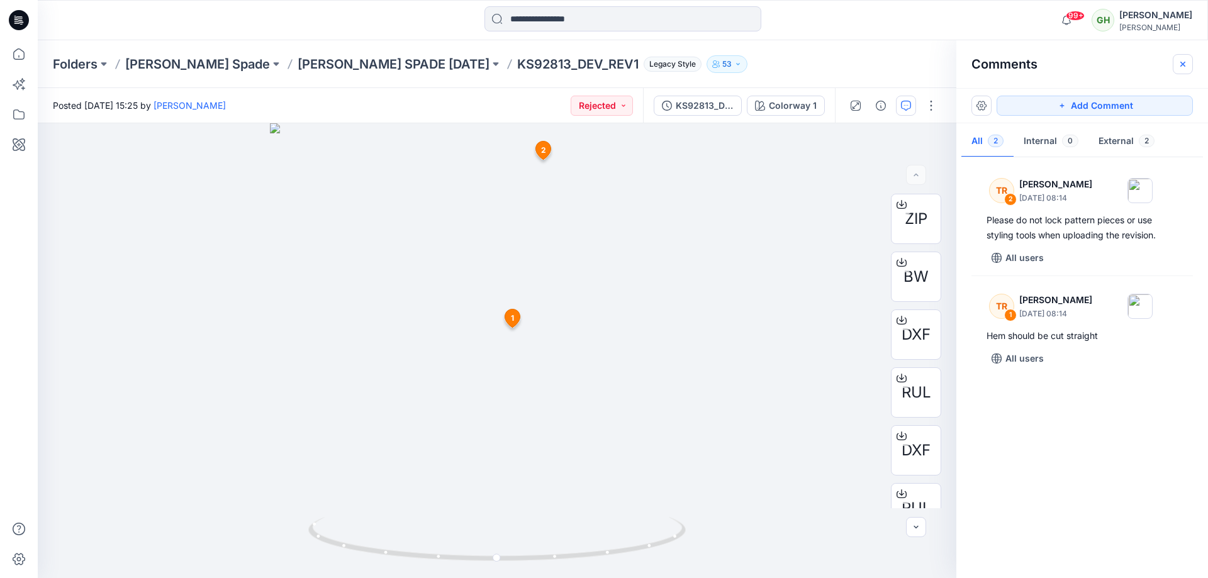
click at [1186, 60] on icon "button" at bounding box center [1183, 64] width 10 height 10
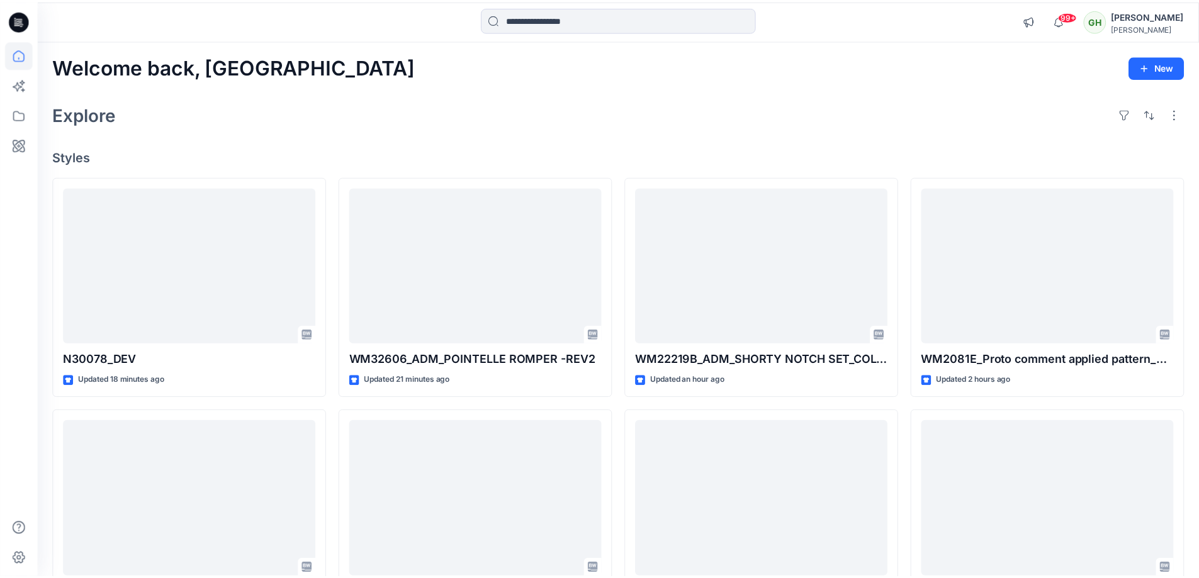
scroll to position [126, 0]
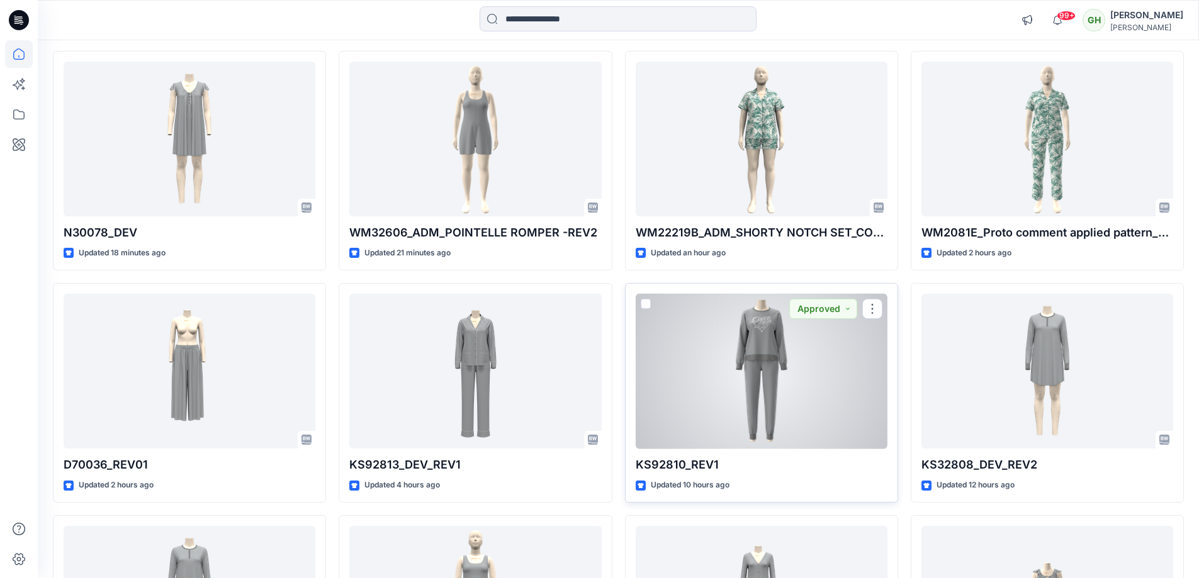
click at [673, 415] on div at bounding box center [762, 371] width 252 height 155
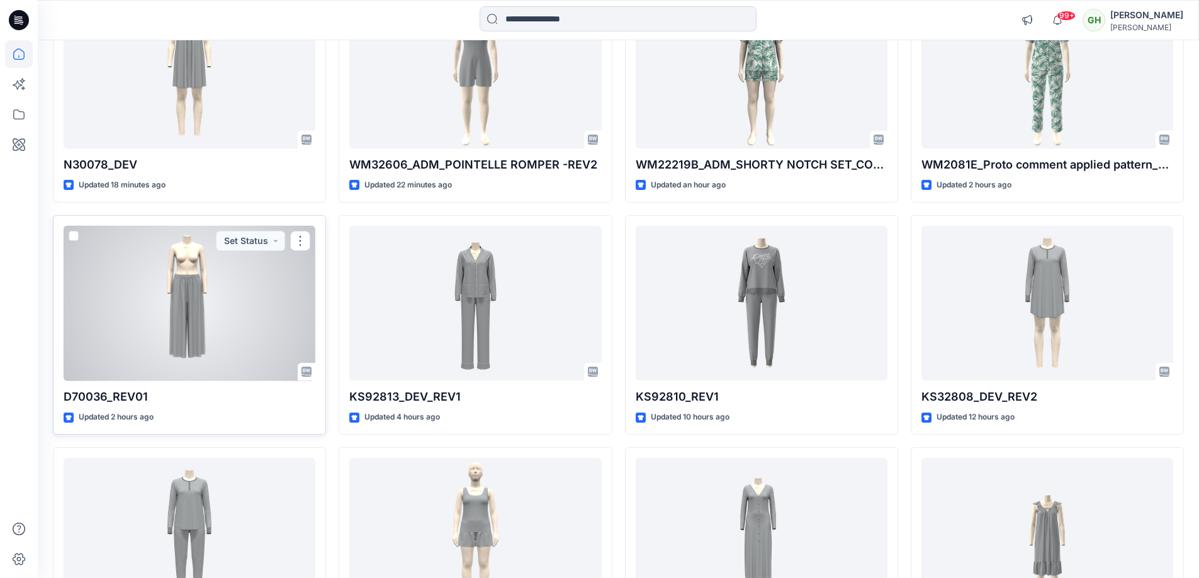
scroll to position [126, 0]
